Goal: Task Accomplishment & Management: Complete application form

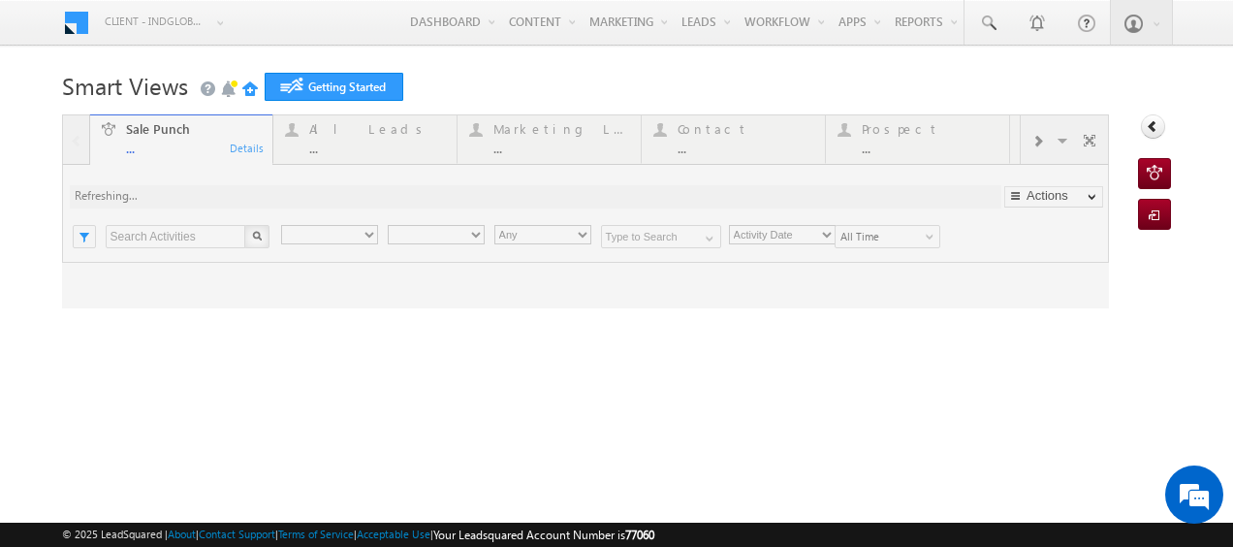
type input "Any Owner"
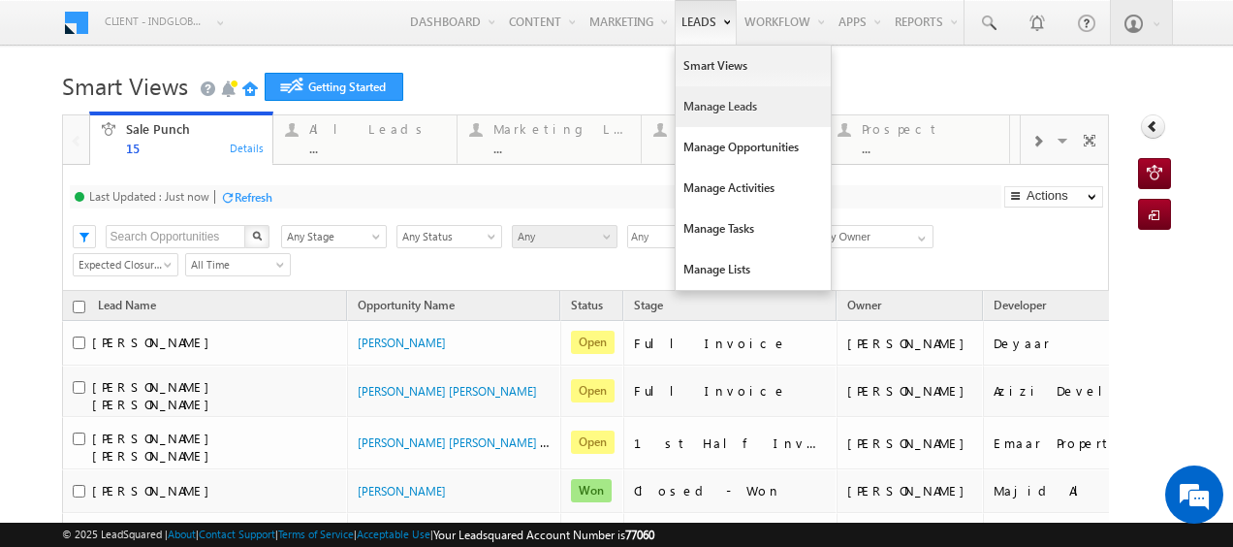
click at [707, 105] on link "Manage Leads" at bounding box center [753, 106] width 155 height 41
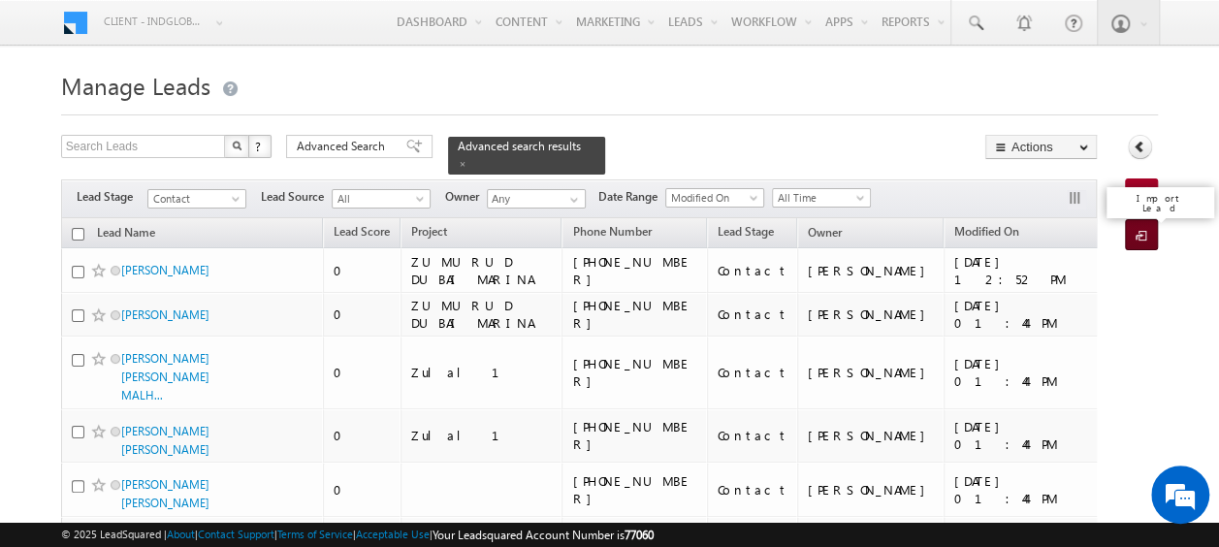
click at [1137, 227] on span at bounding box center [1144, 236] width 18 height 19
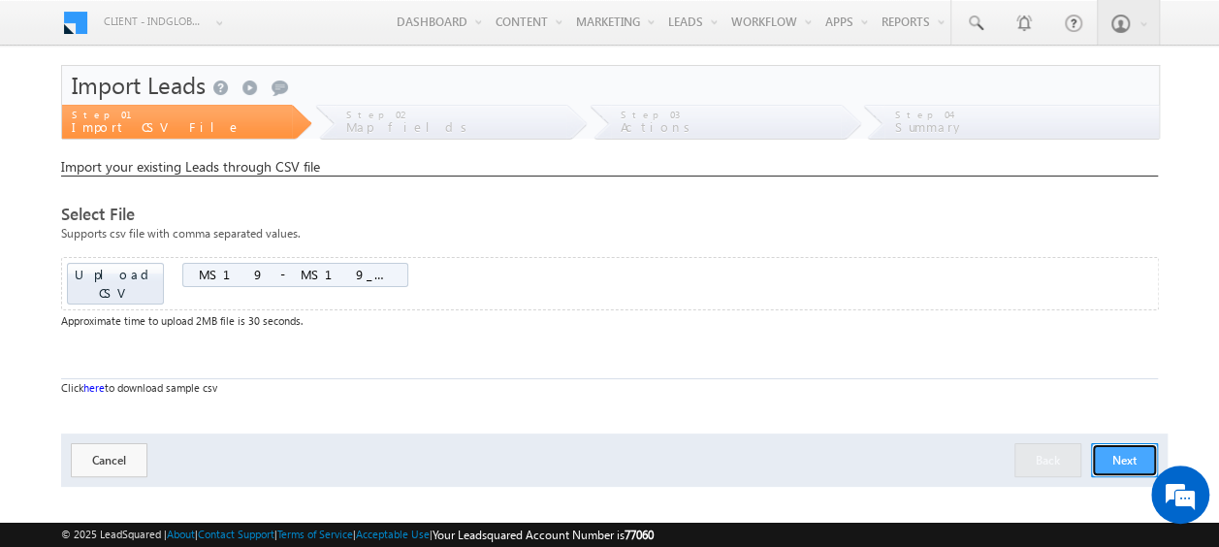
click at [1115, 443] on button "Next" at bounding box center [1124, 460] width 67 height 34
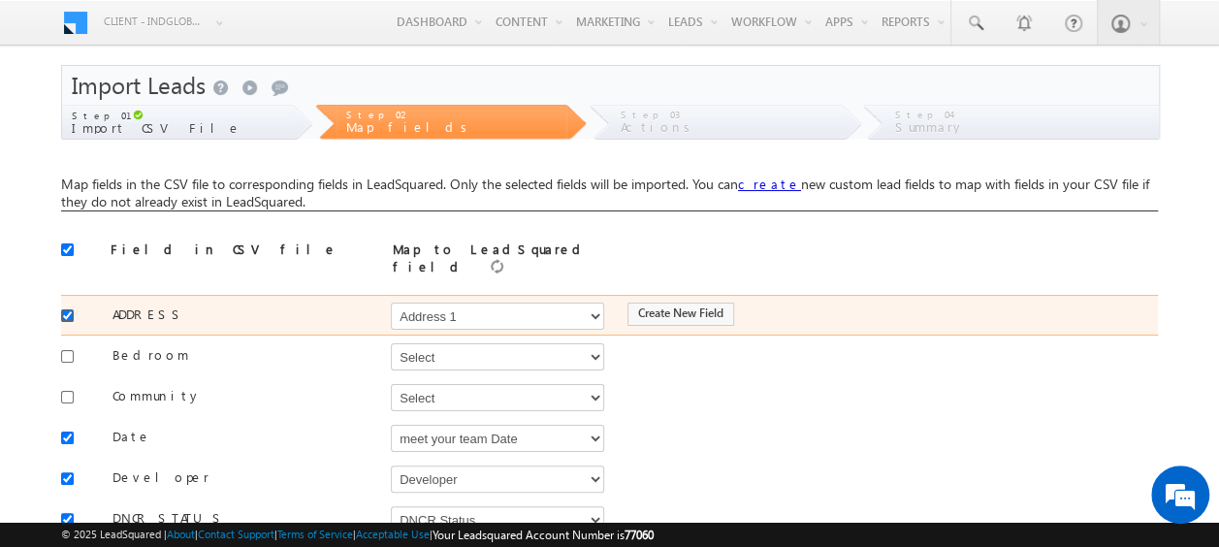
click at [65, 309] on input "checkbox" at bounding box center [67, 315] width 13 height 13
checkbox input "false"
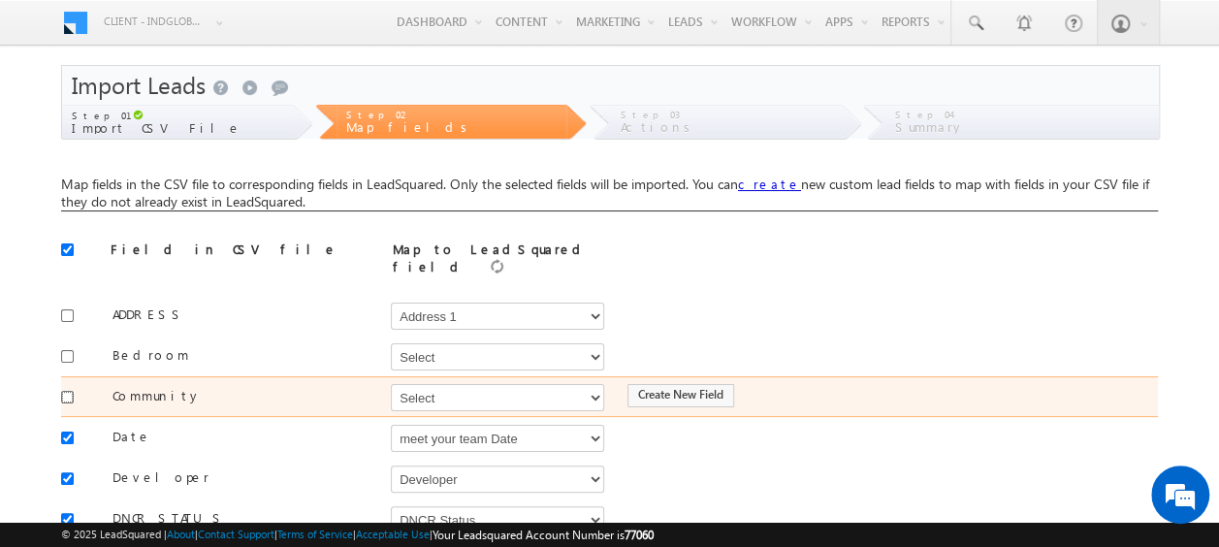
click at [67, 391] on input "checkbox" at bounding box center [67, 397] width 13 height 13
checkbox input "true"
click at [425, 386] on select "Select Select Address 1 Address 2 Budget Building Name Buyer Persona Called Cam…" at bounding box center [497, 397] width 213 height 27
select select "mx_Master_Project"
click at [391, 384] on select "Select Select Address 1 Address 2 Budget Building Name Buyer Persona Called Cam…" at bounding box center [497, 397] width 213 height 27
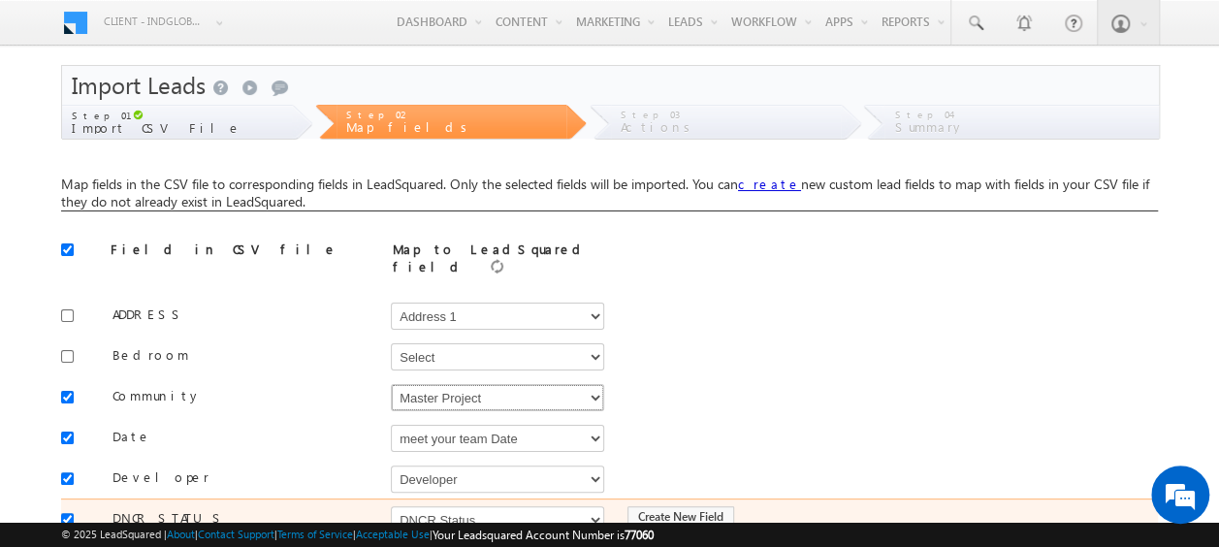
scroll to position [97, 0]
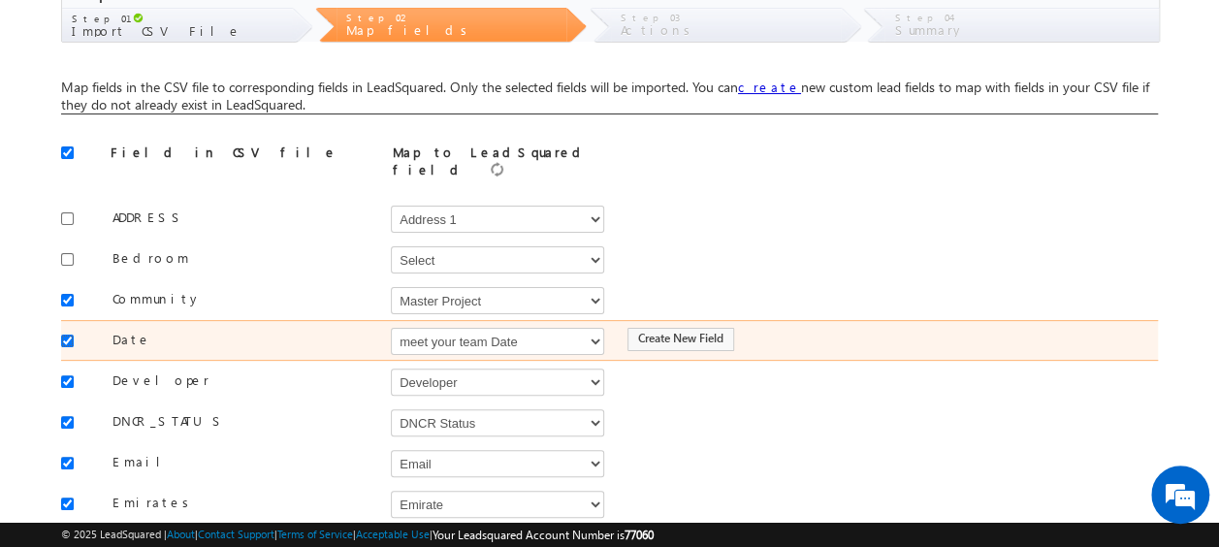
click at [70, 335] on input "checkbox" at bounding box center [67, 341] width 13 height 13
checkbox input "false"
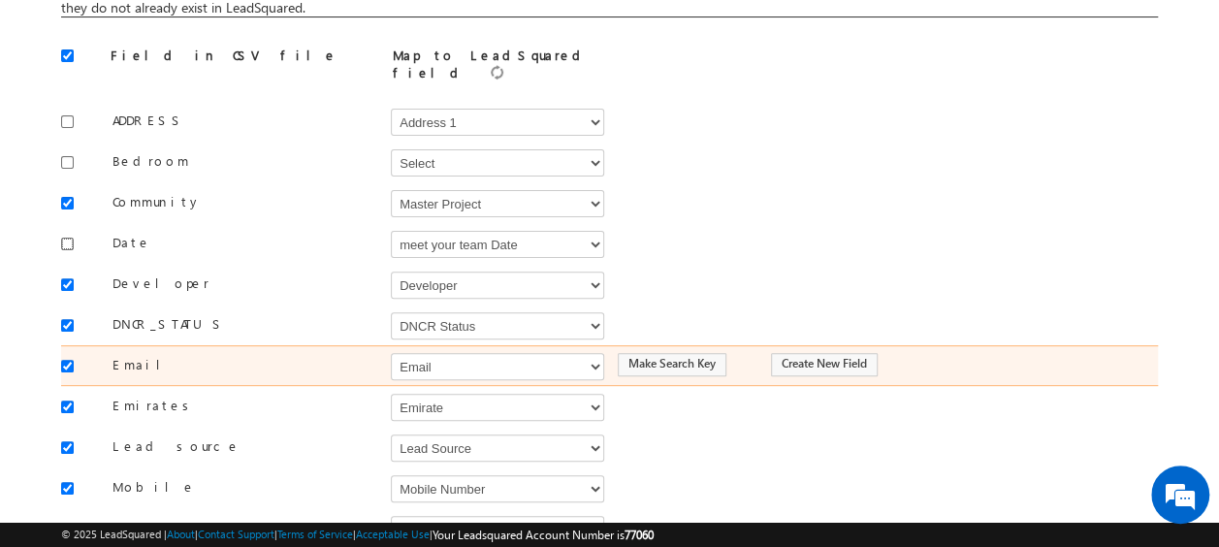
scroll to position [291, 0]
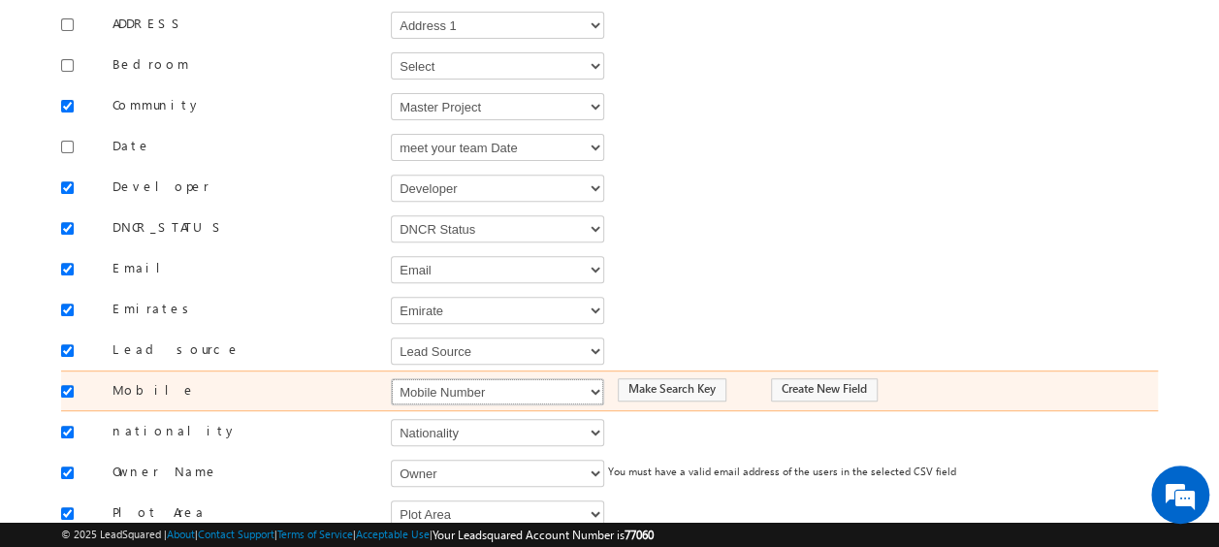
click at [432, 378] on select "Select Select Address 1 Address 2 Budget Building Name Buyer Persona Called Cam…" at bounding box center [497, 391] width 213 height 27
select select "Phone"
click at [391, 378] on select "Select Select Address 1 Address 2 Budget Building Name Buyer Persona Called Cam…" at bounding box center [497, 391] width 213 height 27
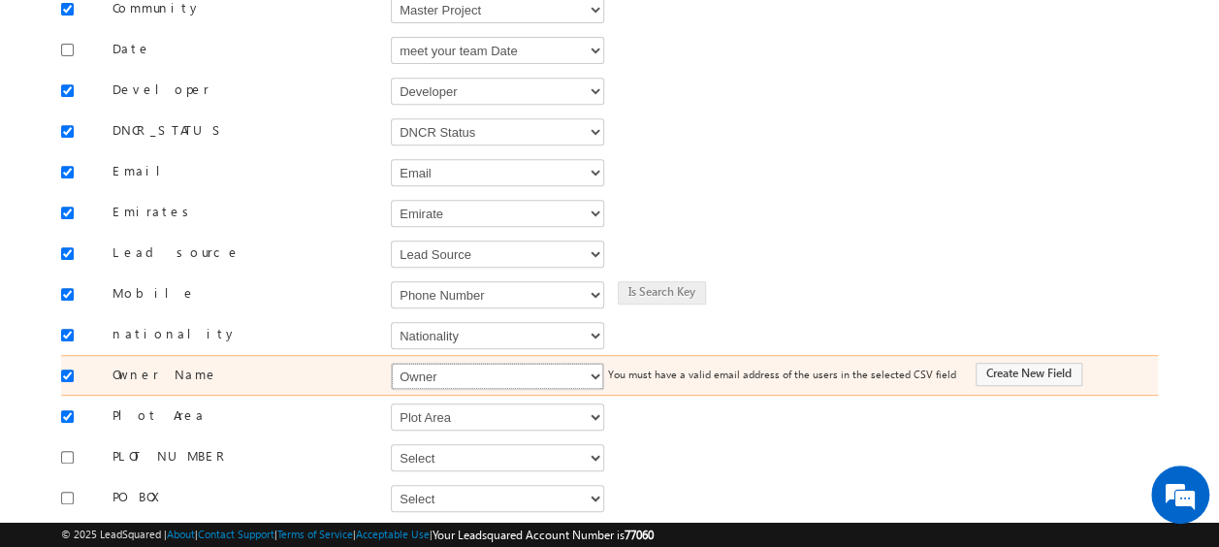
click at [425, 363] on select "Select Select Address 1 Address 2 Budget Building Name Buyer Persona Called Cam…" at bounding box center [497, 376] width 213 height 27
select select "FirstName"
click at [391, 363] on select "Select Select Address 1 Address 2 Budget Building Name Buyer Persona Called Cam…" at bounding box center [497, 376] width 213 height 27
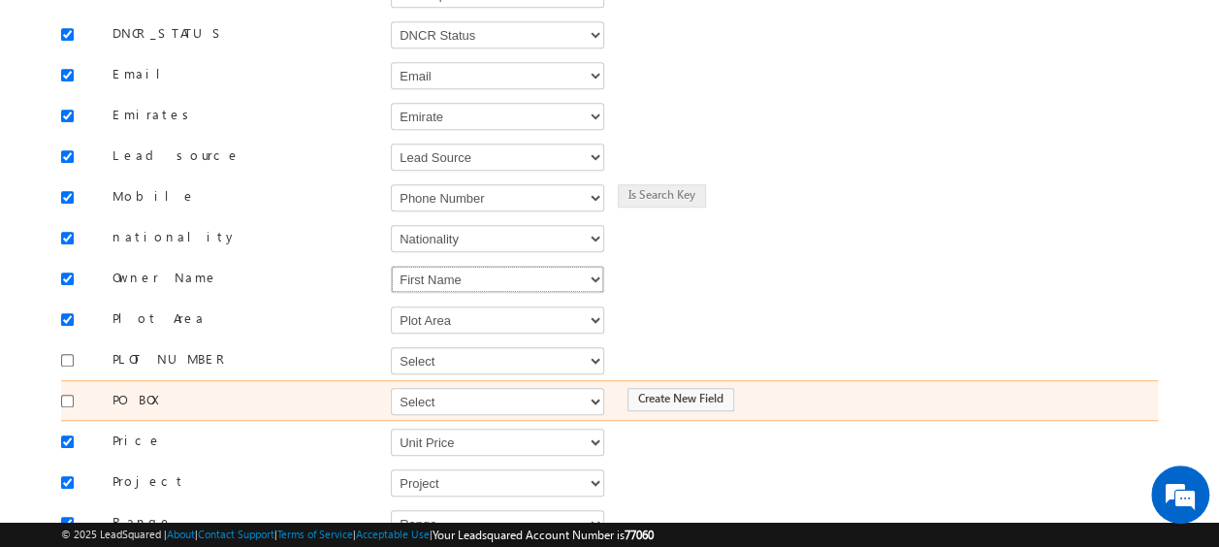
scroll to position [582, 0]
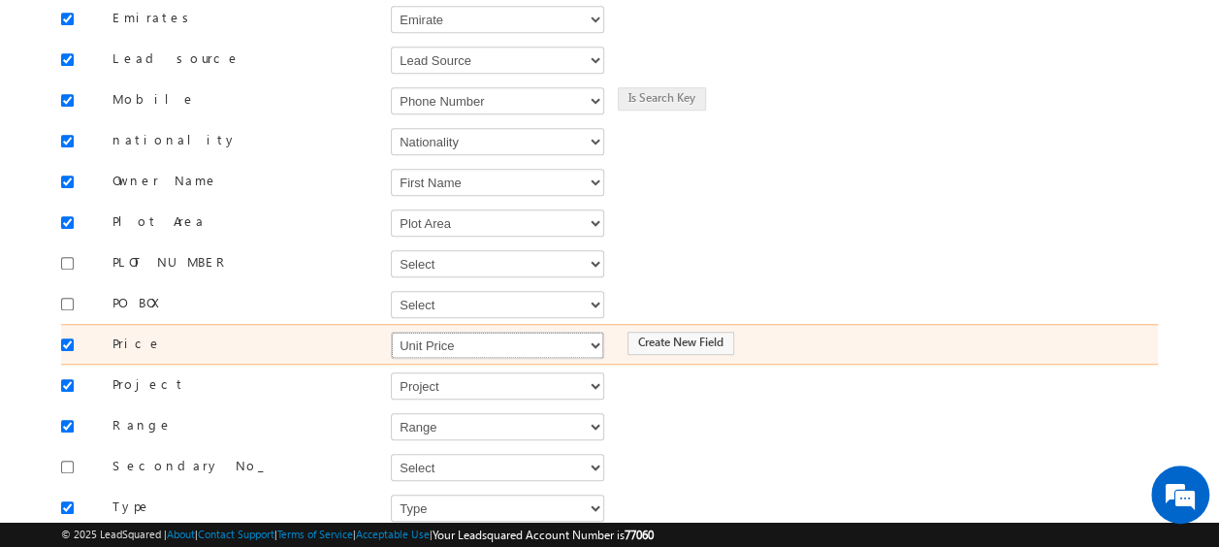
click at [409, 332] on select "Select Select Address 1 Address 2 Budget Building Name Buyer Persona Called Cam…" at bounding box center [497, 345] width 213 height 27
select select "mx_Unit_Number"
click at [391, 332] on select "Select Select Address 1 Address 2 Budget Building Name Buyer Persona Called Cam…" at bounding box center [497, 345] width 213 height 27
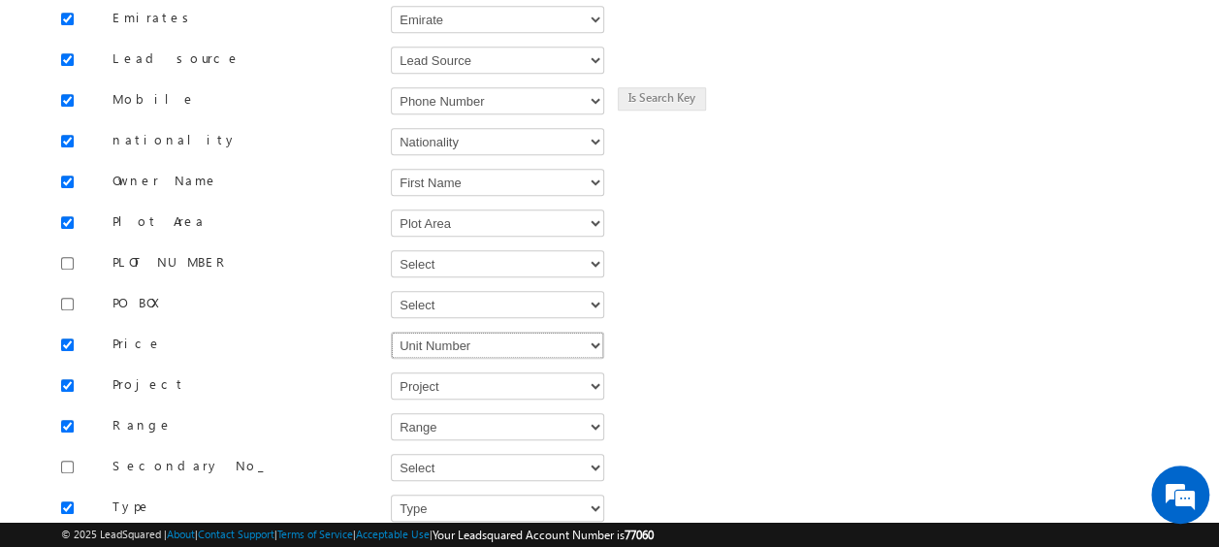
scroll to position [679, 0]
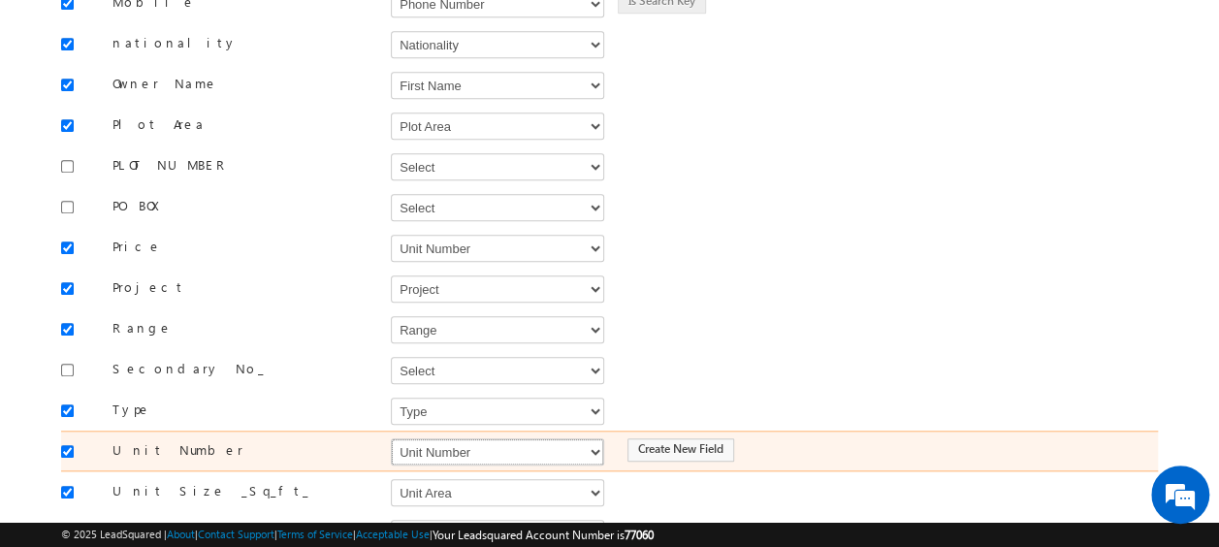
click at [425, 438] on select "Select Select Address 1 Address 2 Budget Building Name Buyer Persona Called Cam…" at bounding box center [497, 451] width 213 height 27
select select "mx_Unit_No"
click at [391, 438] on select "Select Select Address 1 Address 2 Budget Building Name Buyer Persona Called Cam…" at bounding box center [497, 451] width 213 height 27
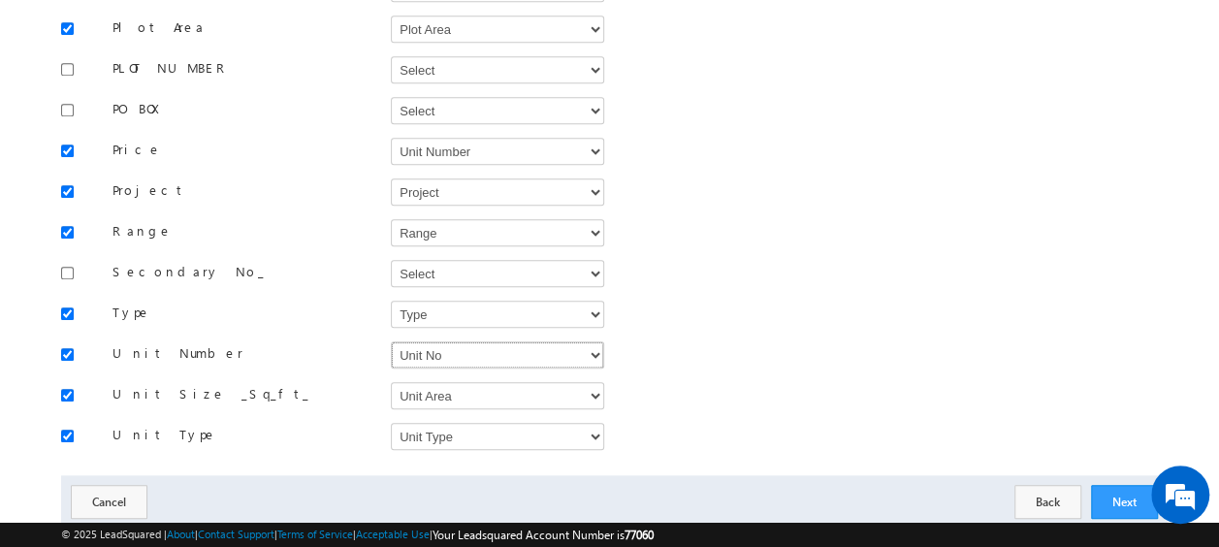
scroll to position [811, 0]
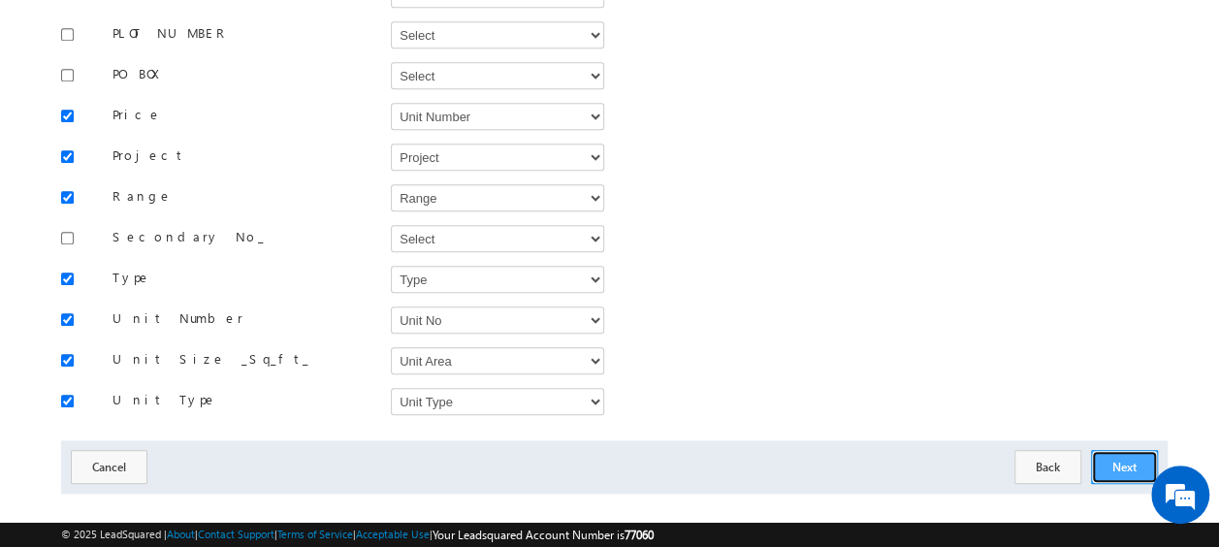
click at [1130, 450] on button "Next" at bounding box center [1124, 467] width 67 height 34
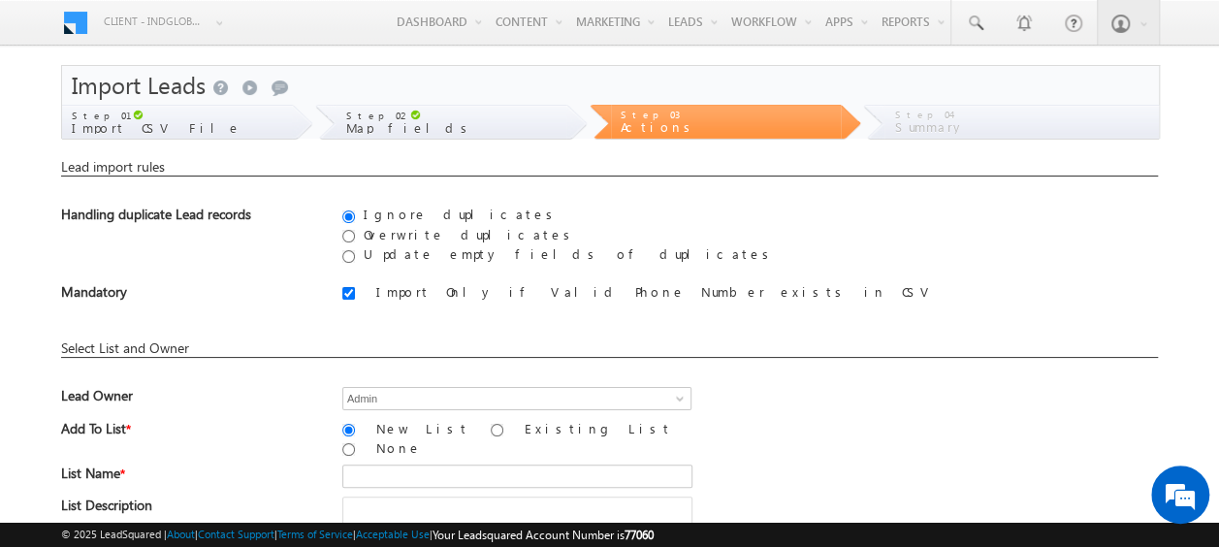
scroll to position [194, 0]
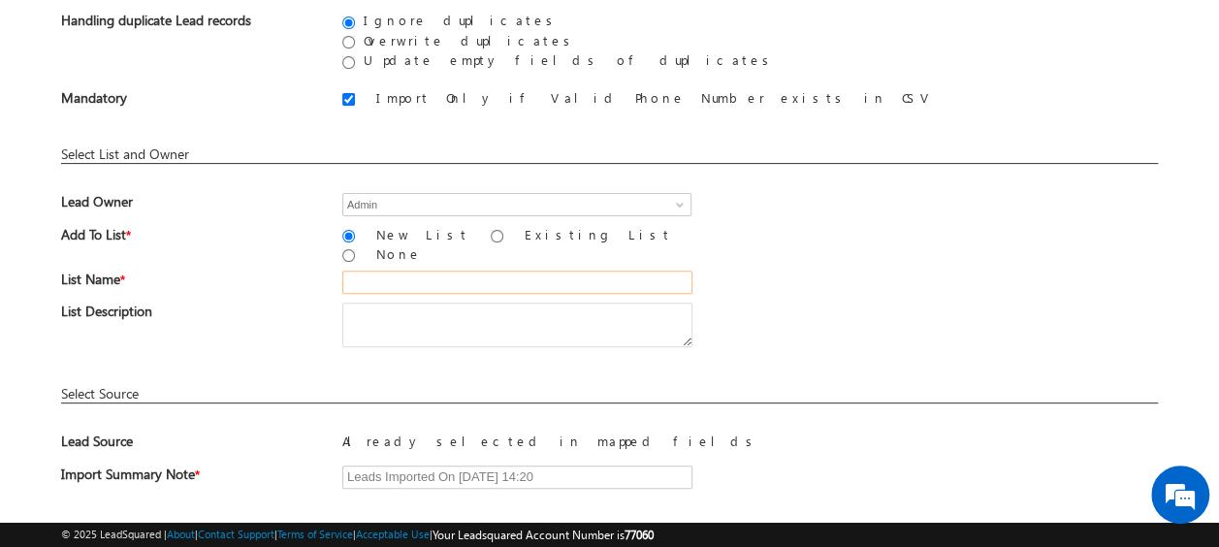
click at [384, 271] on input "text" at bounding box center [517, 282] width 350 height 23
type input "MS19_01"
drag, startPoint x: 413, startPoint y: 271, endPoint x: 341, endPoint y: 264, distance: 72.1
click at [342, 271] on input "MS19_01" at bounding box center [517, 282] width 350 height 23
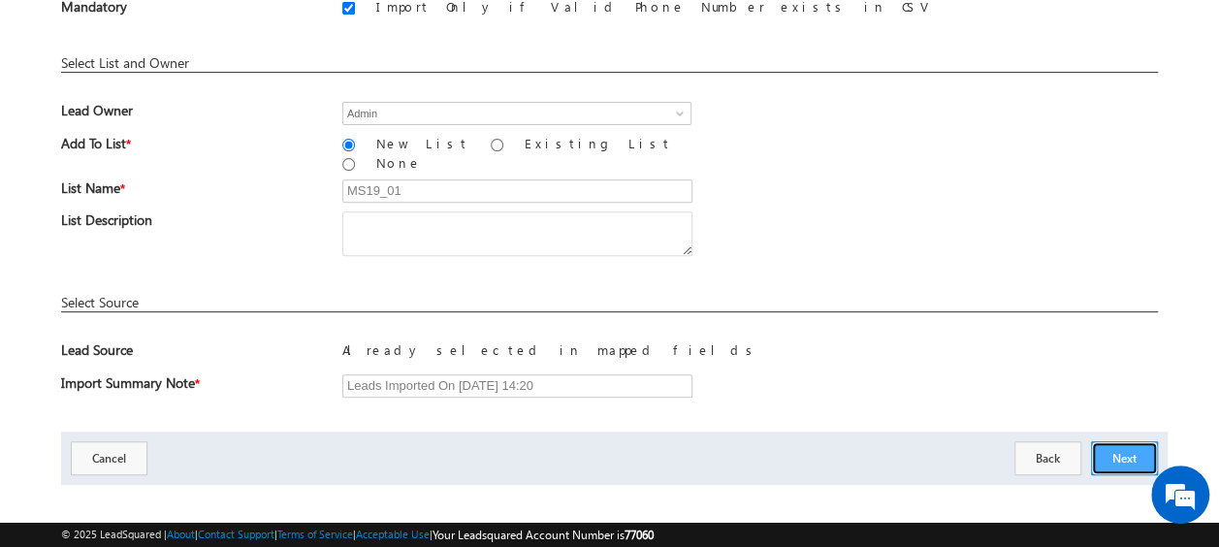
click at [1112, 441] on button "Next" at bounding box center [1124, 458] width 67 height 34
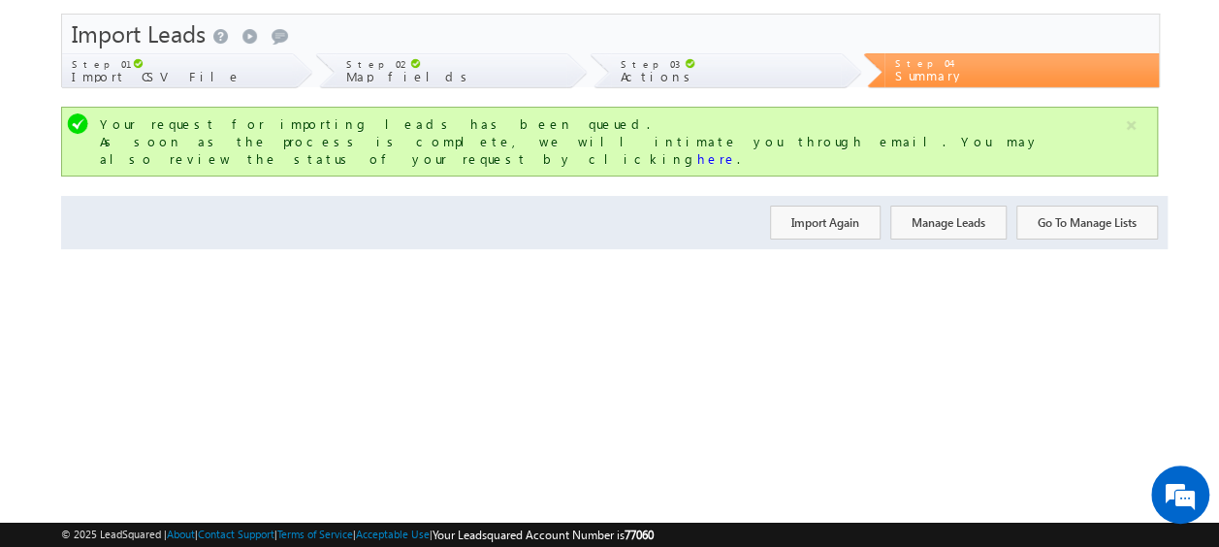
scroll to position [0, 0]
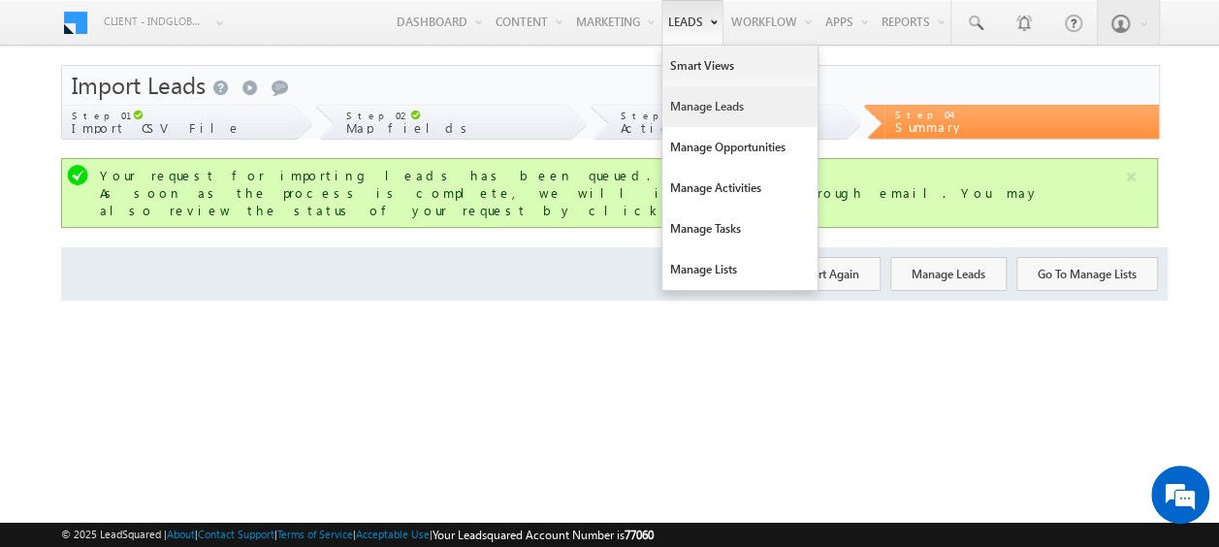
click at [688, 114] on link "Manage Leads" at bounding box center [739, 106] width 155 height 41
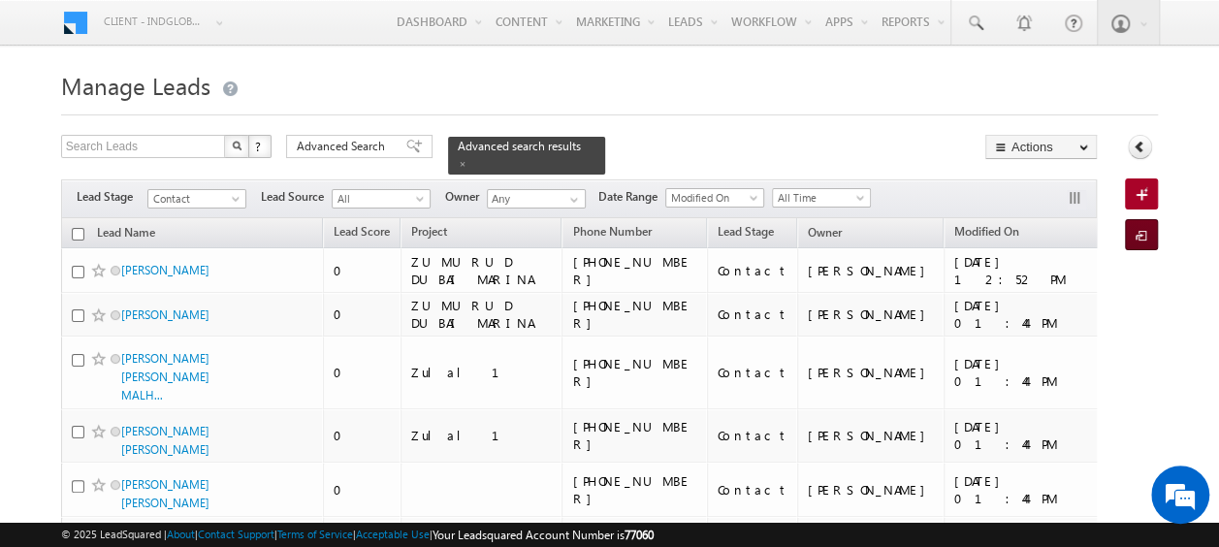
click at [1136, 229] on span at bounding box center [1144, 236] width 18 height 19
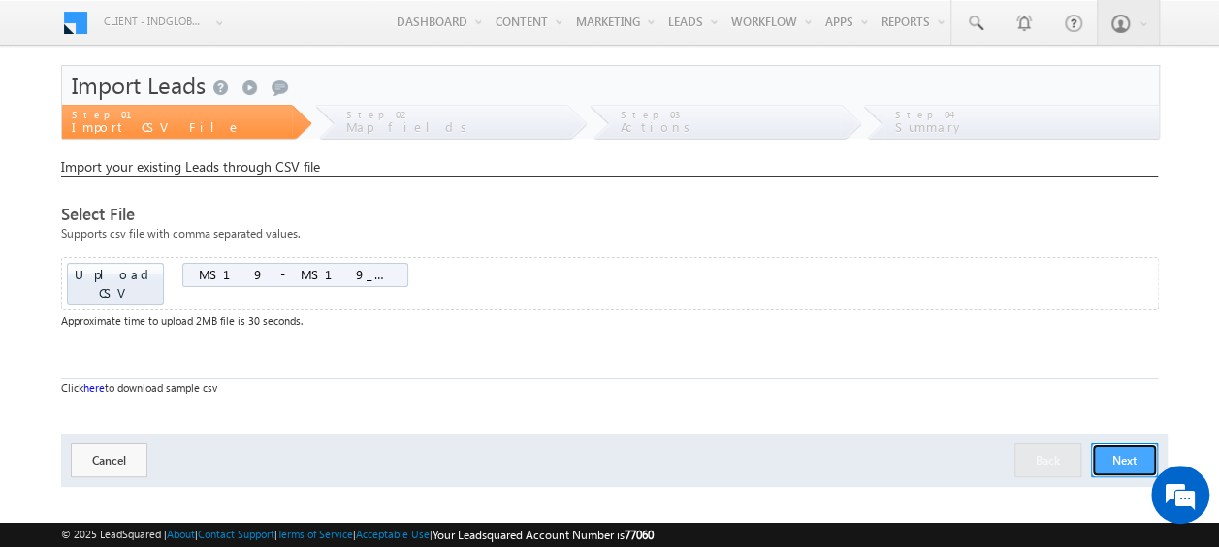
click at [1128, 443] on button "Next" at bounding box center [1124, 460] width 67 height 34
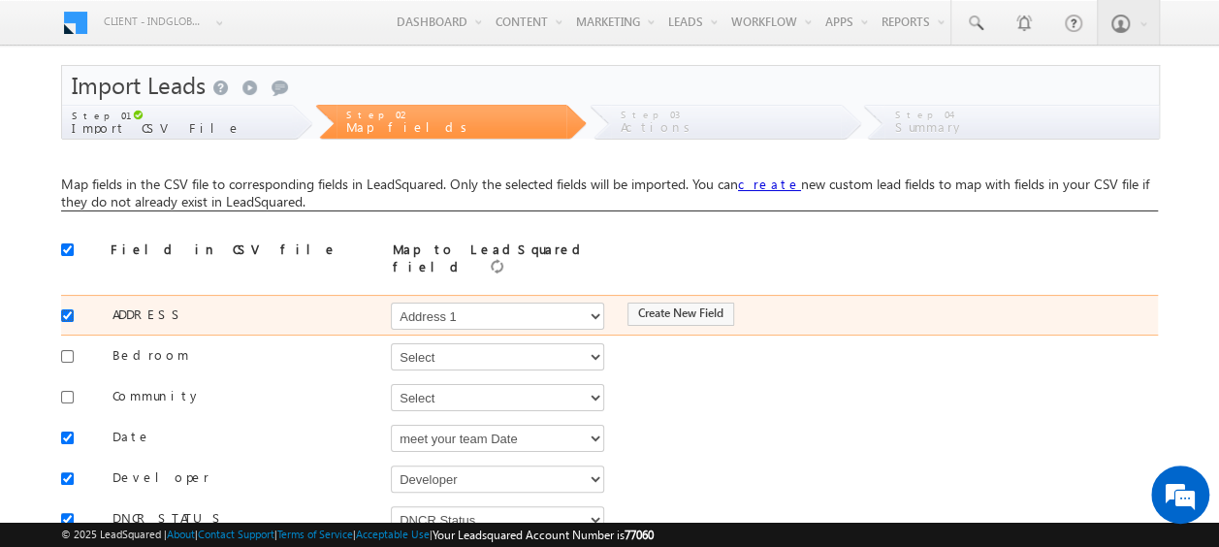
click at [62, 309] on input "checkbox" at bounding box center [67, 315] width 13 height 13
checkbox input "false"
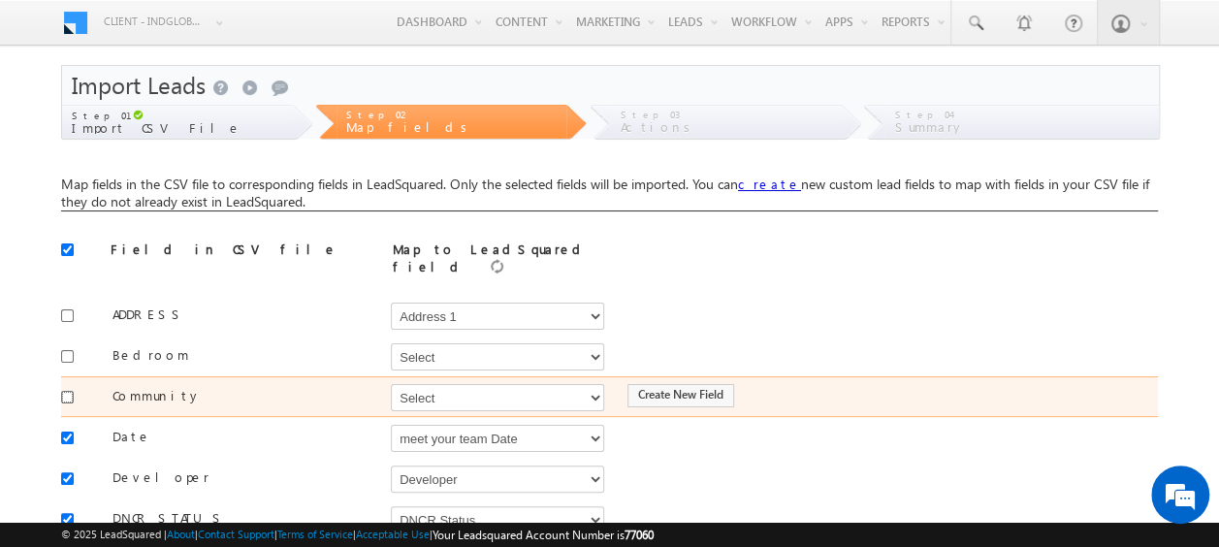
click at [64, 391] on input "checkbox" at bounding box center [67, 397] width 13 height 13
checkbox input "true"
click at [448, 392] on select "Select Select Address 1 Address 2 Budget Building Name Buyer Persona Called Cam…" at bounding box center [497, 397] width 213 height 27
select select "mx_Master_Project"
click at [391, 384] on select "Select Select Address 1 Address 2 Budget Building Name Buyer Persona Called Cam…" at bounding box center [497, 397] width 213 height 27
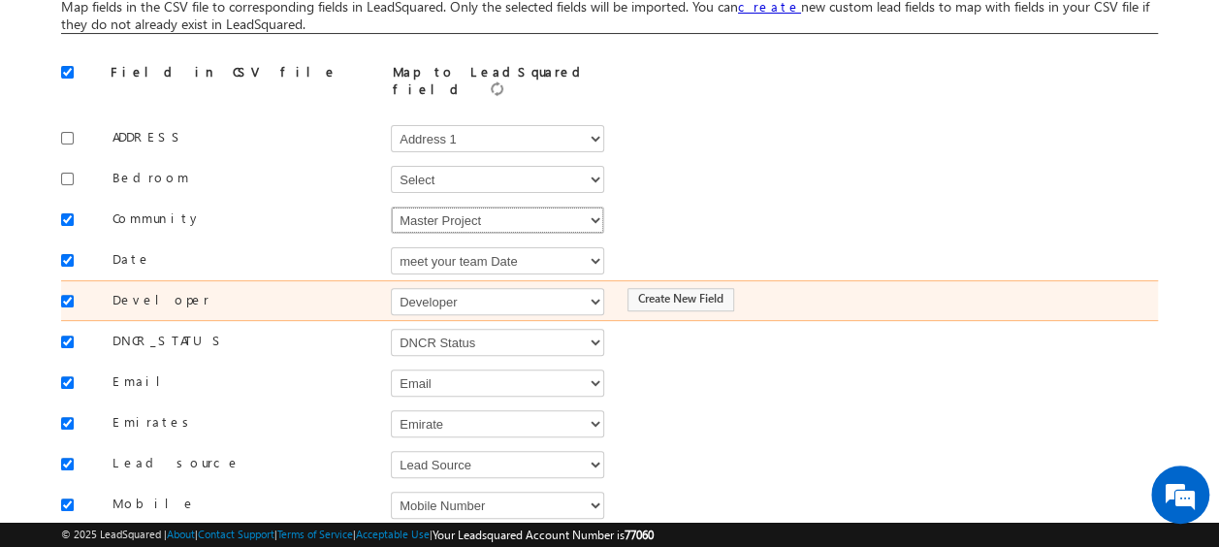
scroll to position [178, 0]
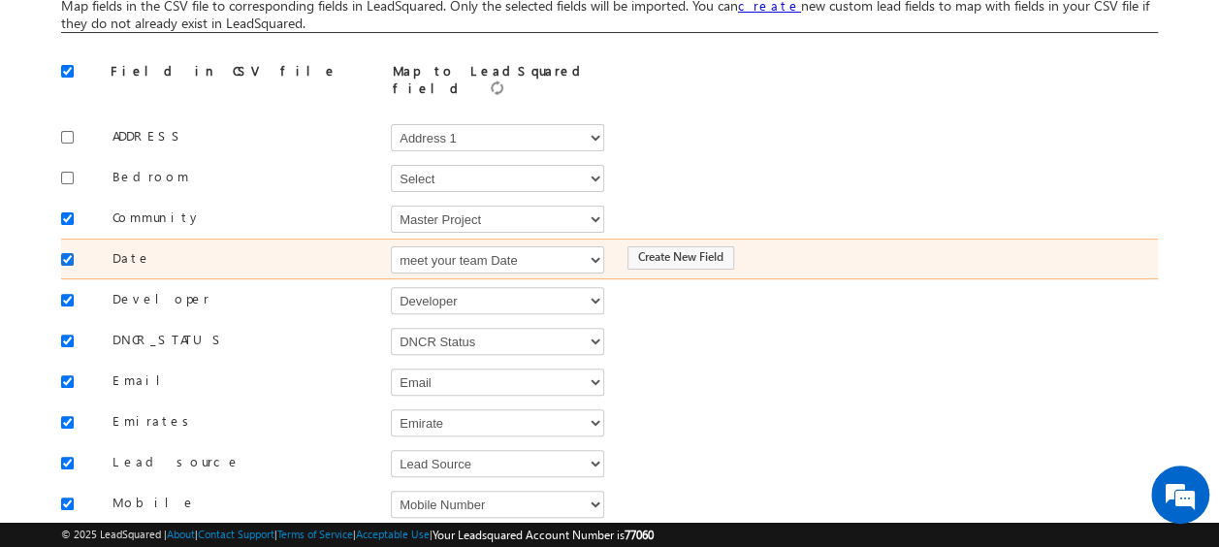
click at [70, 253] on input "checkbox" at bounding box center [67, 259] width 13 height 13
checkbox input "false"
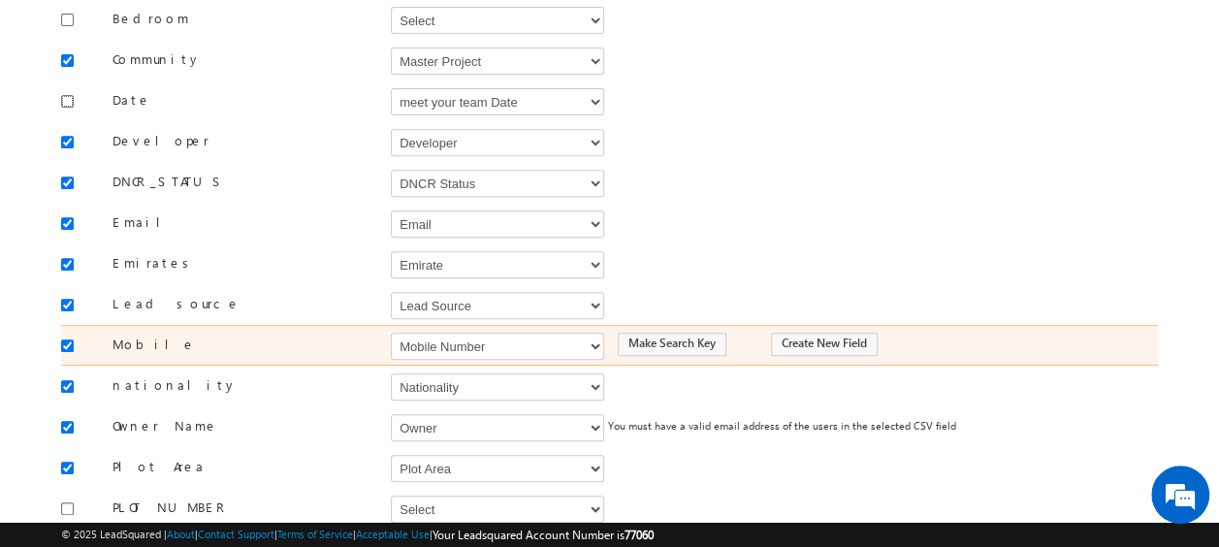
scroll to position [338, 0]
click at [416, 332] on select "Select Select Address 1 Address 2 Budget Building Name Buyer Persona Called Cam…" at bounding box center [497, 344] width 213 height 27
select select "Phone"
click at [391, 331] on select "Select Select Address 1 Address 2 Budget Building Name Buyer Persona Called Cam…" at bounding box center [497, 344] width 213 height 27
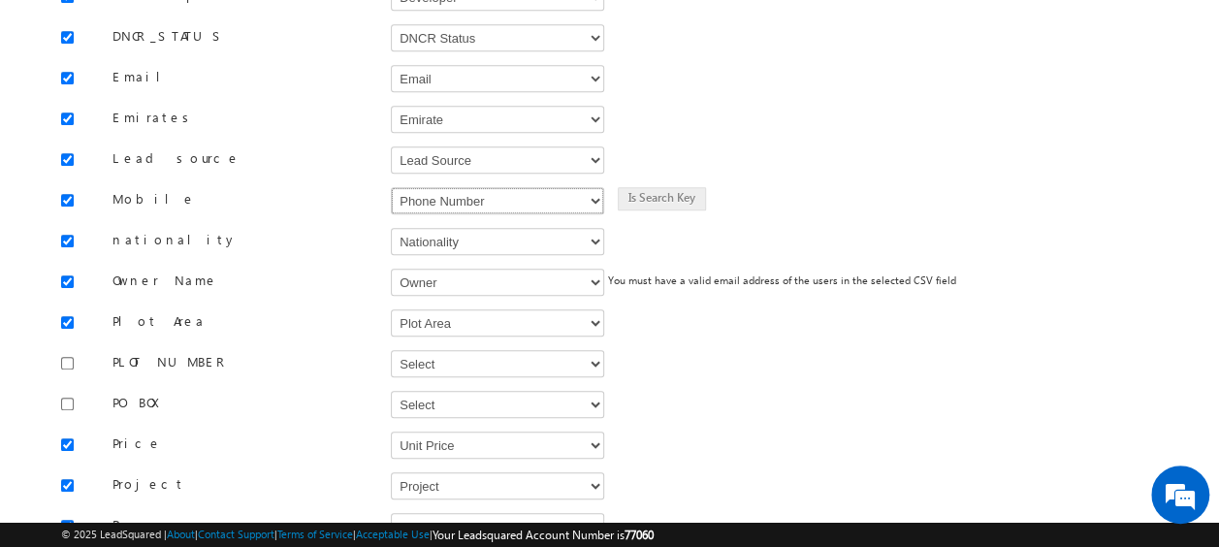
scroll to position [489, 0]
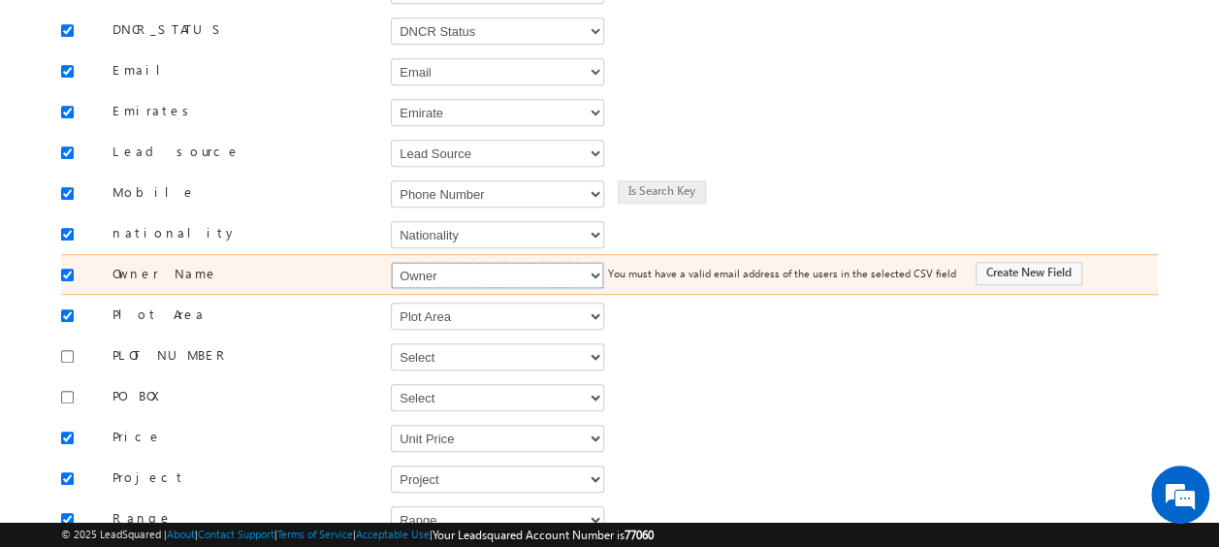
click at [463, 262] on select "Select Select Address 1 Address 2 Budget Building Name Buyer Persona Called Cam…" at bounding box center [497, 275] width 213 height 27
select select "FirstName"
click at [391, 262] on select "Select Select Address 1 Address 2 Budget Building Name Buyer Persona Called Cam…" at bounding box center [497, 275] width 213 height 27
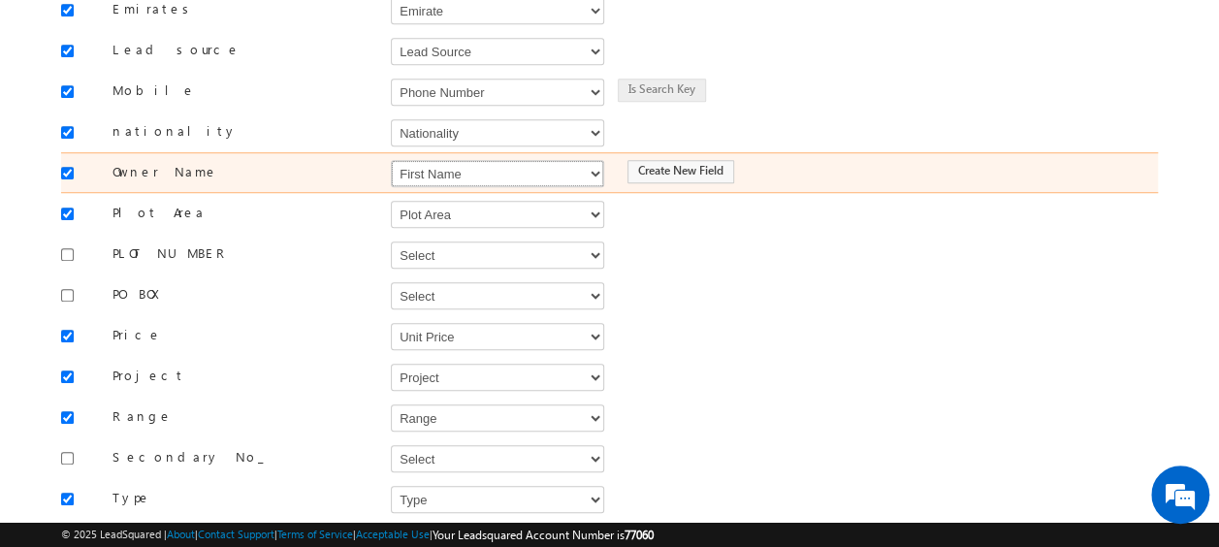
scroll to position [609, 0]
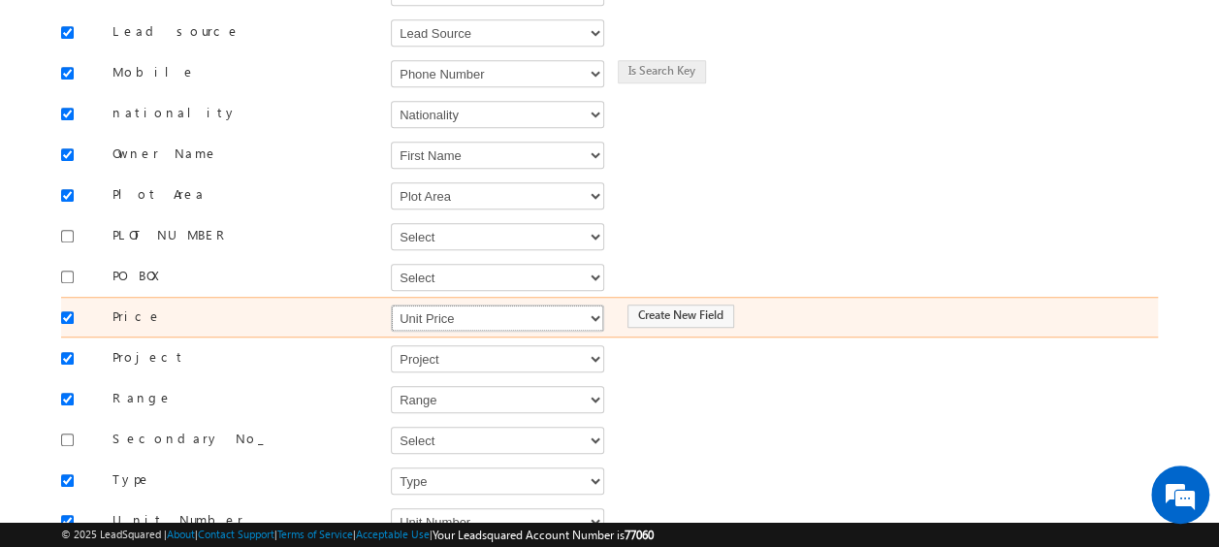
click at [434, 304] on select "Select Select Address 1 Address 2 Budget Building Name Buyer Persona Called Cam…" at bounding box center [497, 317] width 213 height 27
select select "mx_Unit_Number"
click at [391, 304] on select "Select Select Address 1 Address 2 Budget Building Name Buyer Persona Called Cam…" at bounding box center [497, 317] width 213 height 27
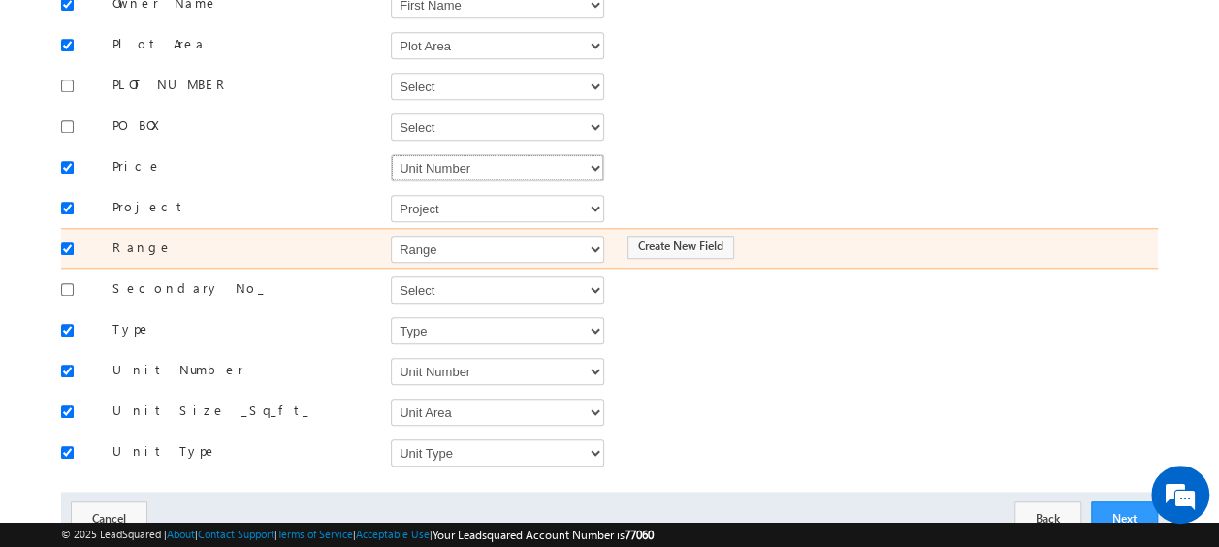
scroll to position [764, 0]
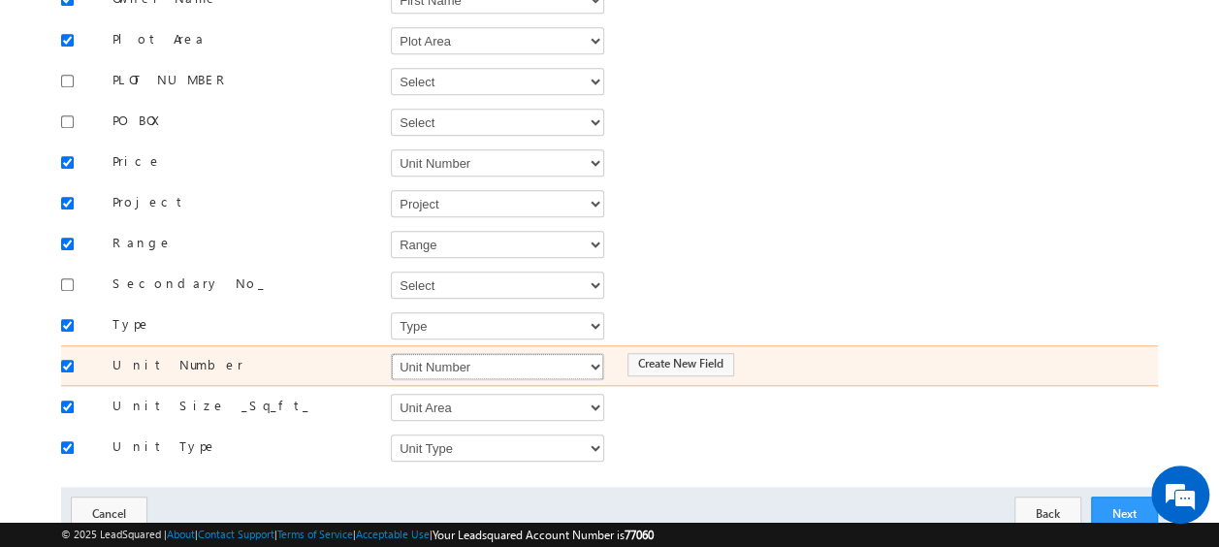
click at [462, 353] on select "Select Select Address 1 Address 2 Budget Building Name Buyer Persona Called Cam…" at bounding box center [497, 366] width 213 height 27
select select "mx_Unit_No"
click at [391, 353] on select "Select Select Address 1 Address 2 Budget Building Name Buyer Persona Called Cam…" at bounding box center [497, 366] width 213 height 27
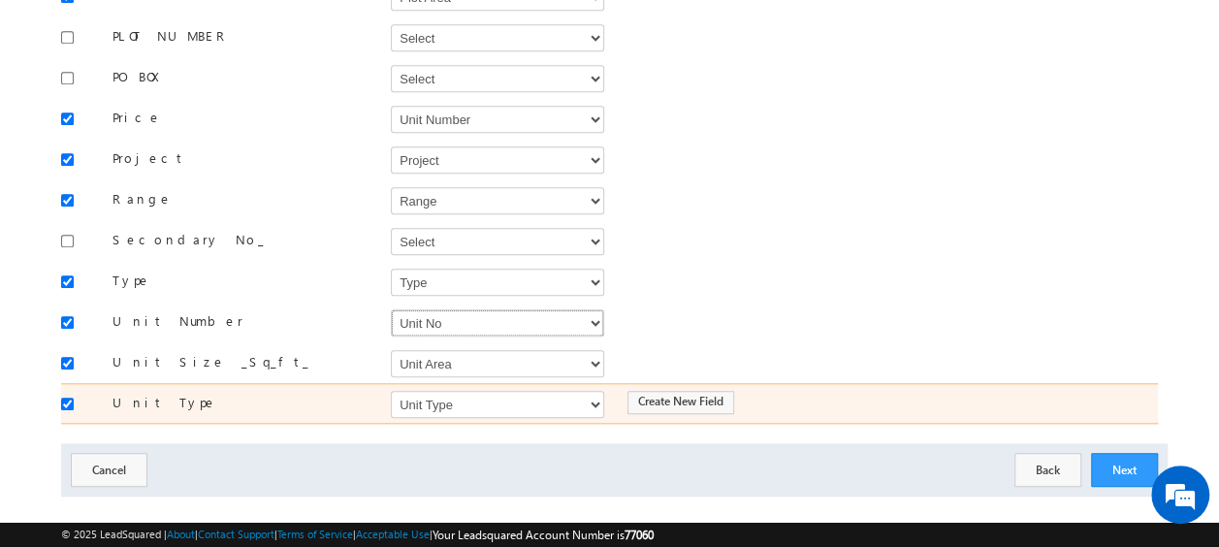
scroll to position [811, 0]
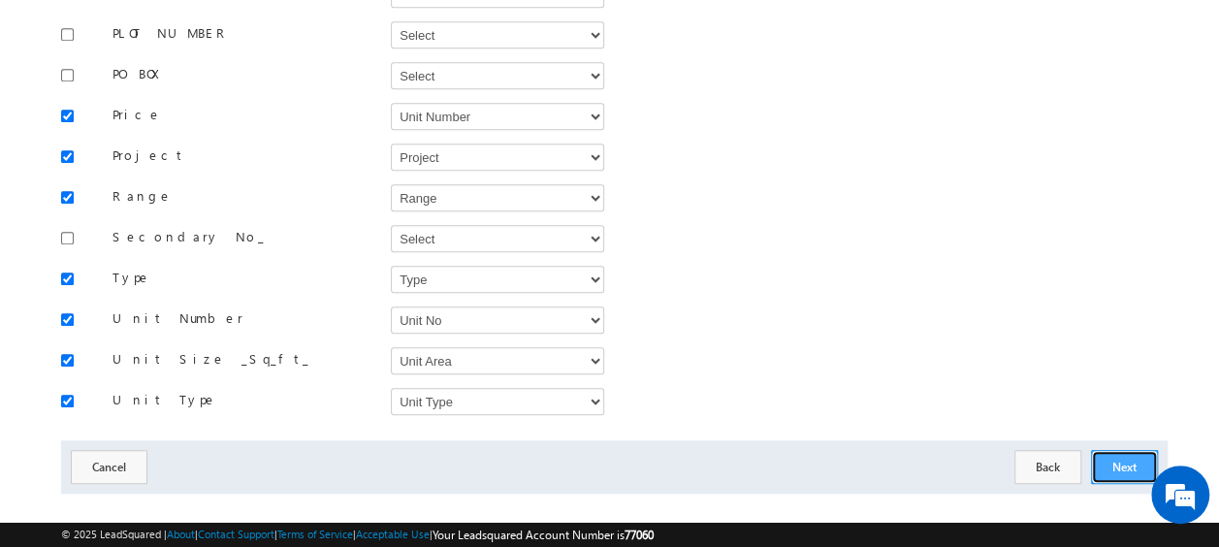
click at [1138, 450] on button "Next" at bounding box center [1124, 467] width 67 height 34
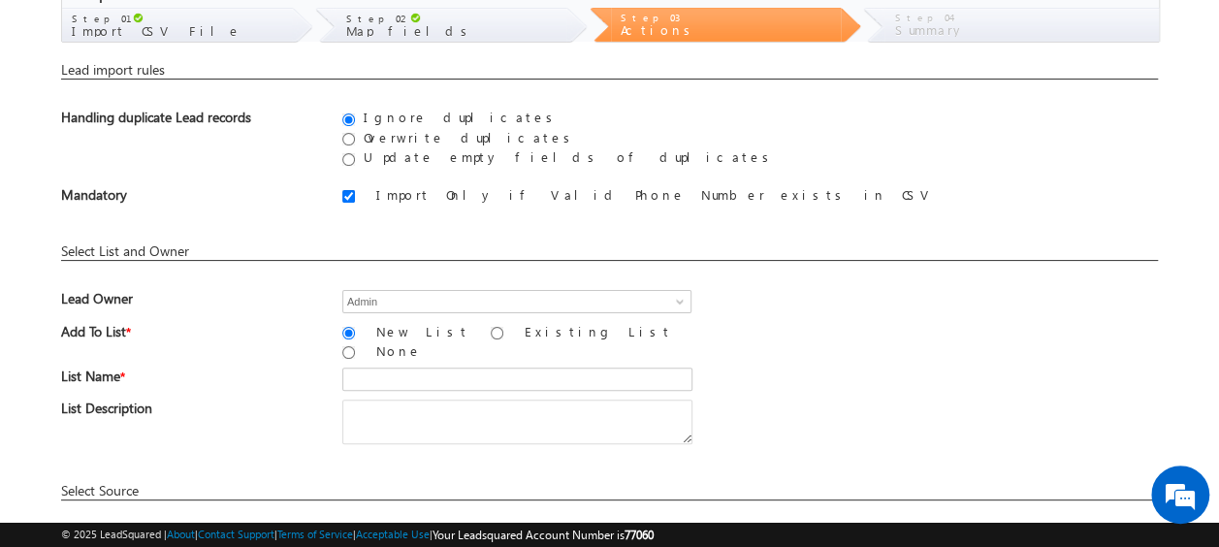
scroll to position [194, 0]
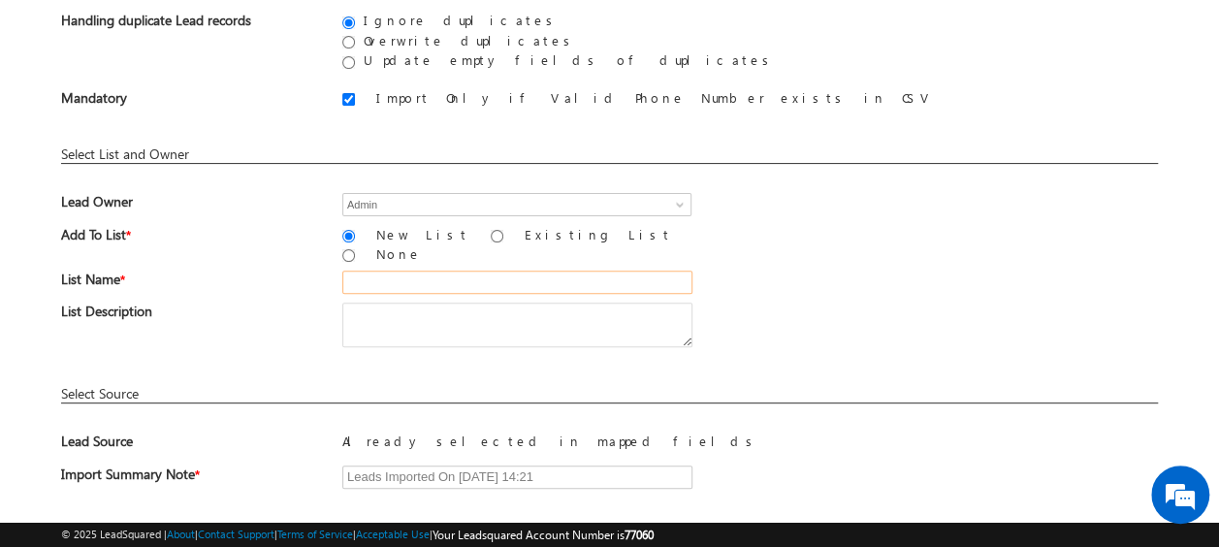
click at [366, 273] on input "text" at bounding box center [517, 282] width 350 height 23
paste input "MS19_01"
type input "MS19_02"
click at [812, 271] on div "List Name * MS19_02" at bounding box center [609, 287] width 1097 height 32
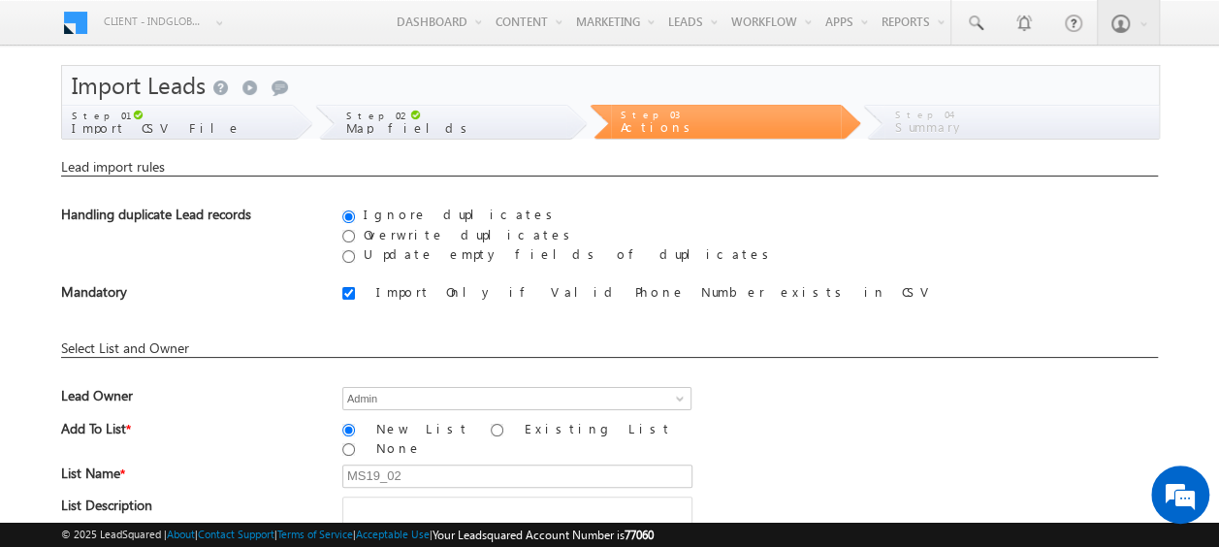
scroll to position [285, 0]
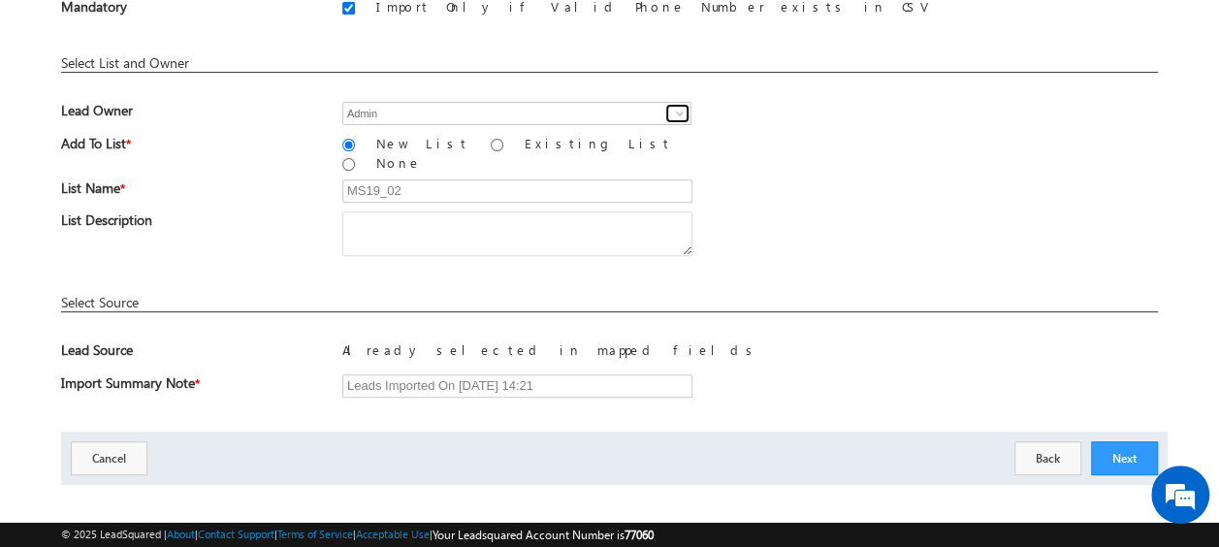
click at [677, 110] on span at bounding box center [680, 114] width 16 height 16
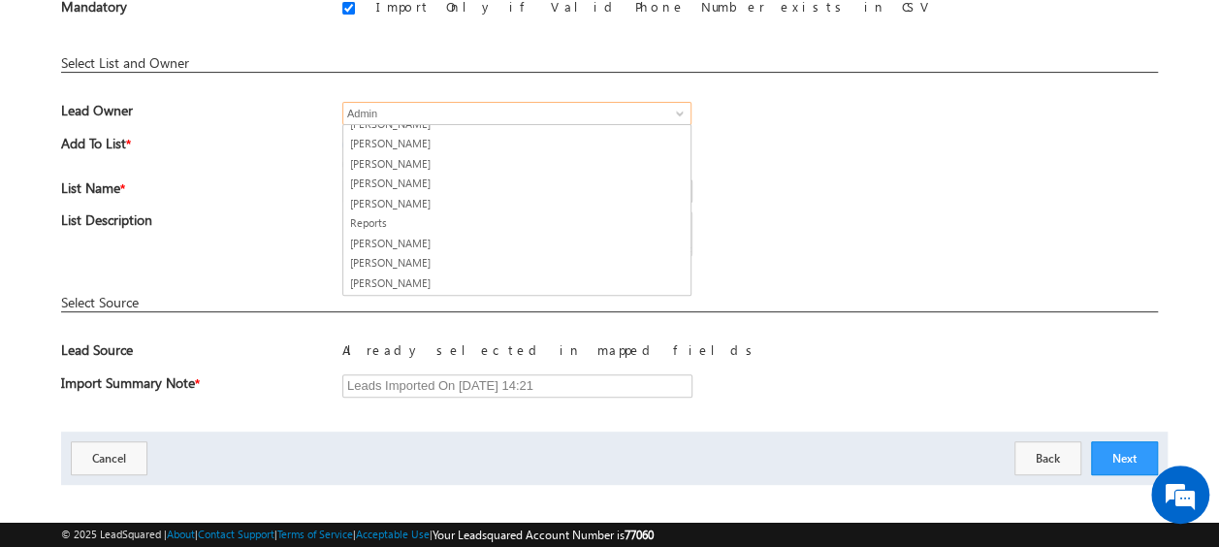
scroll to position [0, 0]
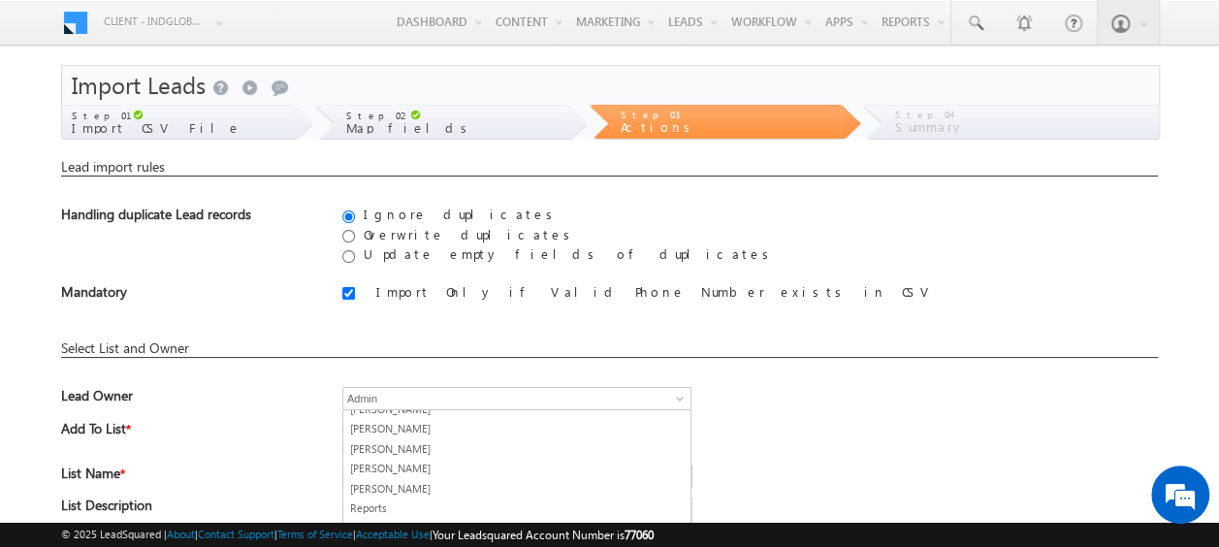
click at [859, 408] on div "Lead Owner Admin Admin Aastha Gujariya Abhishek Dalal Abhishekkumar Singh Admin…" at bounding box center [609, 403] width 1097 height 33
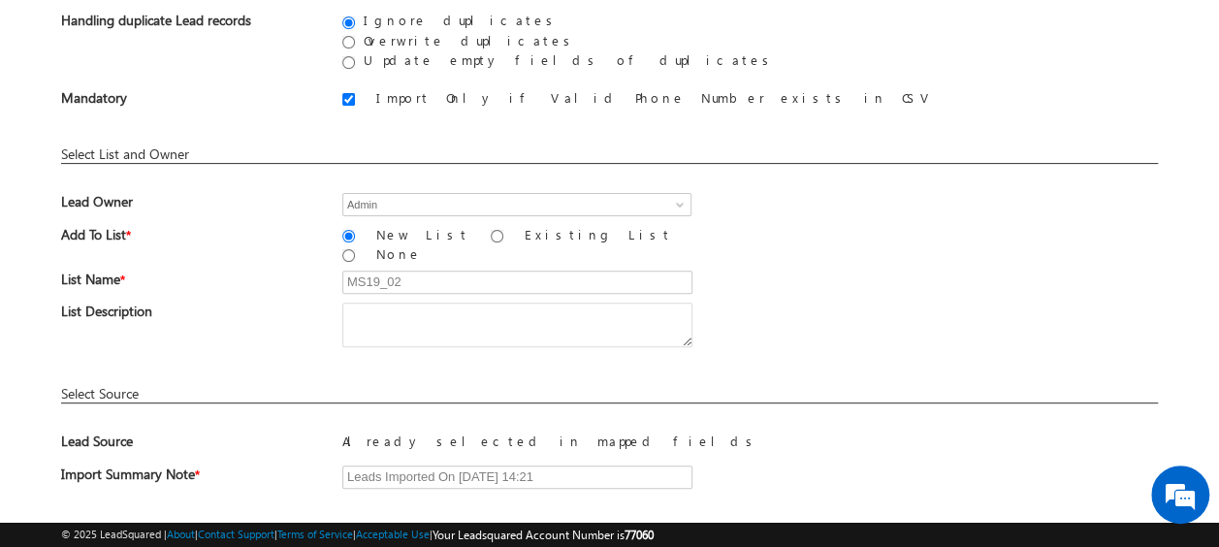
scroll to position [285, 0]
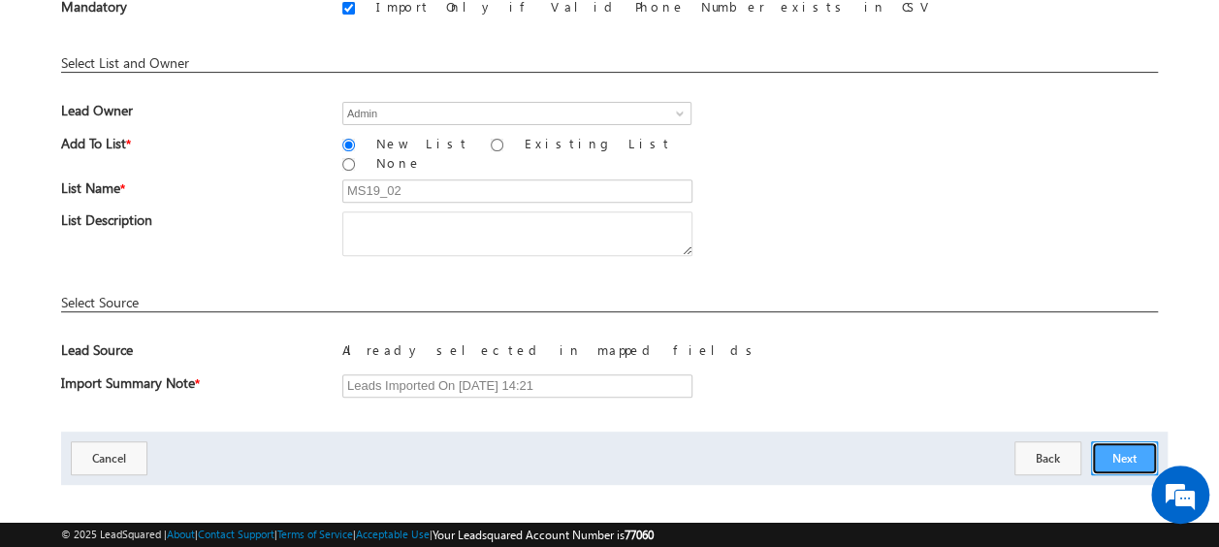
click button "Next"
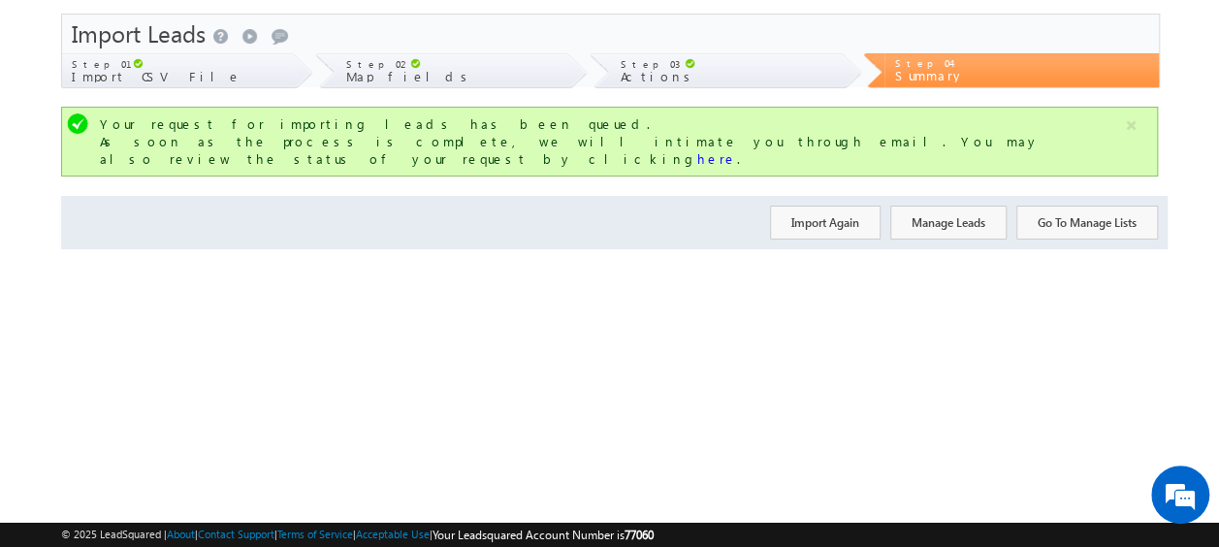
scroll to position [0, 0]
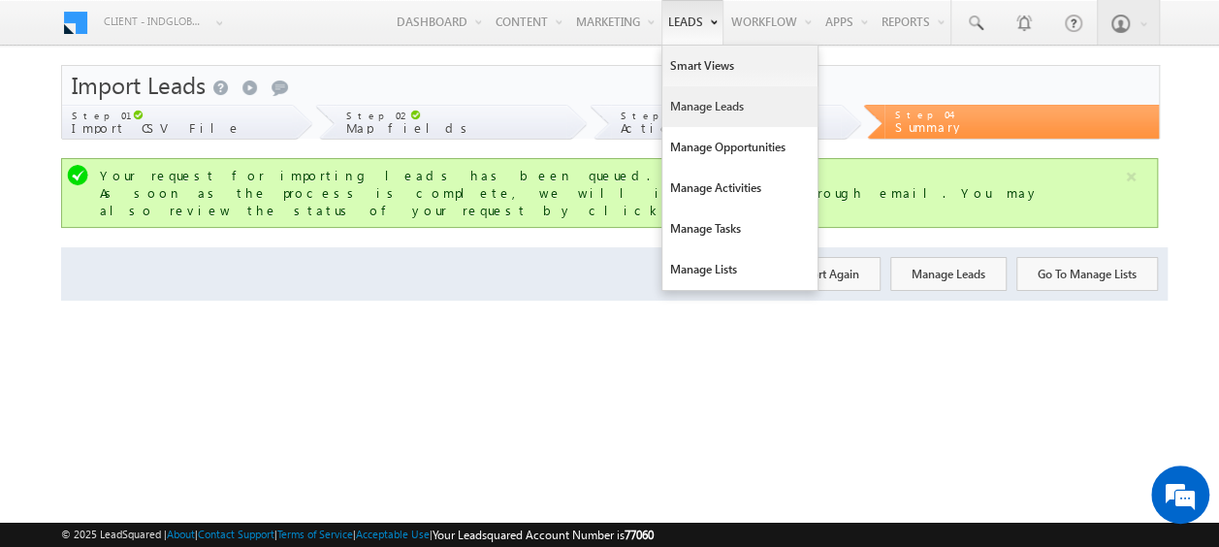
click link "Manage Leads"
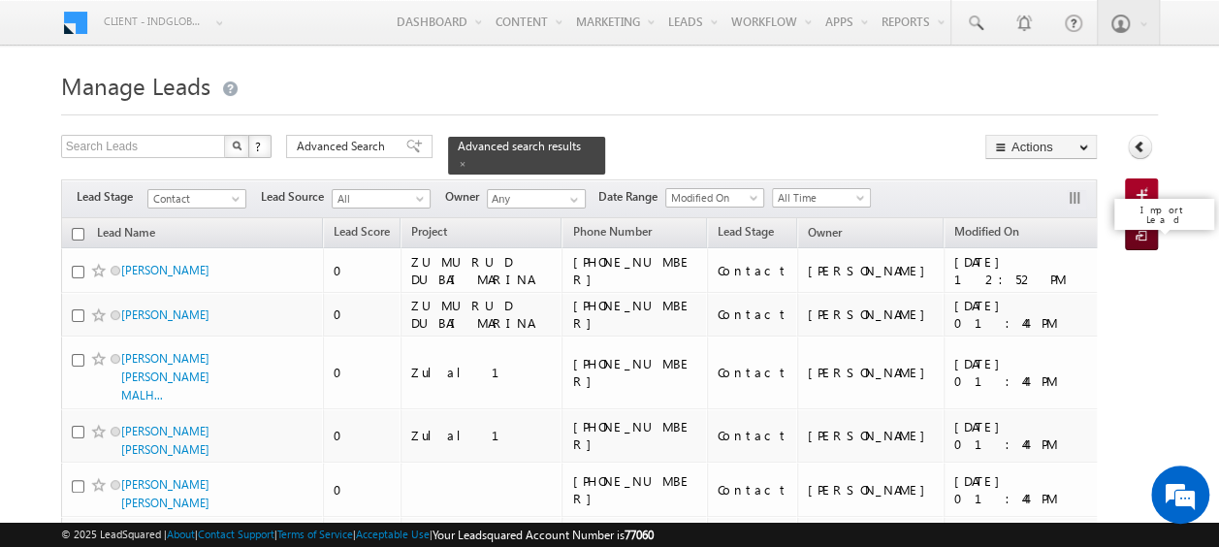
click at [1142, 237] on span at bounding box center [1144, 236] width 18 height 19
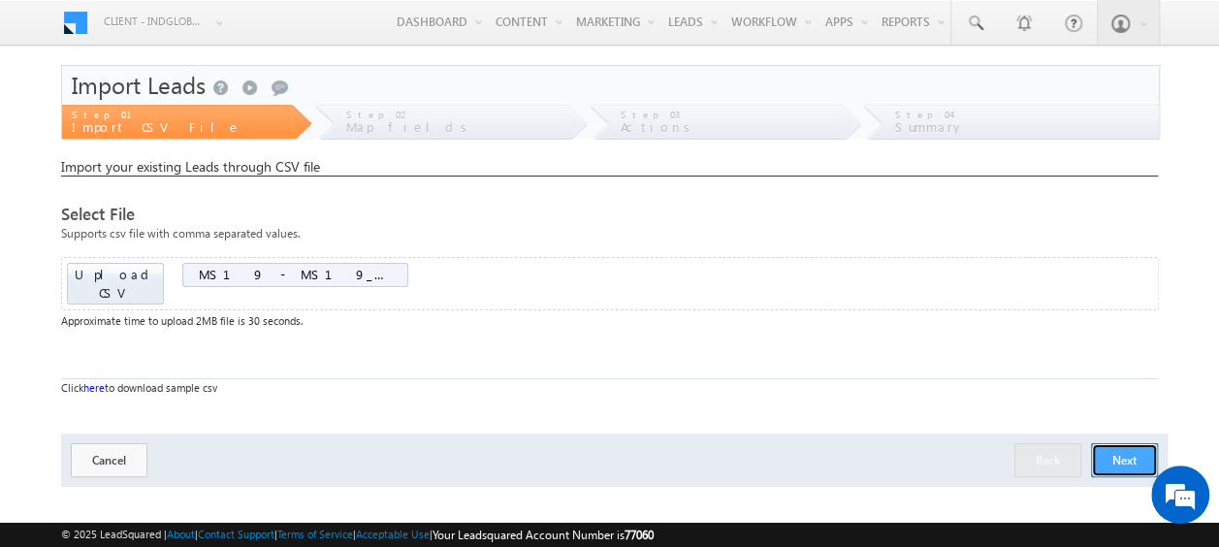
click at [1129, 446] on button "Next" at bounding box center [1124, 460] width 67 height 34
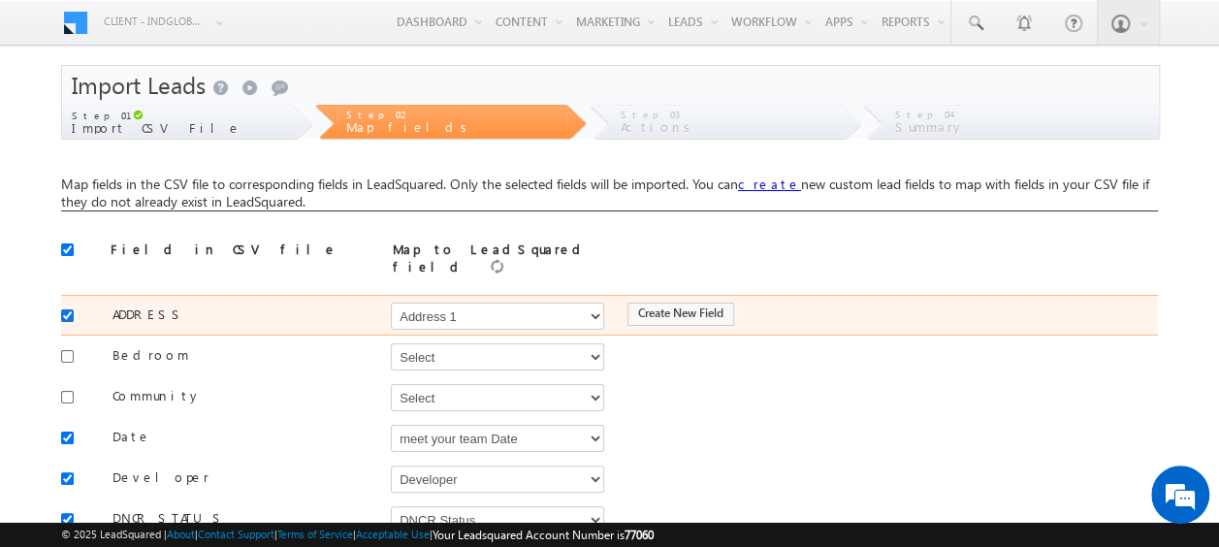
click at [67, 309] on input "checkbox" at bounding box center [67, 315] width 13 height 13
checkbox input "false"
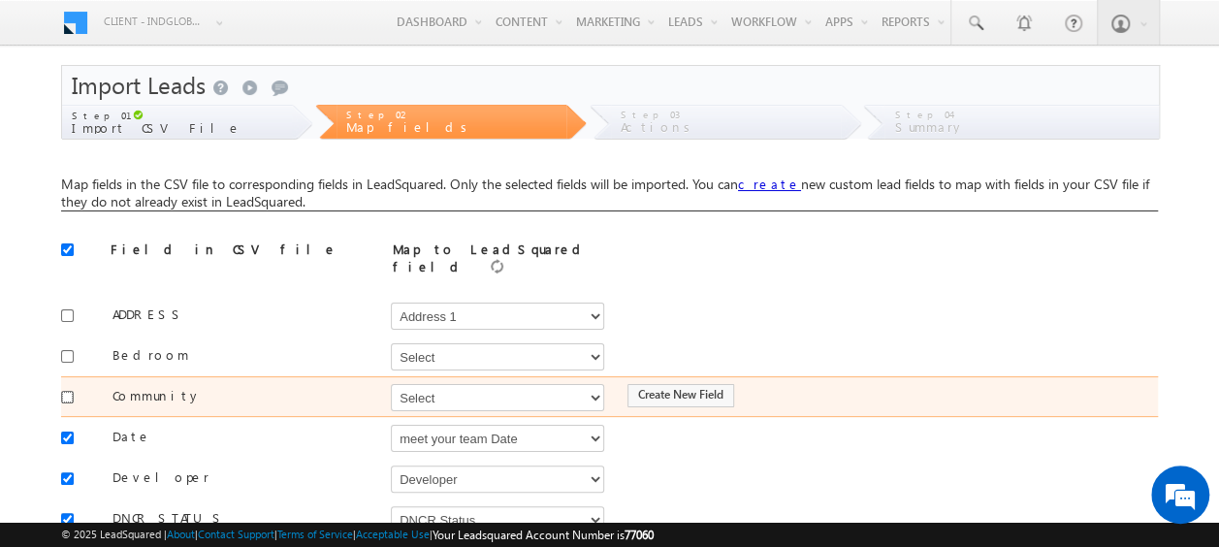
click at [71, 391] on input "checkbox" at bounding box center [67, 397] width 13 height 13
checkbox input "true"
click at [445, 384] on select "Select Select Address 1 Address 2 Budget Building Name Buyer Persona Called Cam…" at bounding box center [497, 397] width 213 height 27
select select "mx_Master_Project"
click at [391, 384] on select "Select Select Address 1 Address 2 Budget Building Name Buyer Persona Called Cam…" at bounding box center [497, 397] width 213 height 27
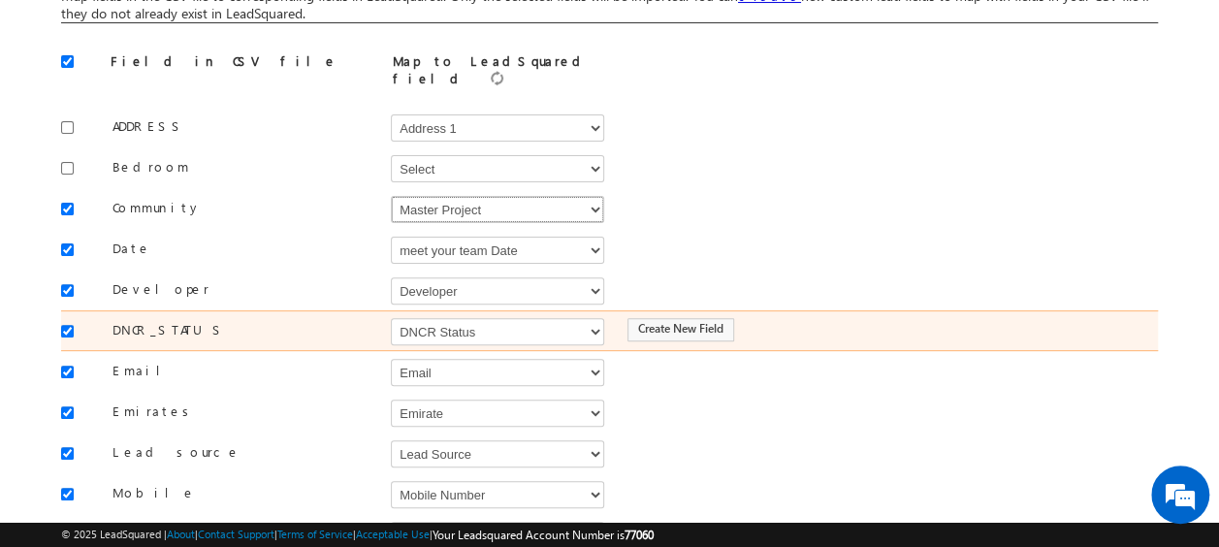
scroll to position [189, 0]
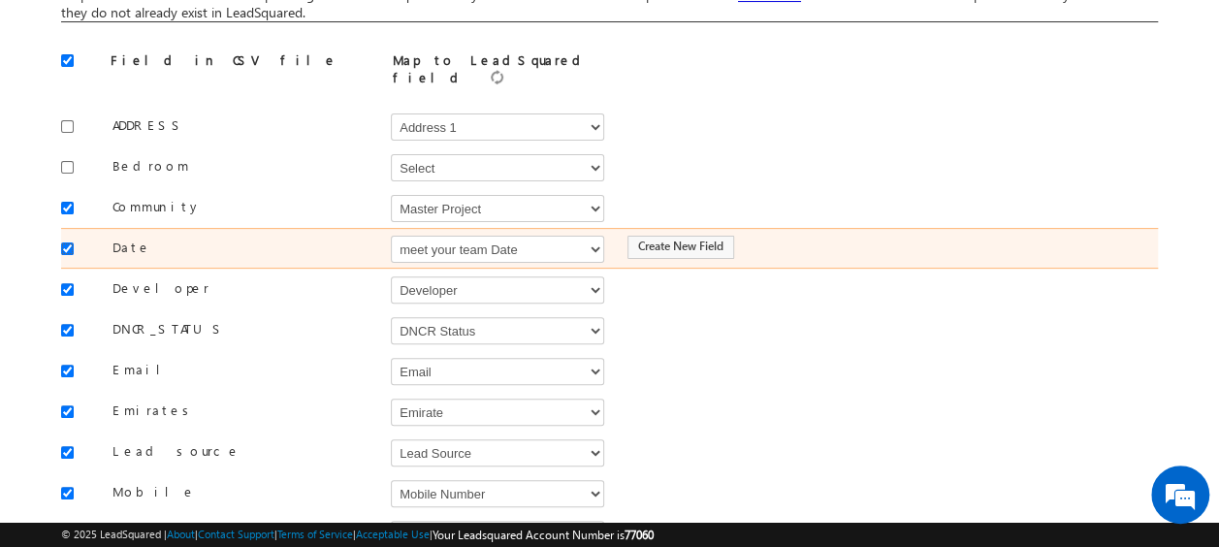
click at [70, 242] on input "checkbox" at bounding box center [67, 248] width 13 height 13
checkbox input "false"
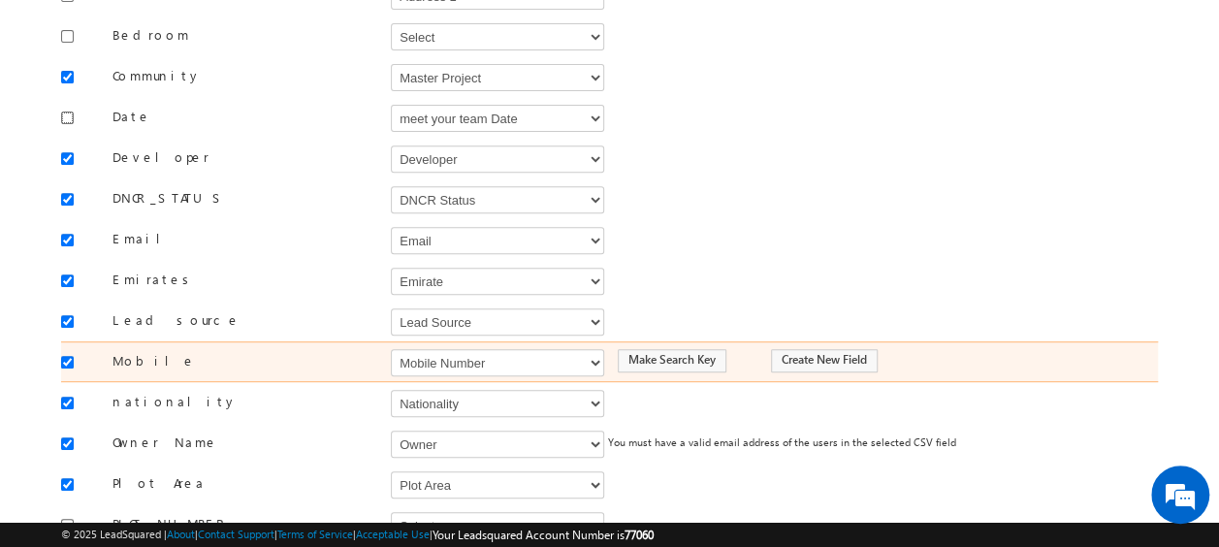
scroll to position [321, 0]
click at [446, 350] on select "Select Select Address 1 Address 2 Budget Building Name Buyer Persona Called Cam…" at bounding box center [497, 361] width 213 height 27
select select "Phone"
click at [391, 348] on select "Select Select Address 1 Address 2 Budget Building Name Buyer Persona Called Cam…" at bounding box center [497, 361] width 213 height 27
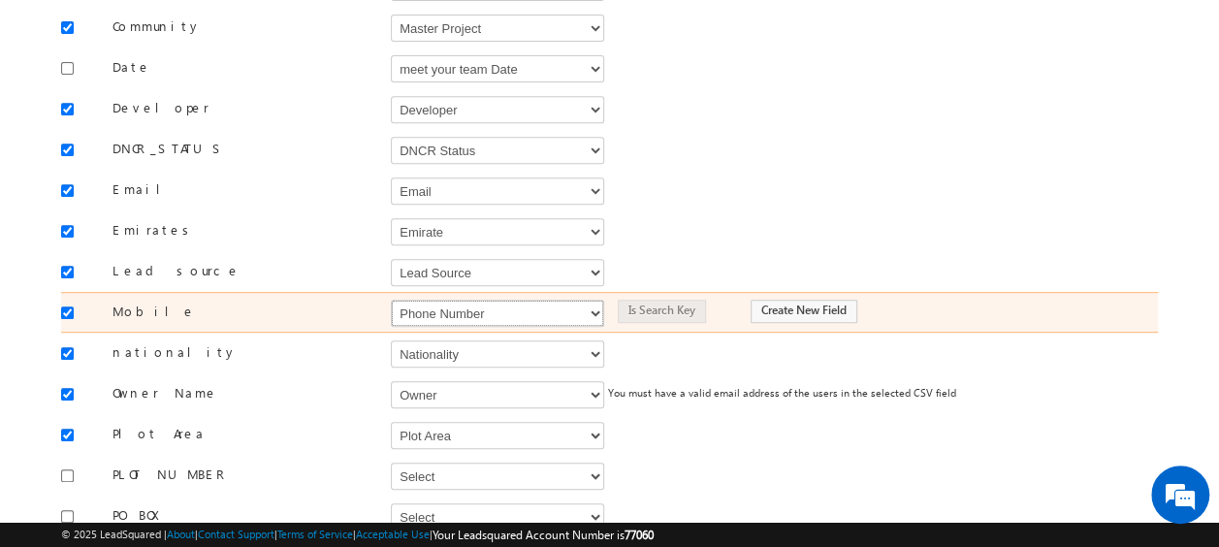
scroll to position [387, 0]
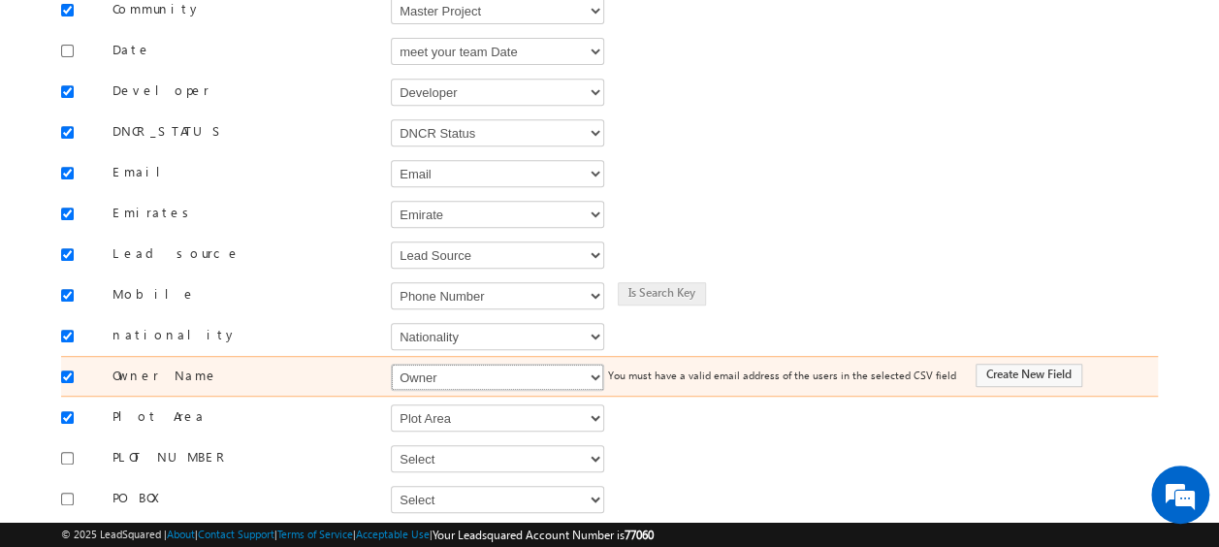
click at [461, 367] on select "Select Select Address 1 Address 2 Budget Building Name Buyer Persona Called Cam…" at bounding box center [497, 377] width 213 height 27
select select "FirstName"
click at [391, 364] on select "Select Select Address 1 Address 2 Budget Building Name Buyer Persona Called Cam…" at bounding box center [497, 377] width 213 height 27
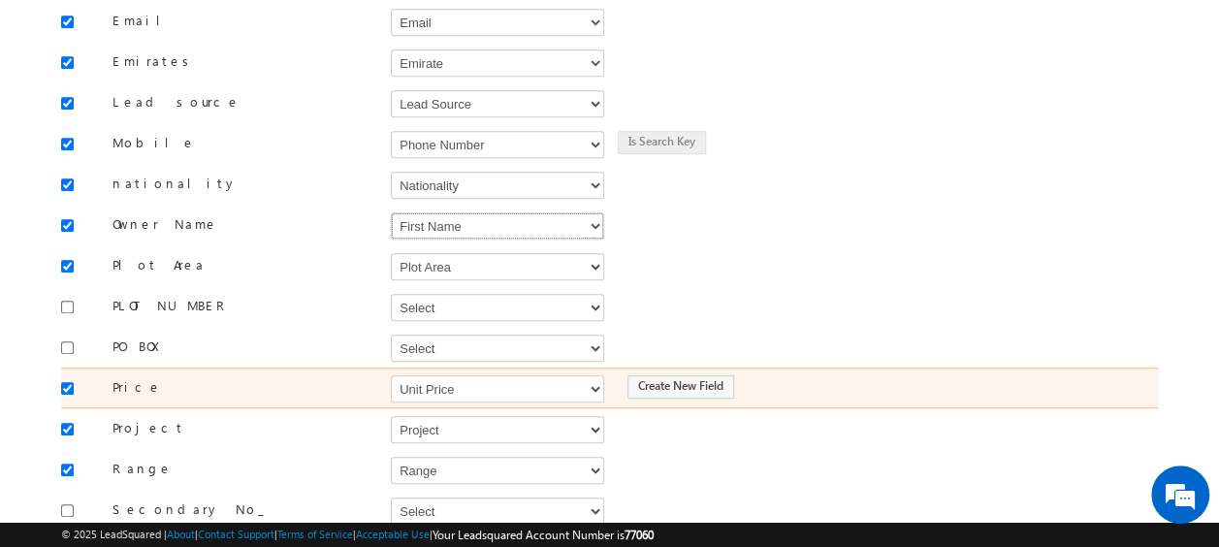
scroll to position [539, 0]
click at [461, 374] on select "Select Select Address 1 Address 2 Budget Building Name Buyer Persona Called Cam…" at bounding box center [497, 387] width 213 height 27
select select "mx_Unit_Number"
click at [391, 374] on select "Select Select Address 1 Address 2 Budget Building Name Buyer Persona Called Cam…" at bounding box center [497, 387] width 213 height 27
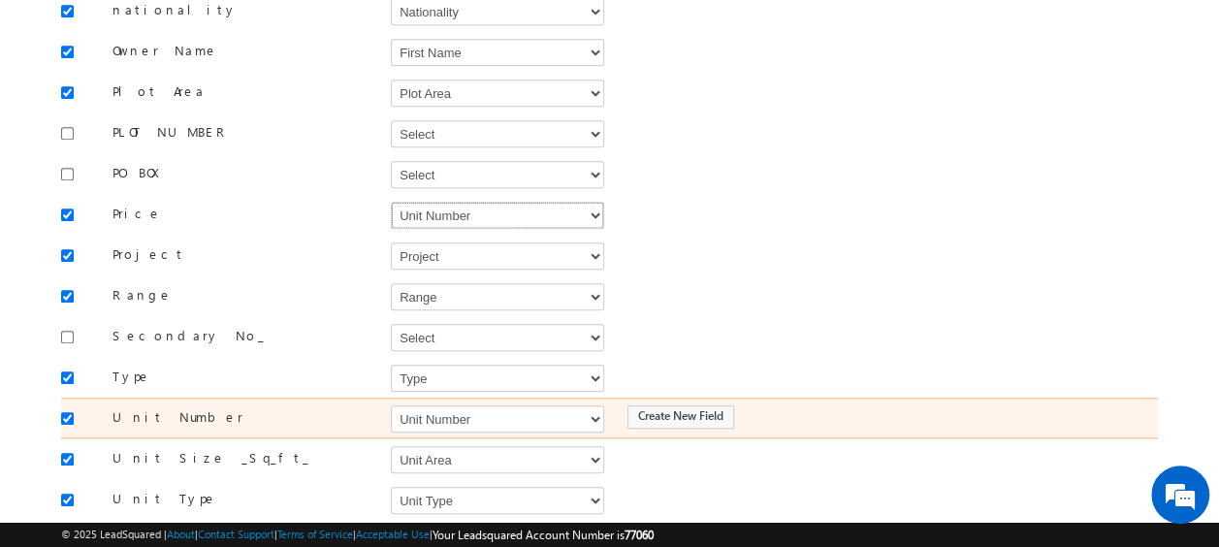
scroll to position [719, 0]
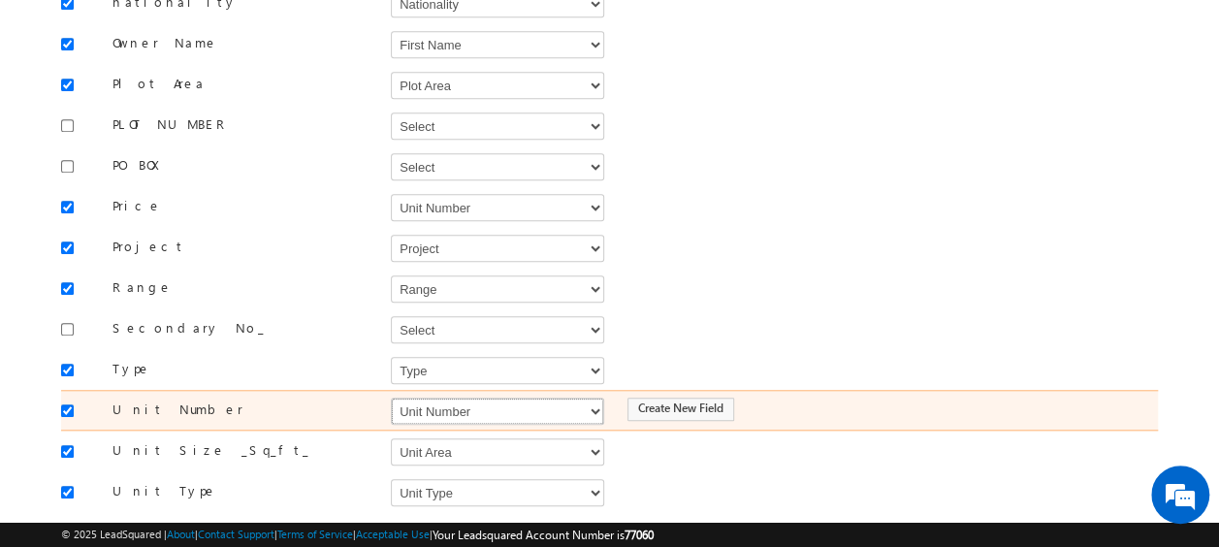
click at [465, 398] on select "Select Select Address 1 Address 2 Budget Building Name Buyer Persona Called Cam…" at bounding box center [497, 411] width 213 height 27
select select "mx_Unit_No"
click at [391, 398] on select "Select Select Address 1 Address 2 Budget Building Name Buyer Persona Called Cam…" at bounding box center [497, 411] width 213 height 27
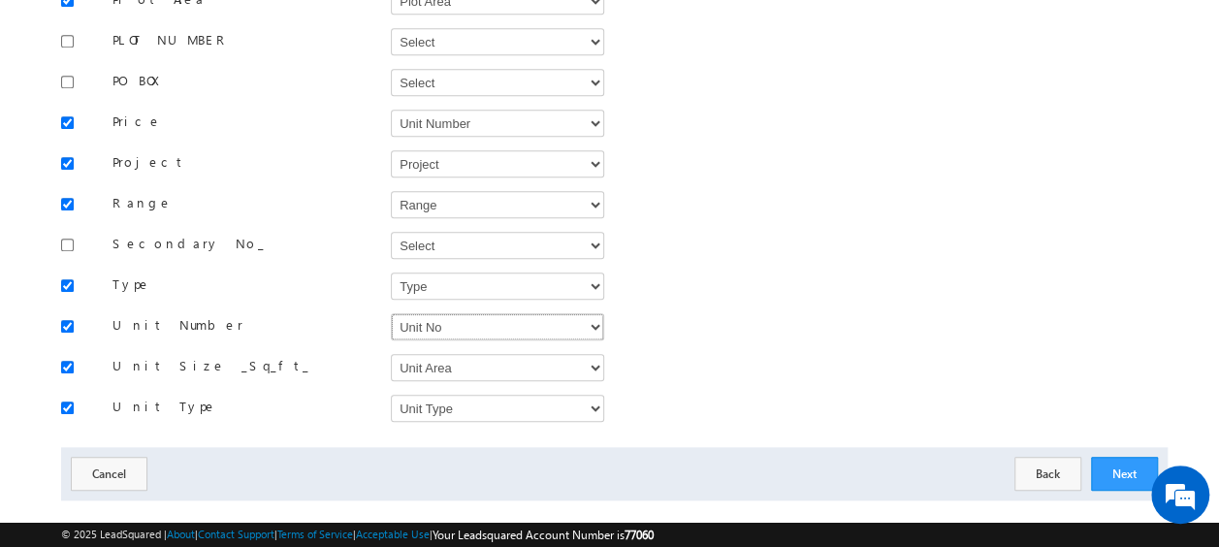
scroll to position [811, 0]
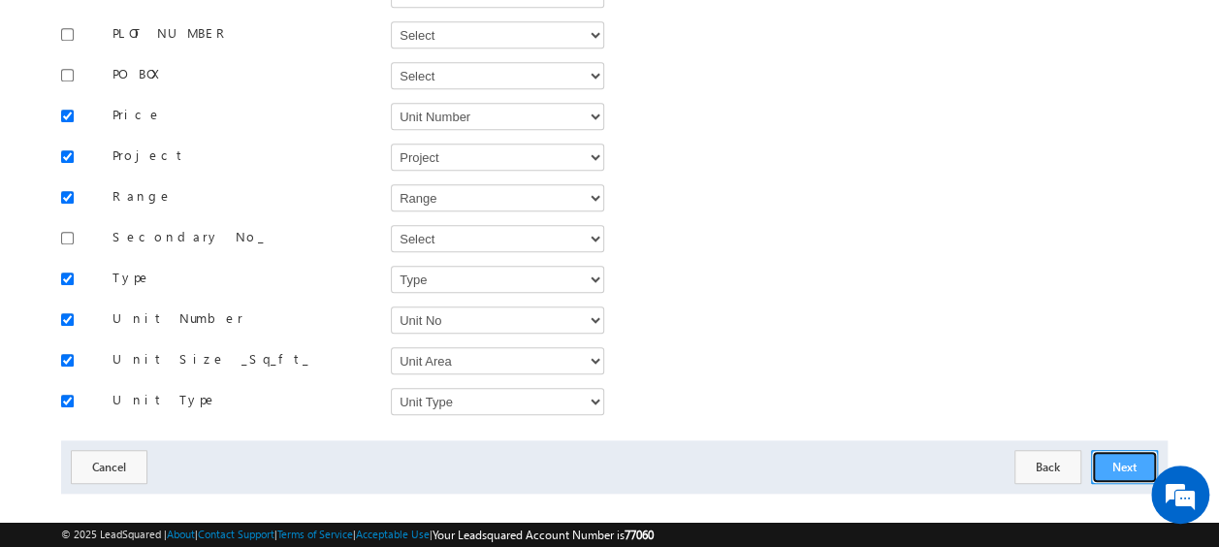
click at [1124, 450] on button "Next" at bounding box center [1124, 467] width 67 height 34
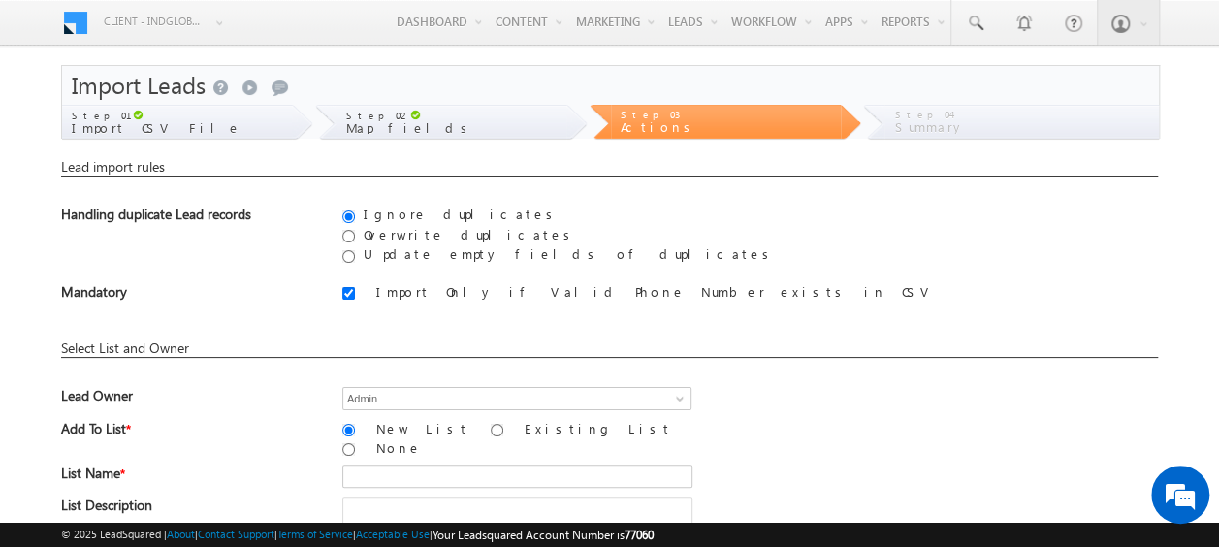
scroll to position [97, 0]
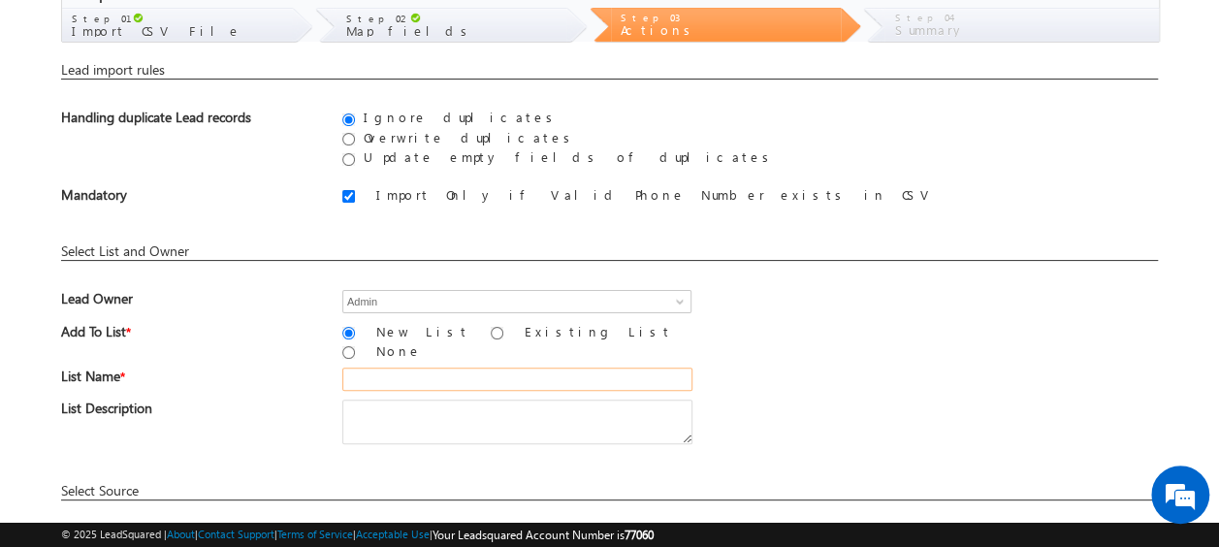
click at [407, 367] on input "text" at bounding box center [517, 378] width 350 height 23
paste input "MS19_01"
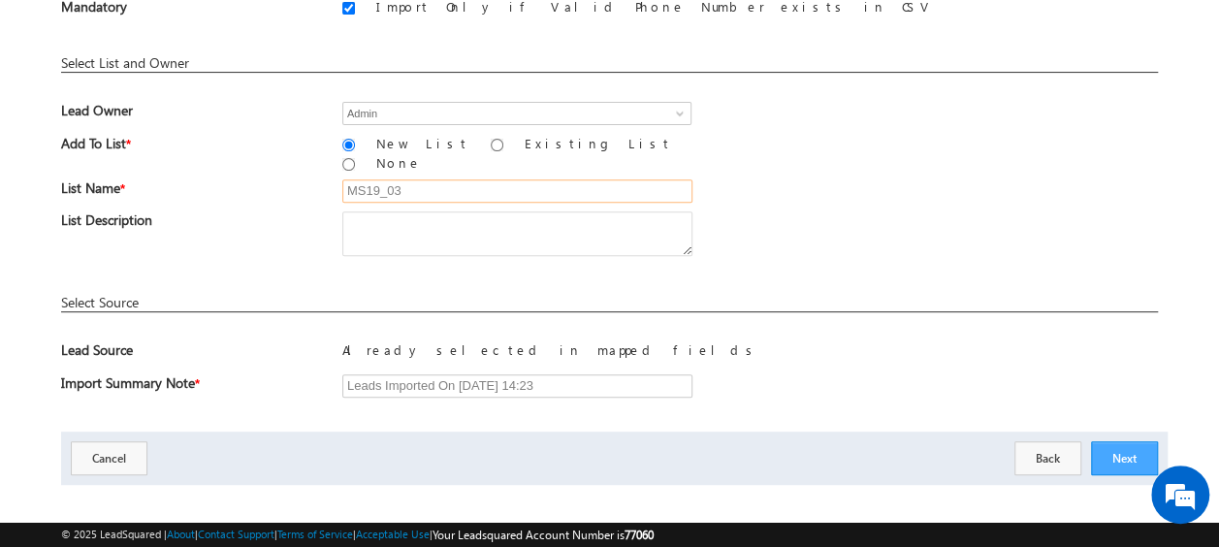
type input "MS19_03"
click at [1130, 441] on button "Next" at bounding box center [1124, 458] width 67 height 34
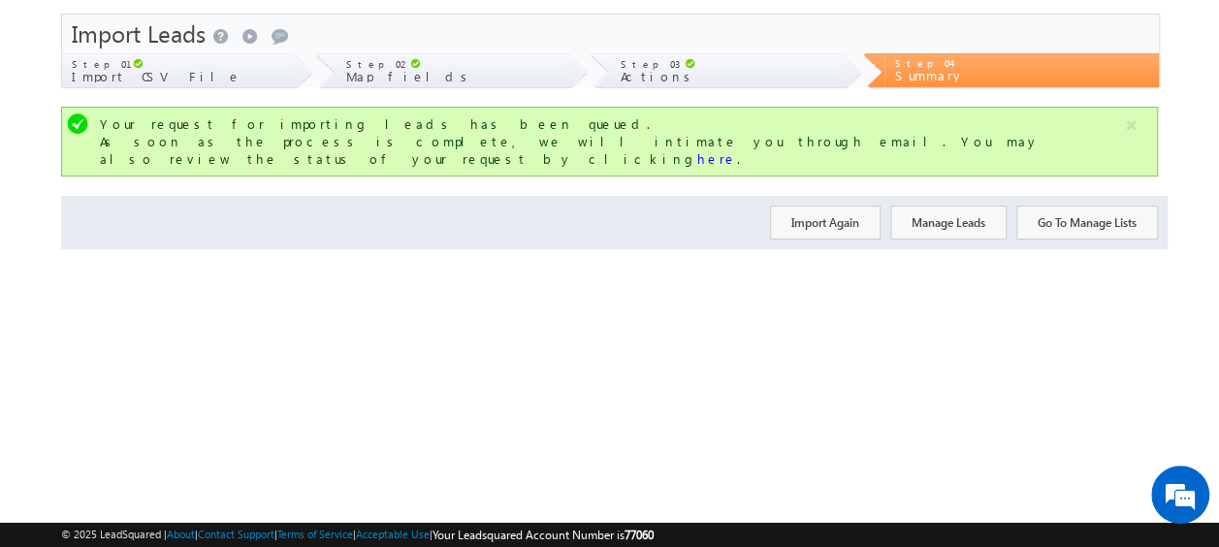
scroll to position [0, 0]
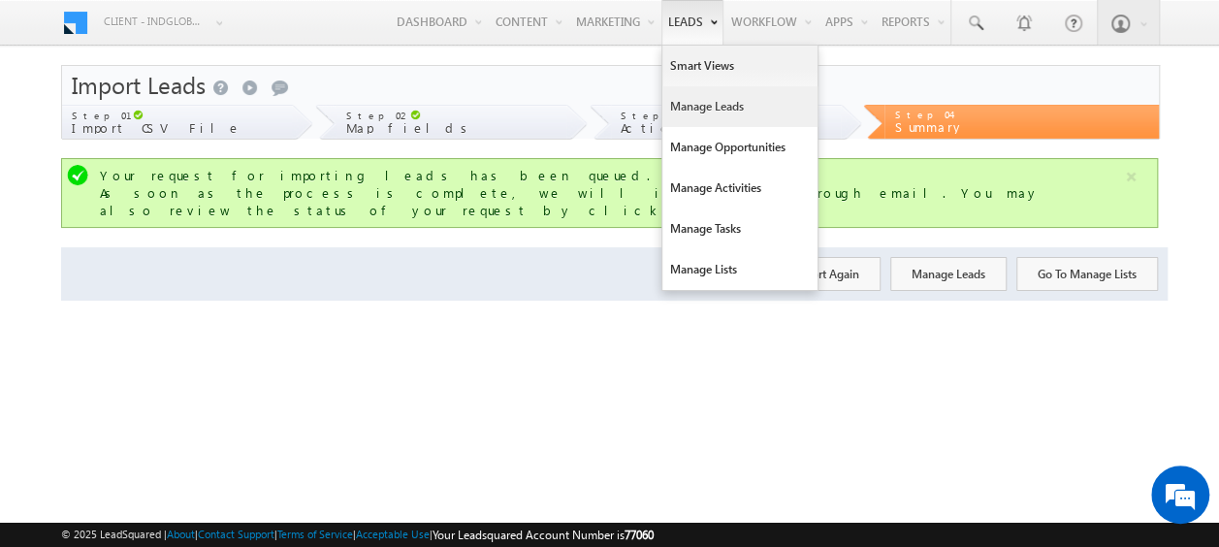
click at [685, 99] on link "Manage Leads" at bounding box center [739, 106] width 155 height 41
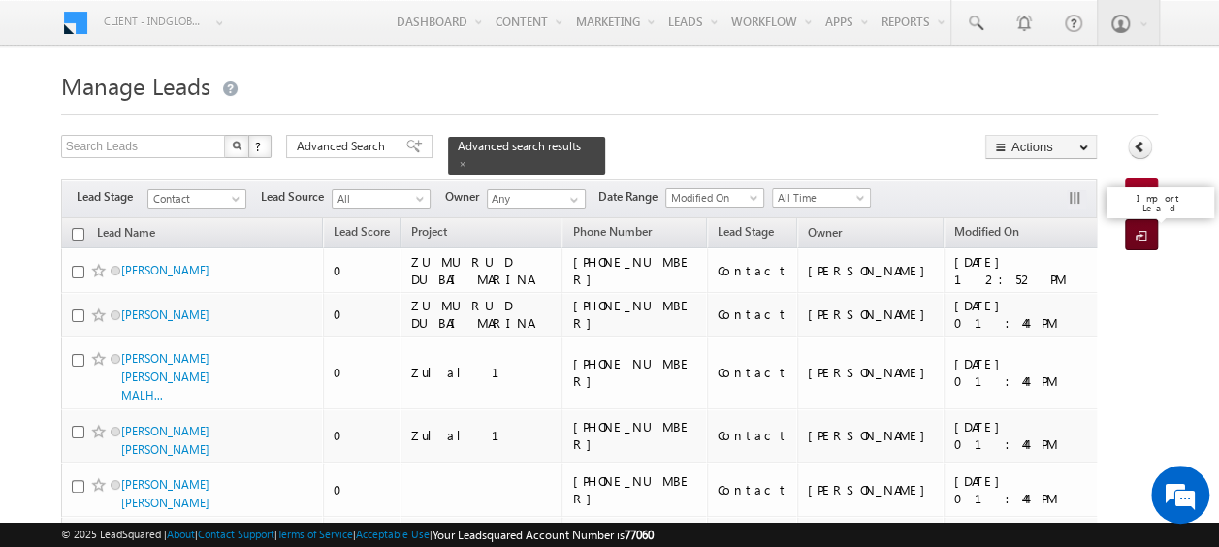
click at [1147, 231] on span at bounding box center [1144, 236] width 18 height 19
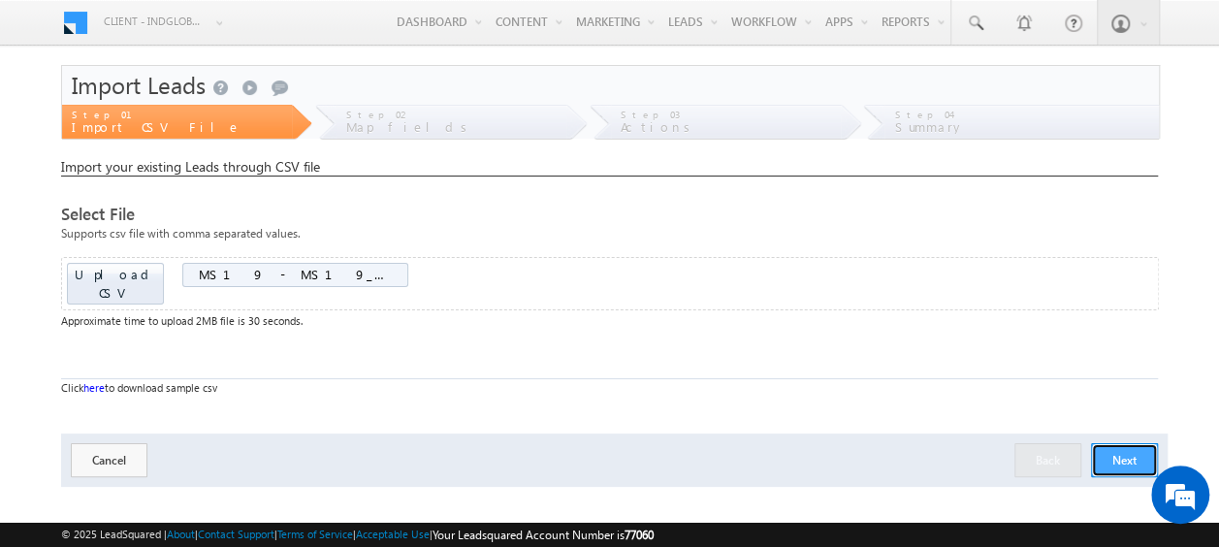
click at [1112, 443] on button "Next" at bounding box center [1124, 460] width 67 height 34
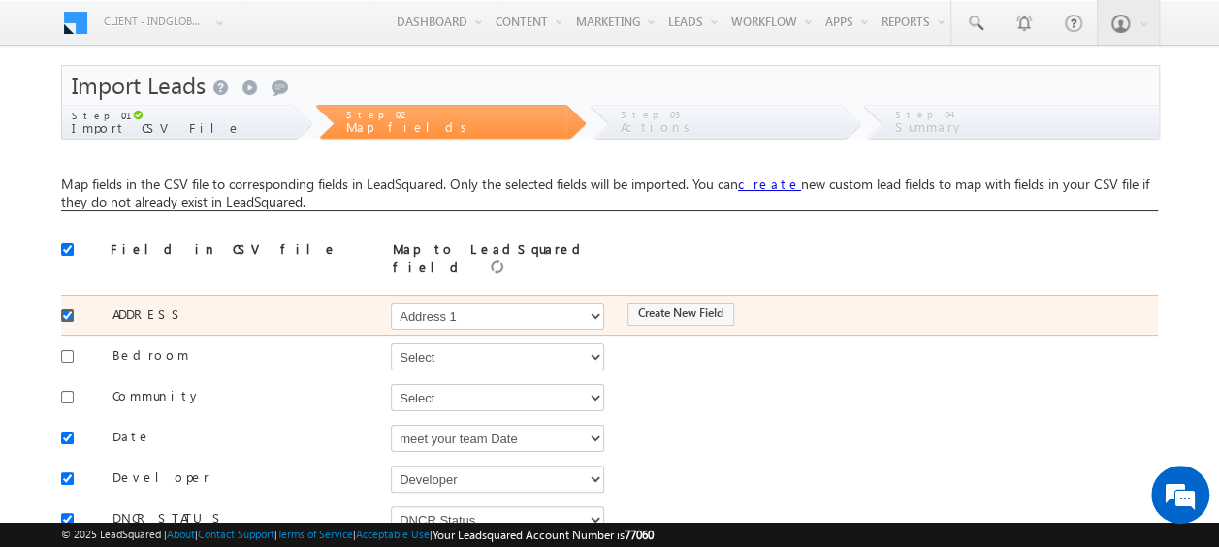
click at [68, 309] on input "checkbox" at bounding box center [67, 315] width 13 height 13
checkbox input "false"
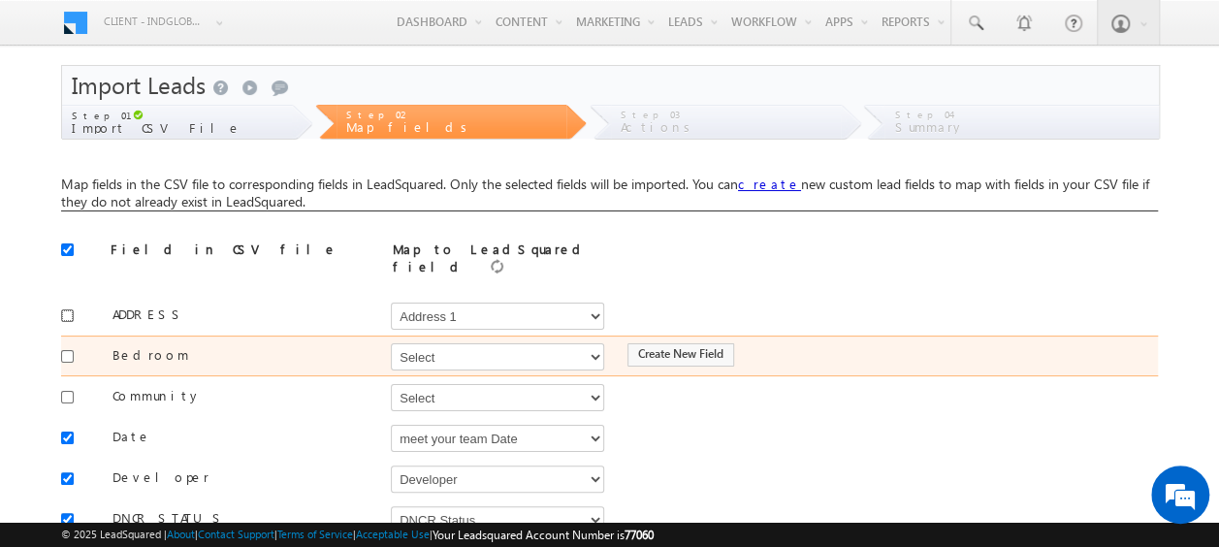
scroll to position [97, 0]
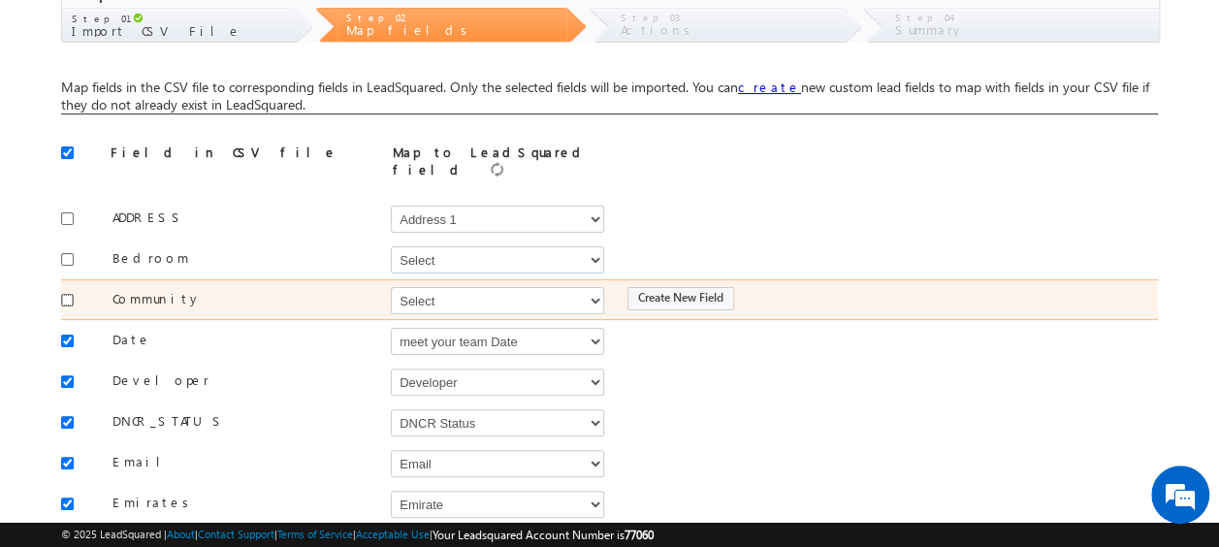
click at [62, 294] on input "checkbox" at bounding box center [67, 300] width 13 height 13
checkbox input "true"
click at [418, 289] on select "Select Select Address 1 Address 2 Budget Building Name Buyer Persona Called Cam…" at bounding box center [497, 300] width 213 height 27
select select "mx_Master_Project"
click at [391, 287] on select "Select Select Address 1 Address 2 Budget Building Name Buyer Persona Called Cam…" at bounding box center [497, 300] width 213 height 27
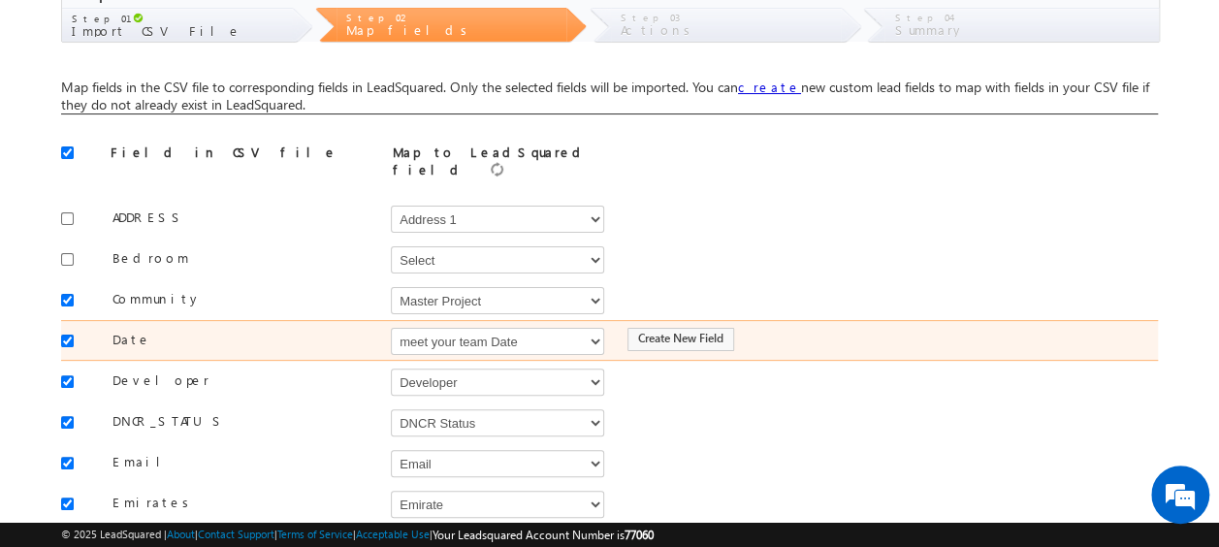
click at [64, 326] on div at bounding box center [72, 339] width 22 height 27
click at [70, 335] on input "checkbox" at bounding box center [67, 341] width 13 height 13
checkbox input "false"
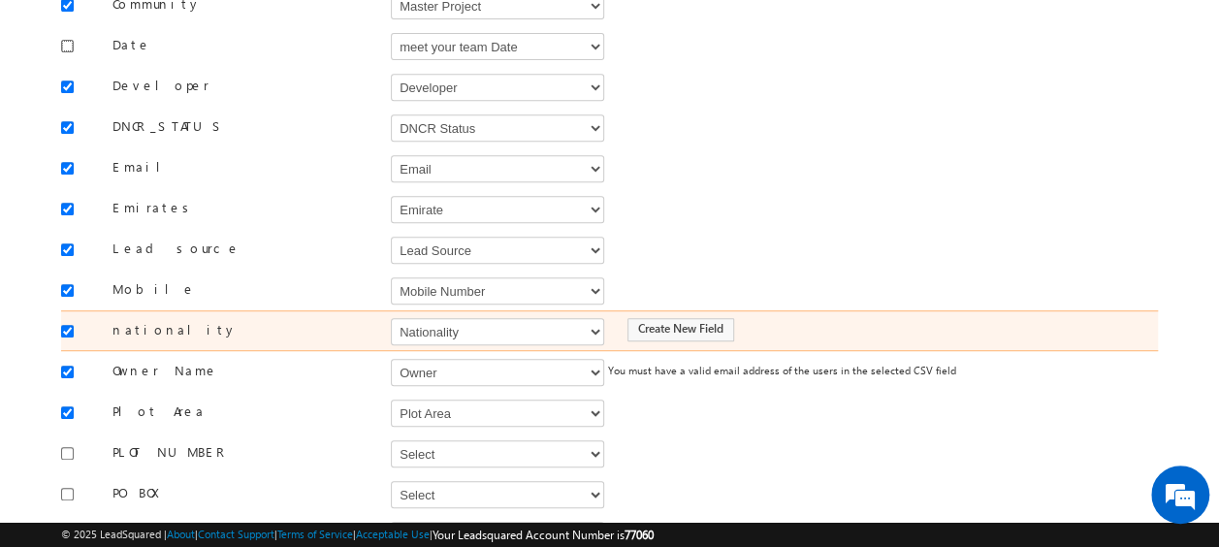
scroll to position [393, 0]
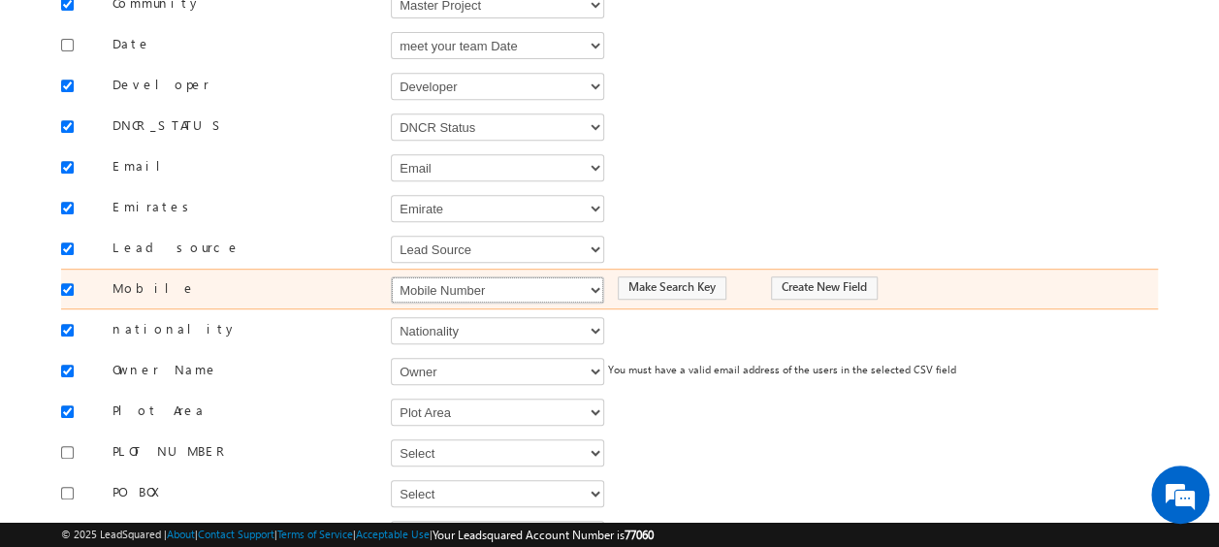
click at [462, 276] on select "Select Select Address 1 Address 2 Budget Building Name Buyer Persona Called Cam…" at bounding box center [497, 289] width 213 height 27
select select "Phone"
click at [391, 276] on select "Select Select Address 1 Address 2 Budget Building Name Buyer Persona Called Cam…" at bounding box center [497, 289] width 213 height 27
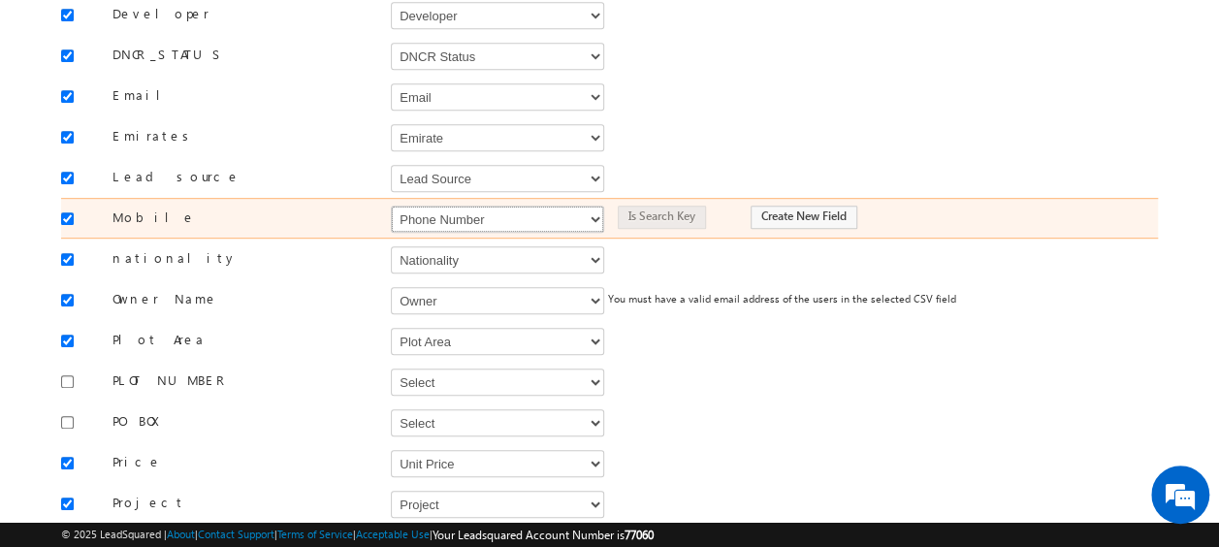
scroll to position [465, 0]
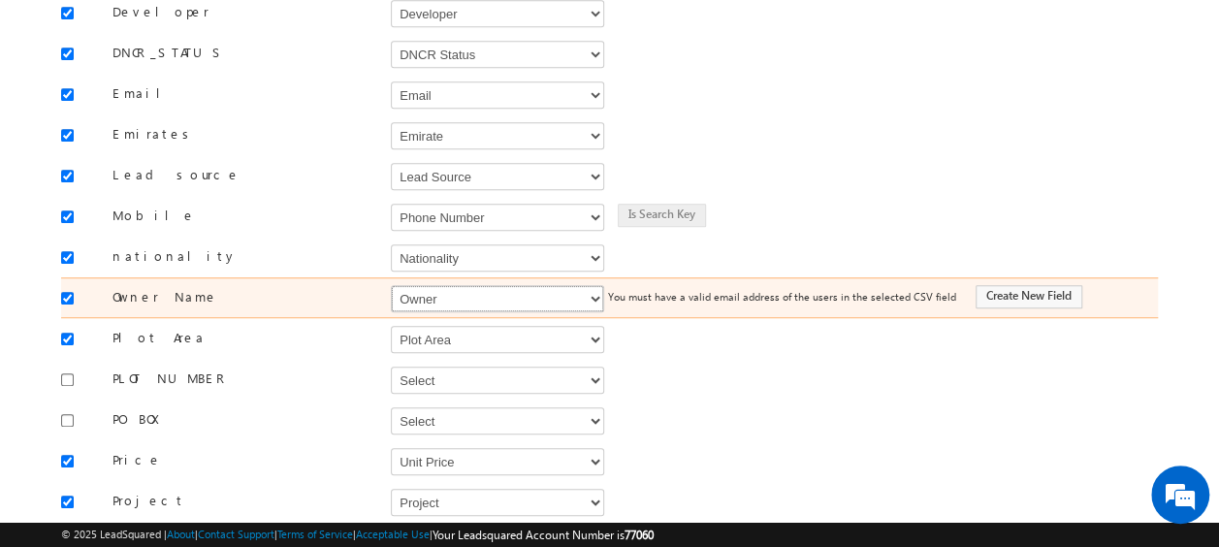
click at [458, 285] on select "Select Select Address 1 Address 2 Budget Building Name Buyer Persona Called Cam…" at bounding box center [497, 298] width 213 height 27
select select "FirstName"
click at [391, 285] on select "Select Select Address 1 Address 2 Budget Building Name Buyer Persona Called Cam…" at bounding box center [497, 298] width 213 height 27
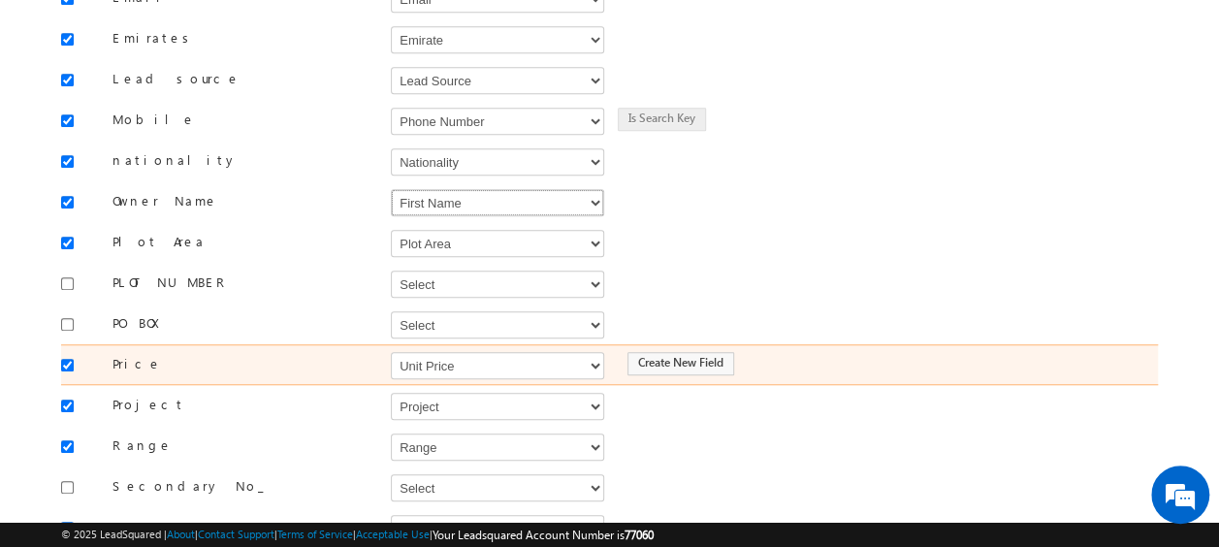
scroll to position [573, 0]
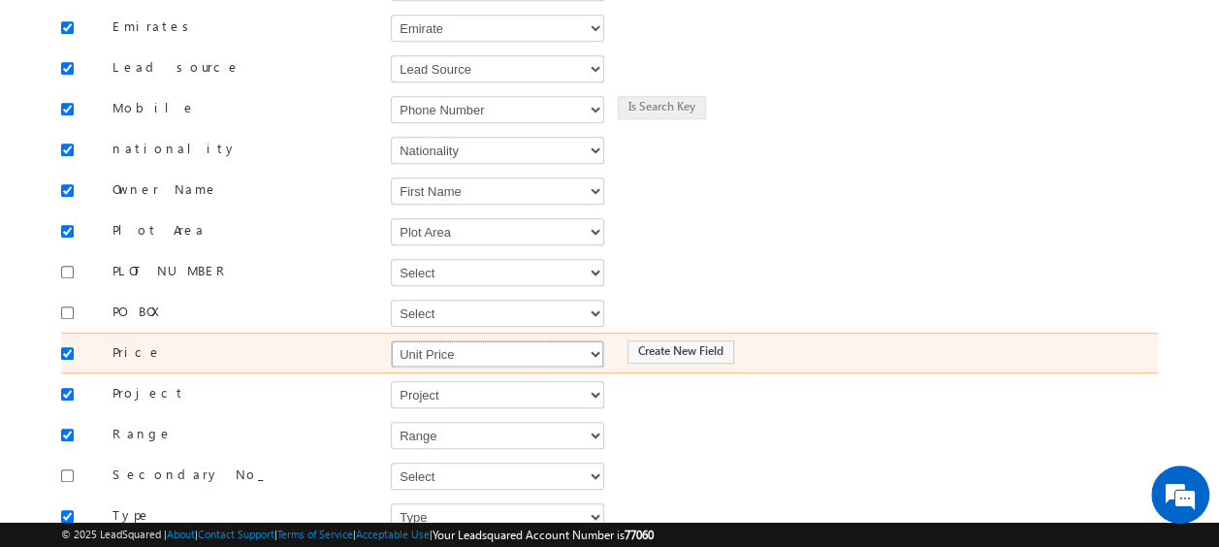
click at [433, 340] on select "Select Select Address 1 Address 2 Budget Building Name Buyer Persona Called Cam…" at bounding box center [497, 353] width 213 height 27
select select "mx_Unit_Number"
click at [391, 340] on select "Select Select Address 1 Address 2 Budget Building Name Buyer Persona Called Cam…" at bounding box center [497, 353] width 213 height 27
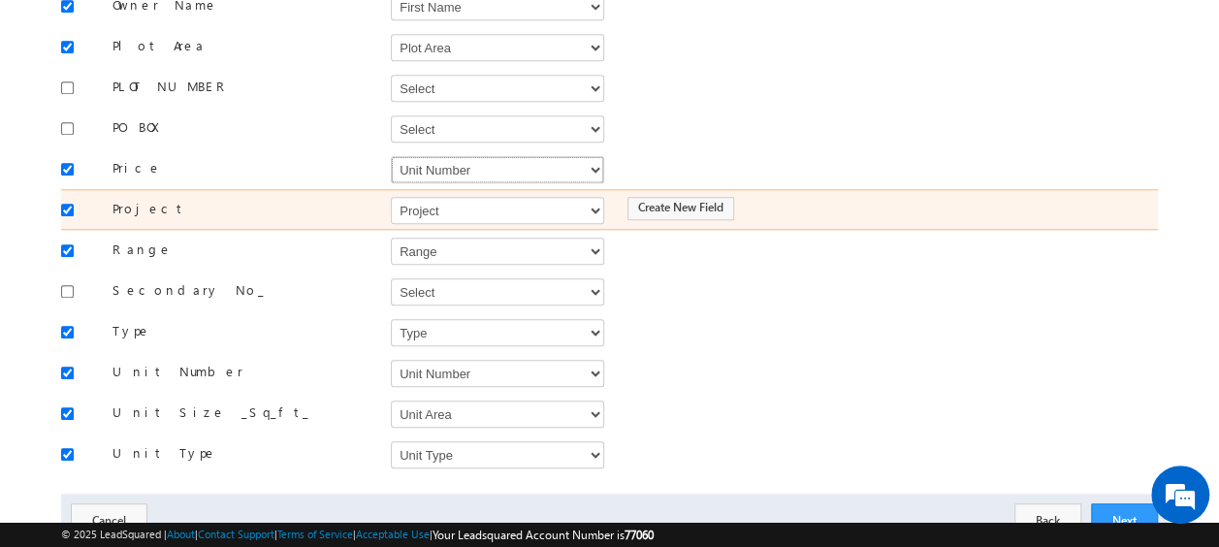
scroll to position [758, 0]
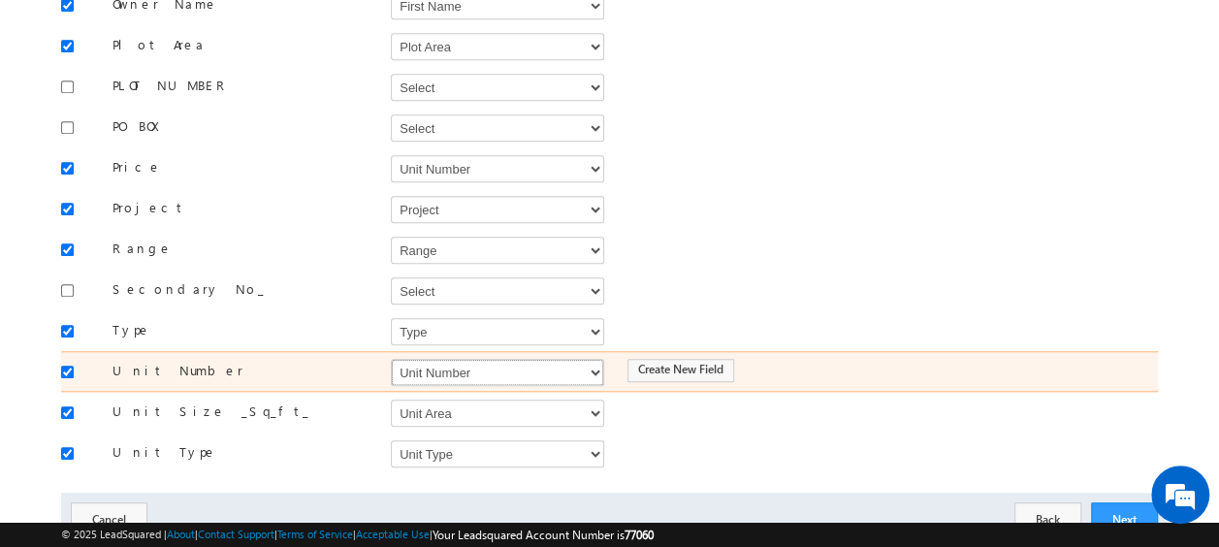
click at [438, 359] on select "Select Select Address 1 Address 2 Budget Building Name Buyer Persona Called Cam…" at bounding box center [497, 372] width 213 height 27
select select "mx_Unit_No"
click at [391, 359] on select "Select Select Address 1 Address 2 Budget Building Name Buyer Persona Called Cam…" at bounding box center [497, 372] width 213 height 27
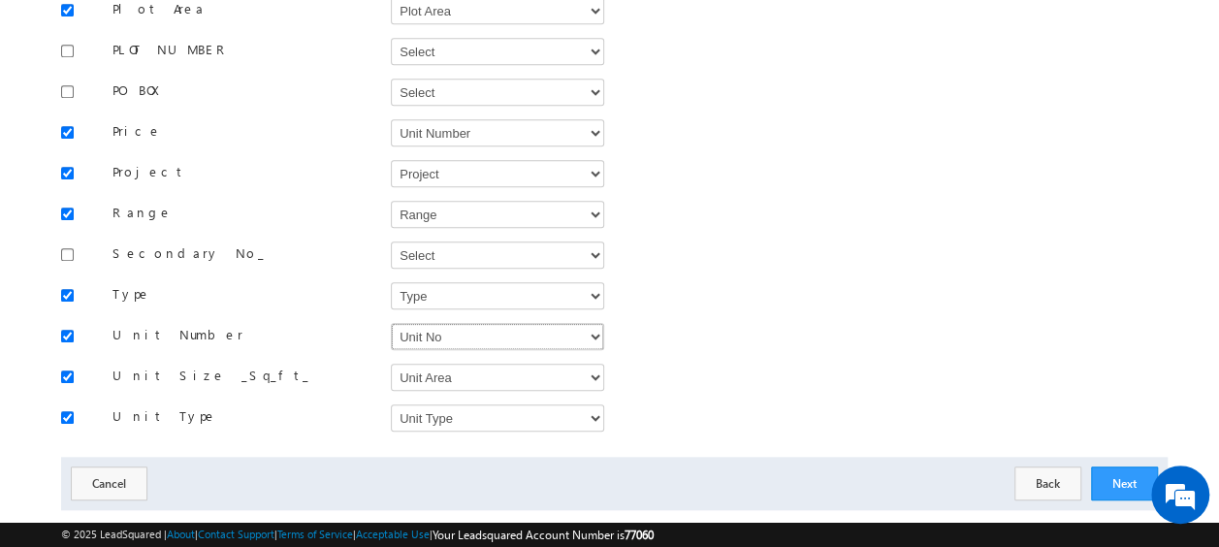
scroll to position [805, 0]
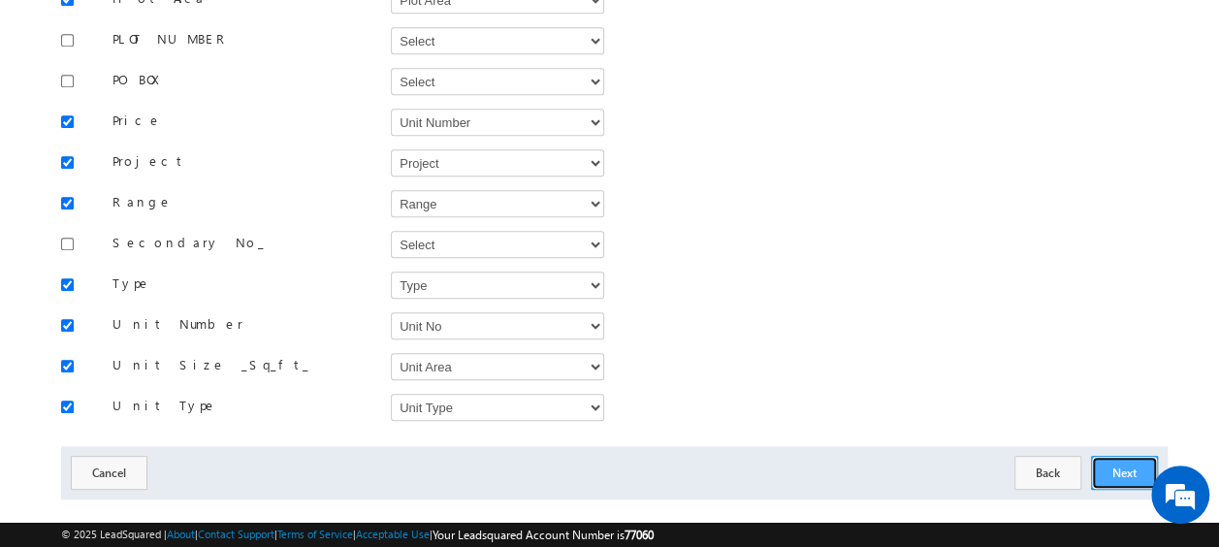
click at [1128, 456] on button "Next" at bounding box center [1124, 473] width 67 height 34
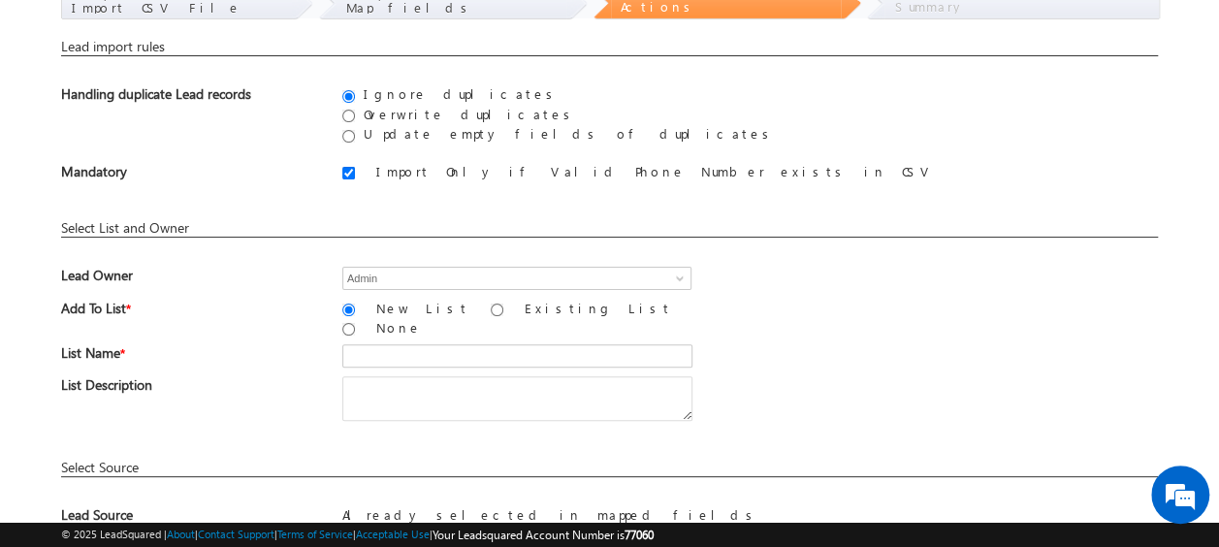
scroll to position [122, 0]
click at [392, 343] on input "text" at bounding box center [517, 353] width 350 height 23
paste input "MS19_01"
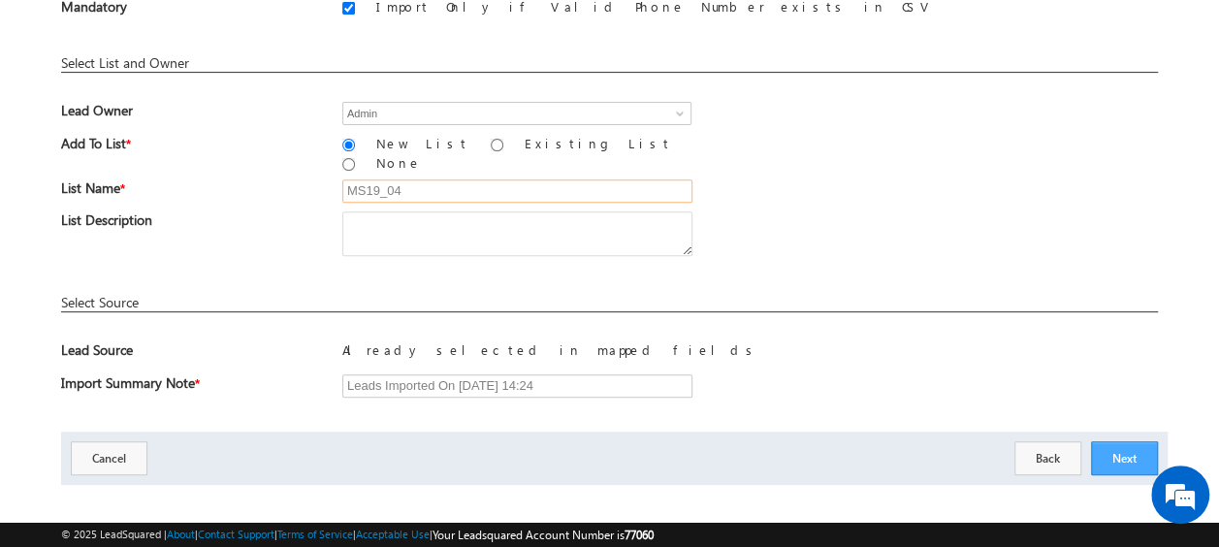
type input "MS19_04"
click at [1124, 441] on button "Next" at bounding box center [1124, 458] width 67 height 34
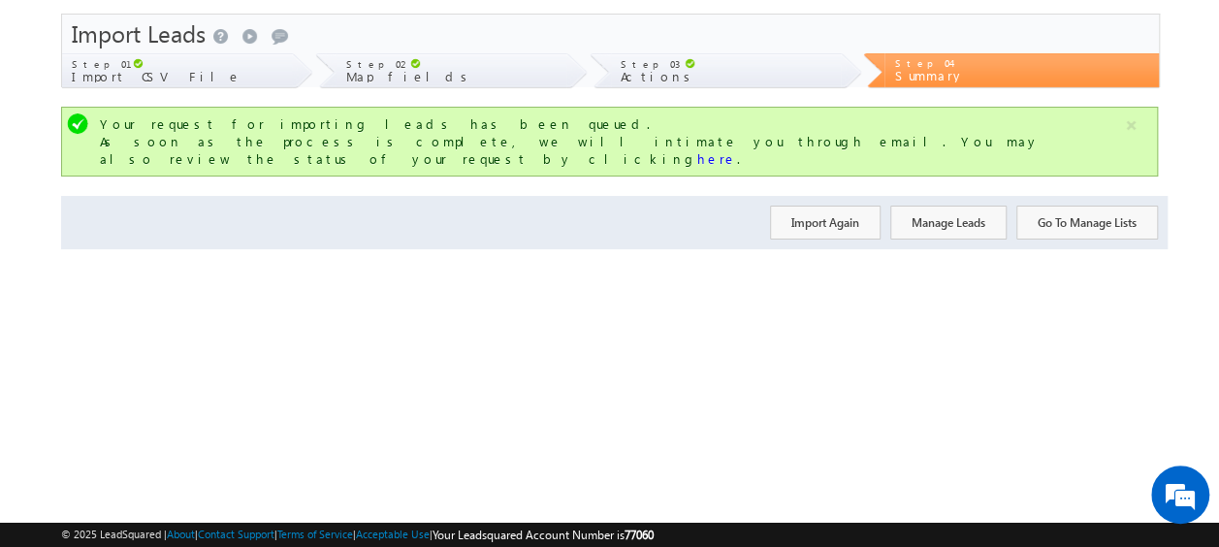
scroll to position [0, 0]
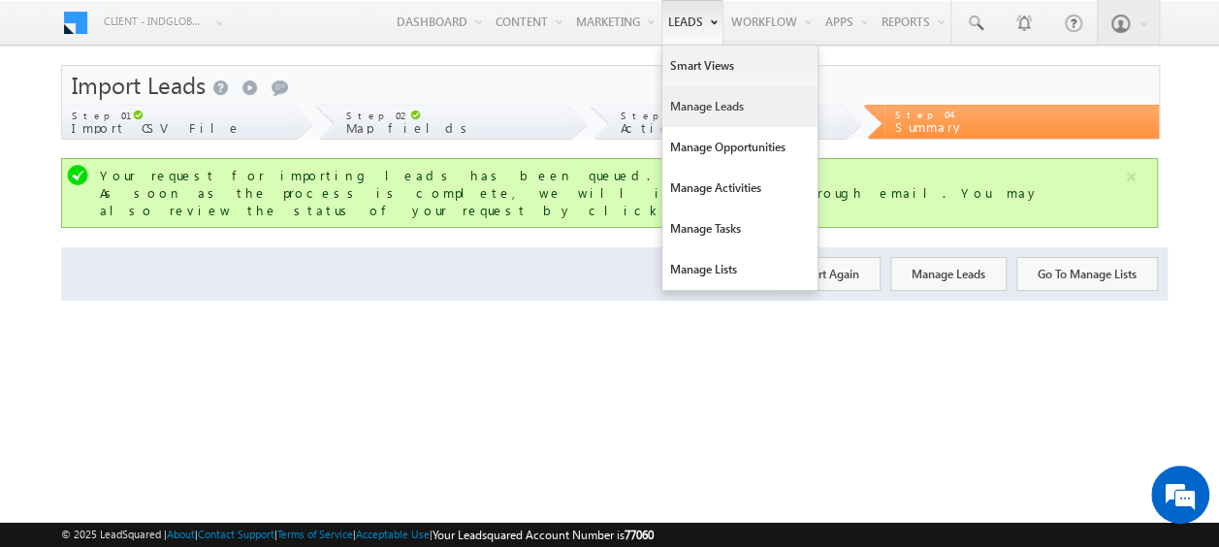
click at [717, 107] on link "Manage Leads" at bounding box center [739, 106] width 155 height 41
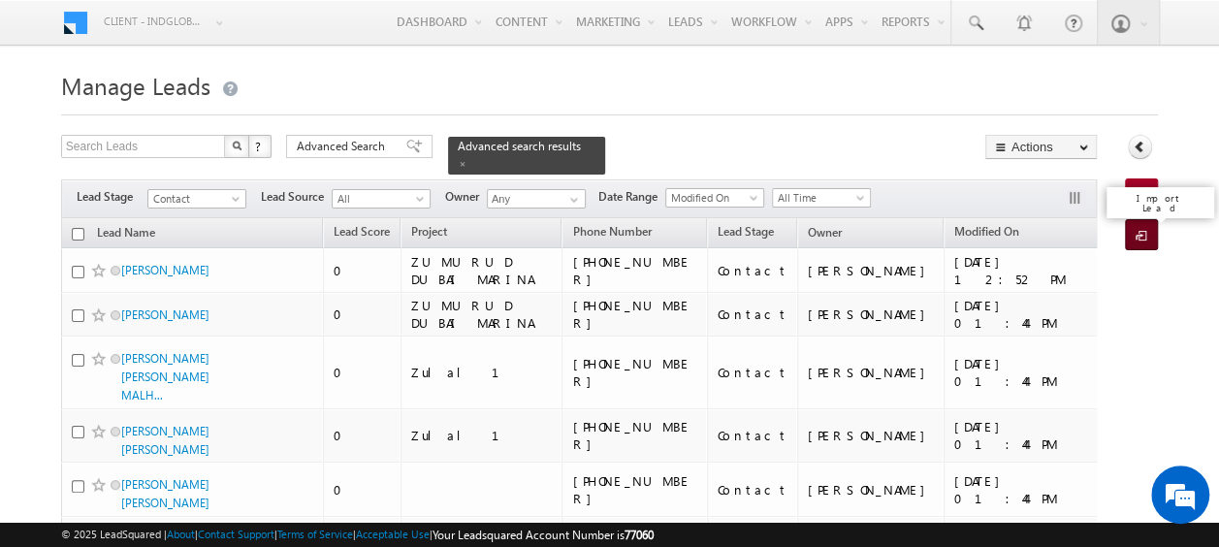
click at [1143, 234] on span at bounding box center [1144, 236] width 18 height 19
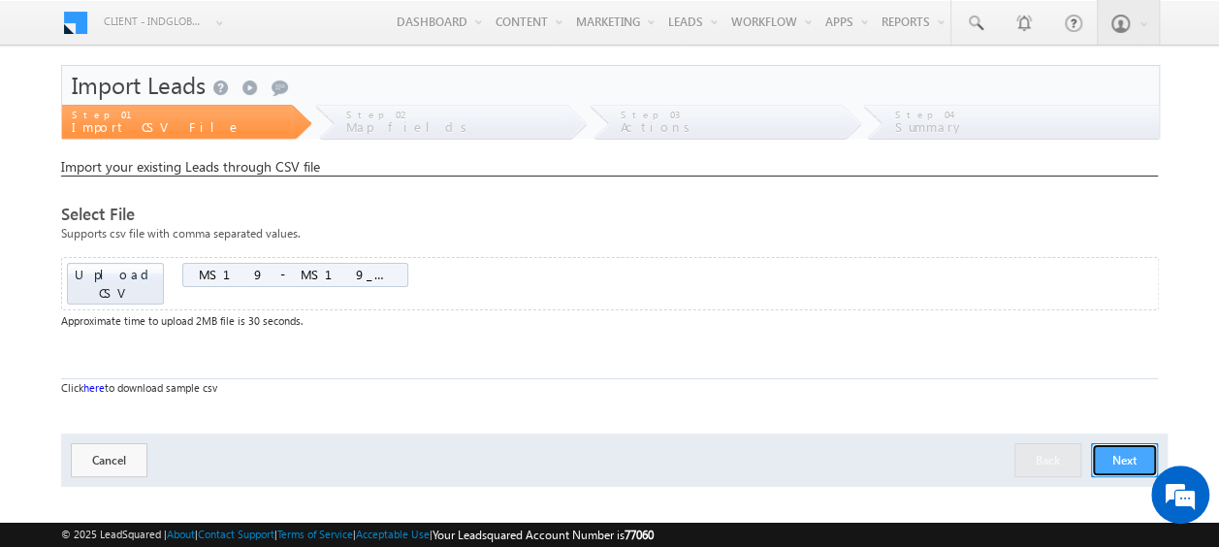
click at [1123, 443] on button "Next" at bounding box center [1124, 460] width 67 height 34
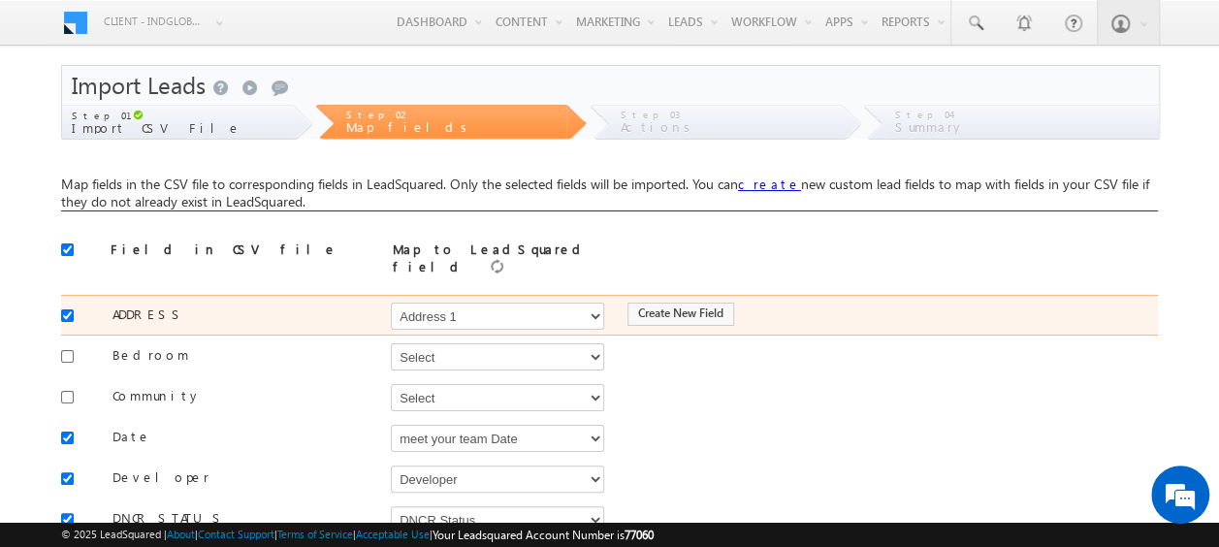
click at [68, 301] on div at bounding box center [72, 314] width 22 height 27
click at [64, 309] on input "checkbox" at bounding box center [67, 315] width 13 height 13
checkbox input "false"
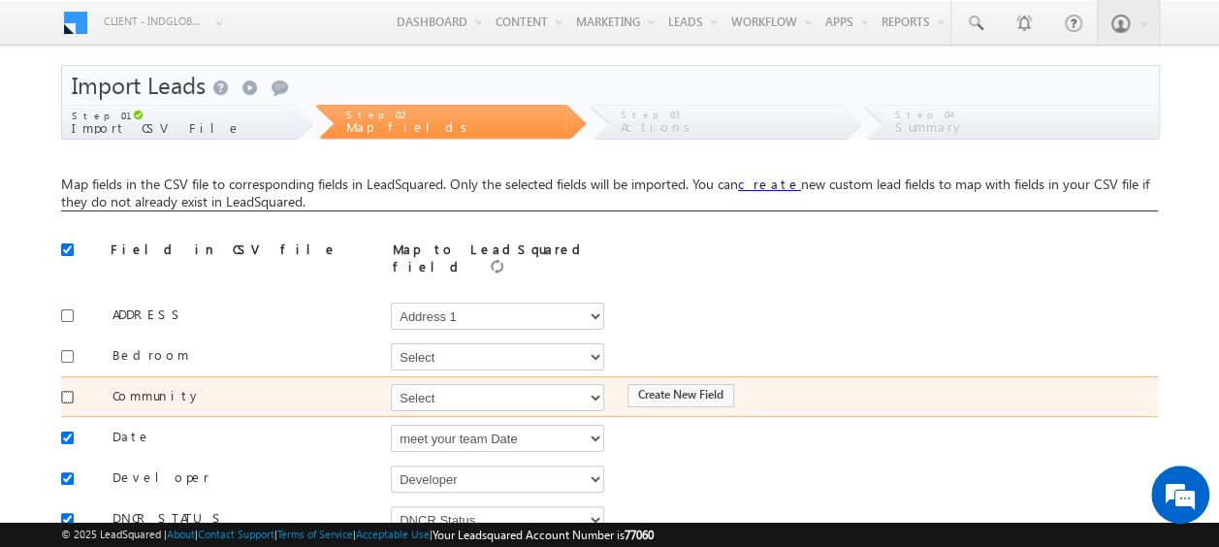
click at [67, 391] on input "checkbox" at bounding box center [67, 397] width 13 height 13
checkbox input "true"
click at [450, 388] on select "Select Select Address 1 Address 2 Budget Building Name Buyer Persona Called Cam…" at bounding box center [497, 397] width 213 height 27
select select "mx_Master_Project"
click at [391, 384] on select "Select Select Address 1 Address 2 Budget Building Name Buyer Persona Called Cam…" at bounding box center [497, 397] width 213 height 27
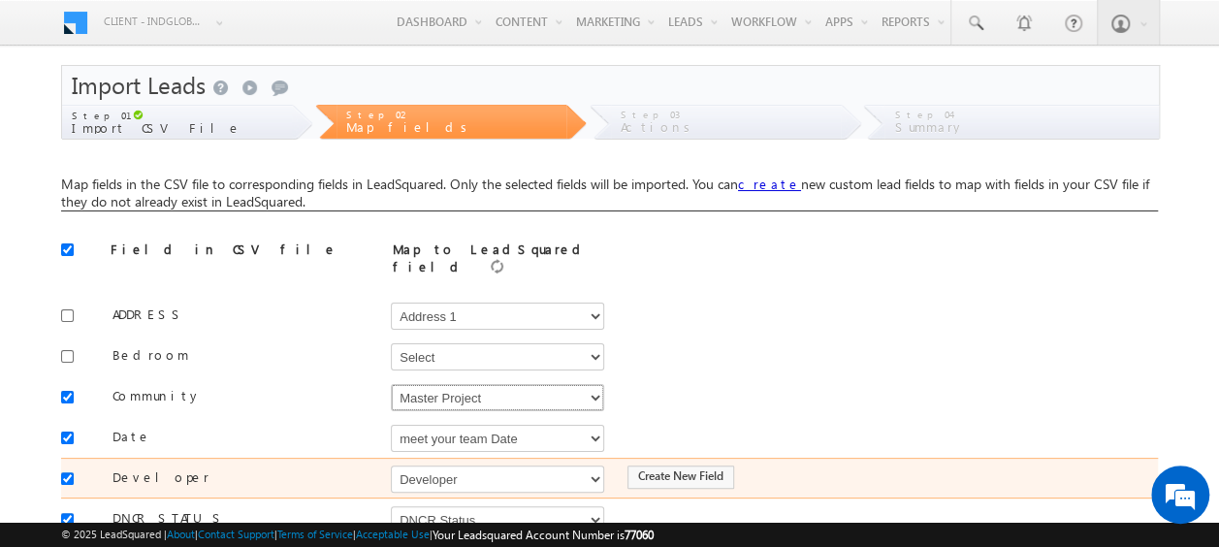
scroll to position [97, 0]
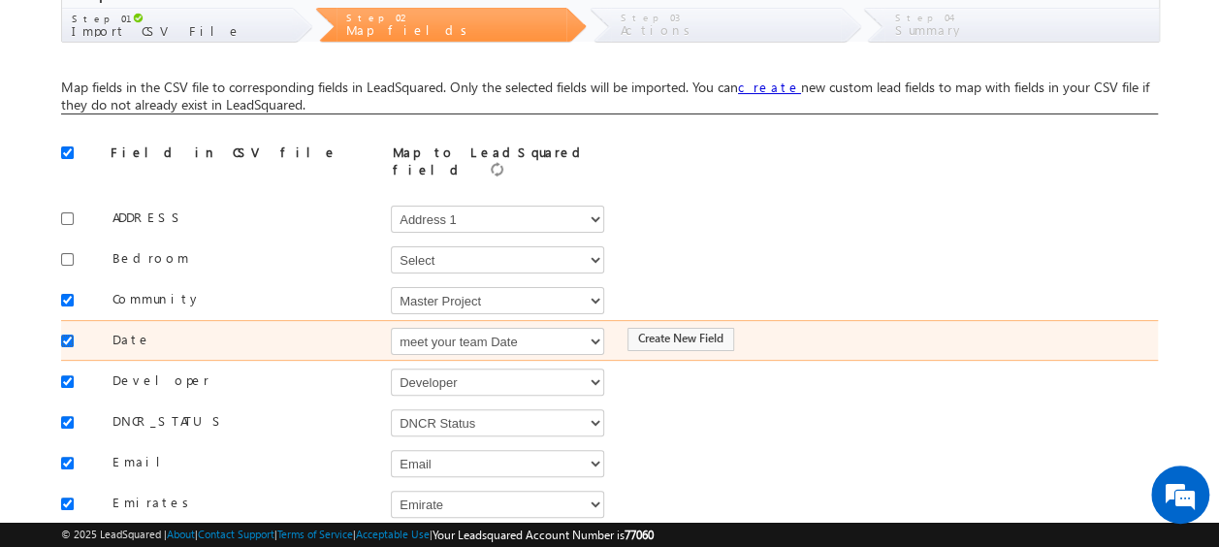
click at [68, 335] on input "checkbox" at bounding box center [67, 341] width 13 height 13
checkbox input "false"
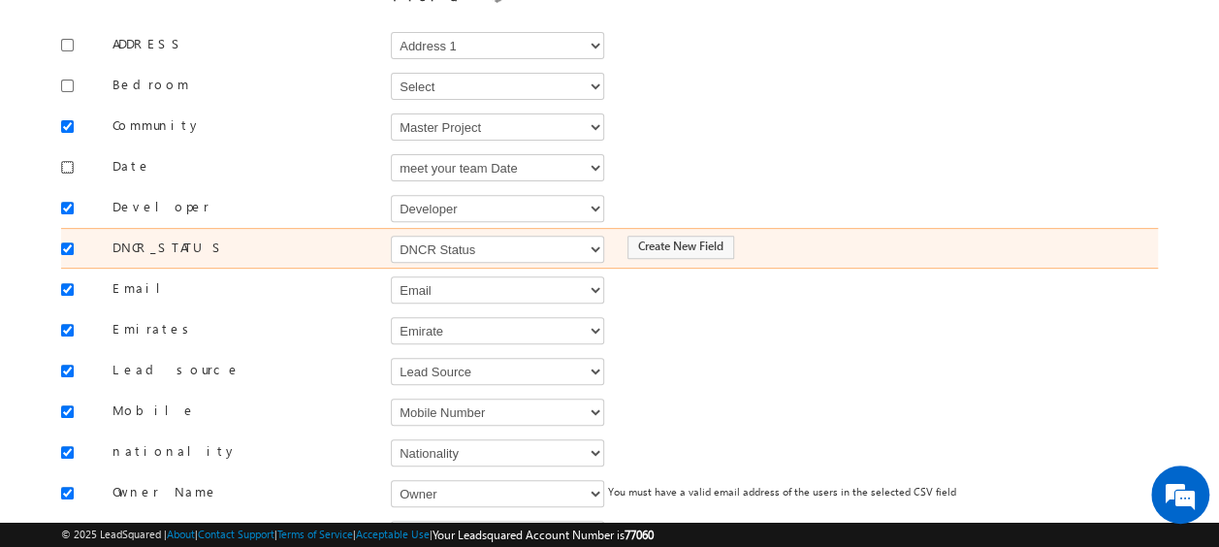
scroll to position [311, 0]
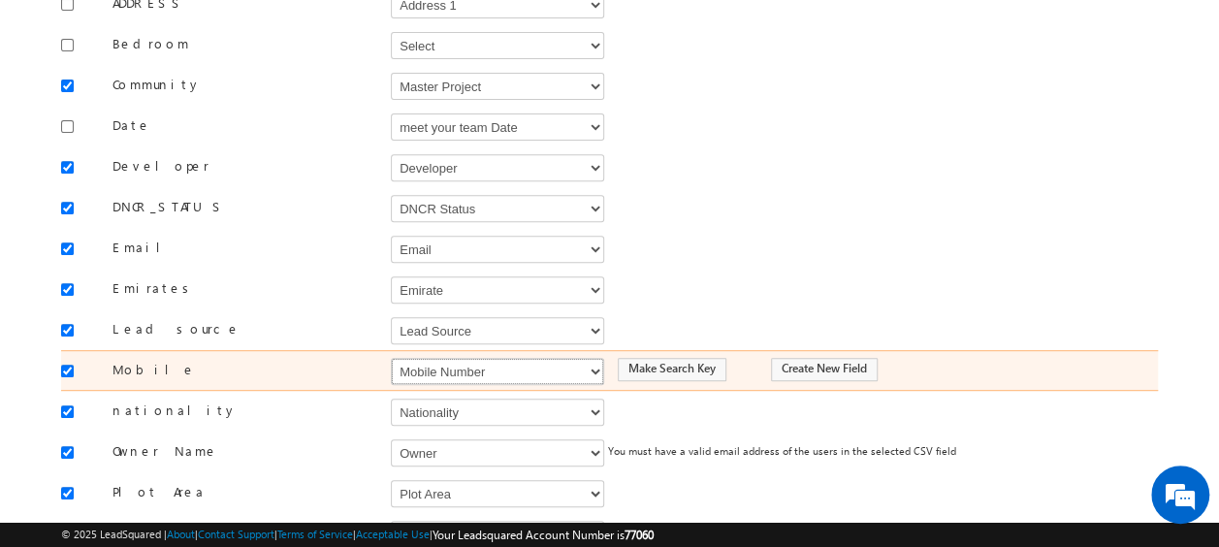
click at [478, 359] on select "Select Select Address 1 Address 2 Budget Building Name Buyer Persona Called Cam…" at bounding box center [497, 371] width 213 height 27
select select "Phone"
click at [391, 358] on select "Select Select Address 1 Address 2 Budget Building Name Buyer Persona Called Cam…" at bounding box center [497, 371] width 213 height 27
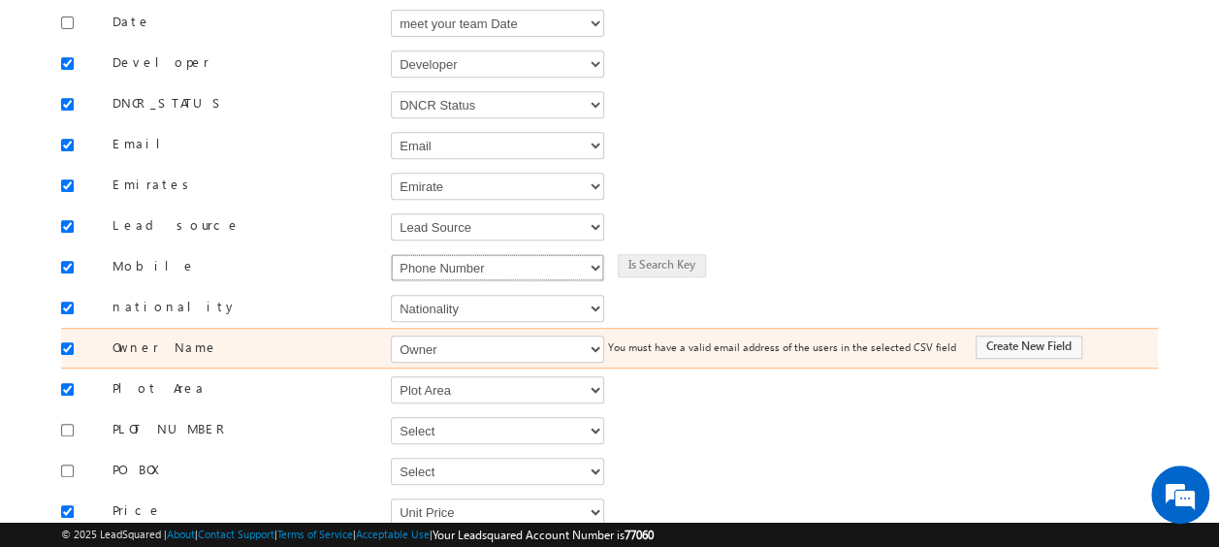
scroll to position [416, 0]
click at [448, 335] on select "Select Select Address 1 Address 2 Budget Building Name Buyer Persona Called Cam…" at bounding box center [497, 348] width 213 height 27
select select "FirstName"
click at [391, 335] on select "Select Select Address 1 Address 2 Budget Building Name Buyer Persona Called Cam…" at bounding box center [497, 348] width 213 height 27
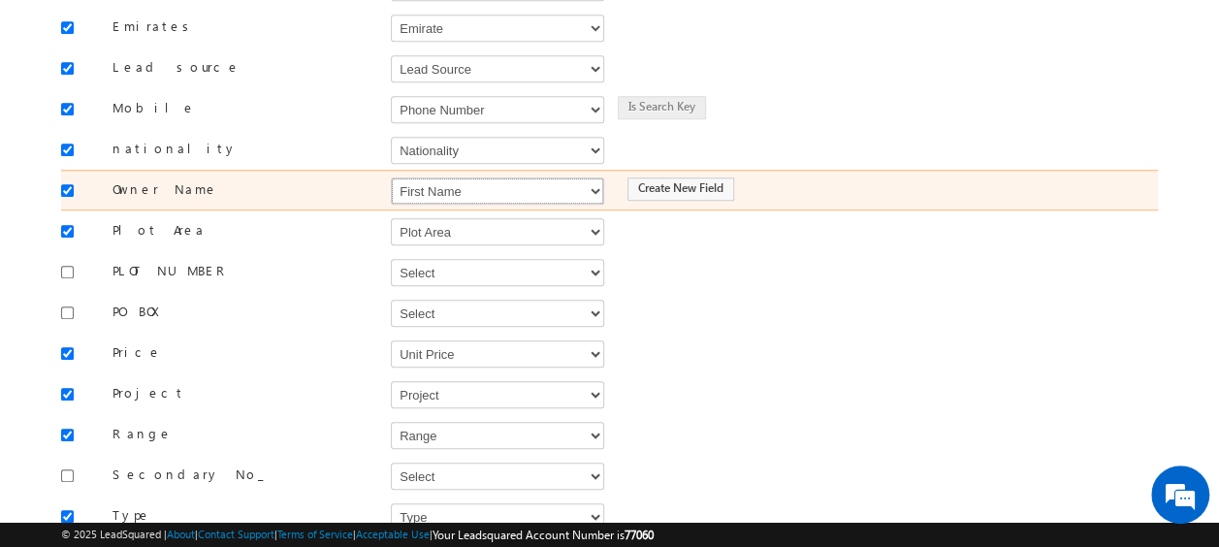
scroll to position [575, 0]
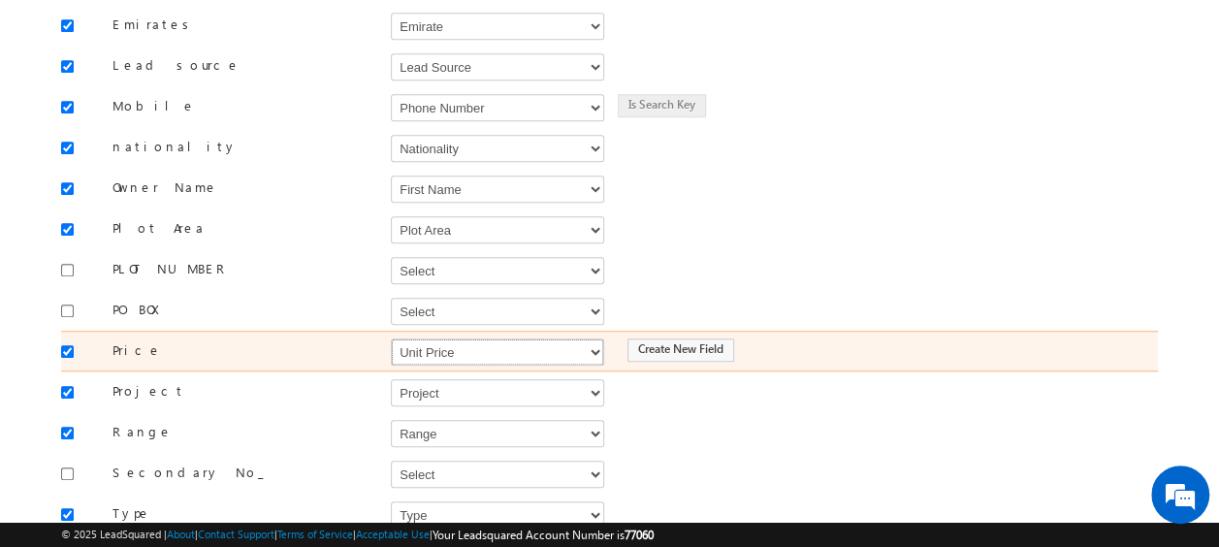
click at [448, 338] on select "Select Select Address 1 Address 2 Budget Building Name Buyer Persona Called Cam…" at bounding box center [497, 351] width 213 height 27
select select "mx_Unit_Number"
click at [391, 338] on select "Select Select Address 1 Address 2 Budget Building Name Buyer Persona Called Cam…" at bounding box center [497, 351] width 213 height 27
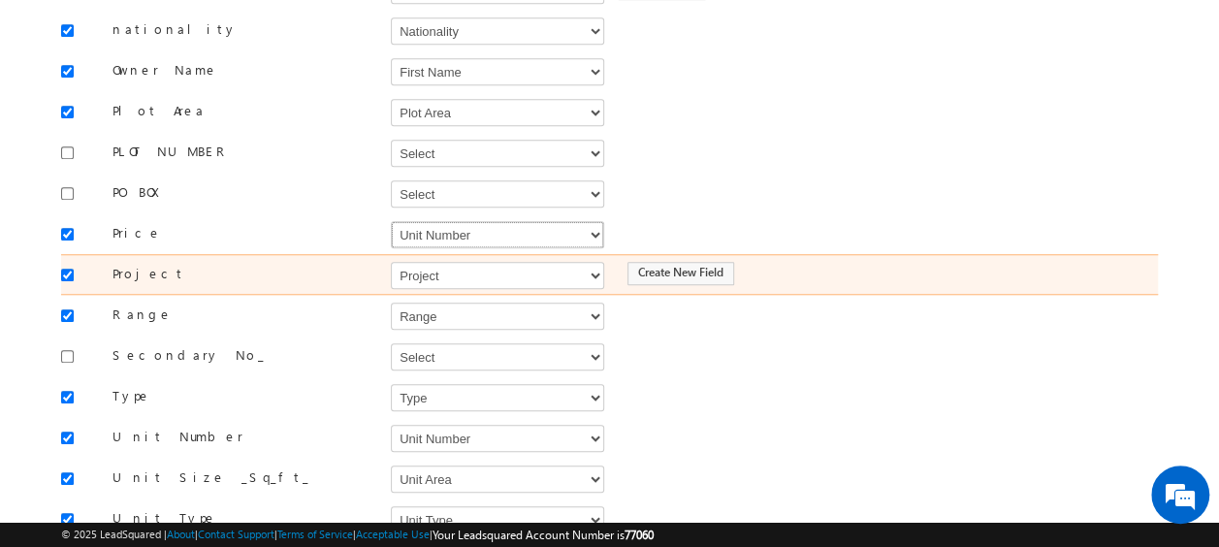
scroll to position [700, 0]
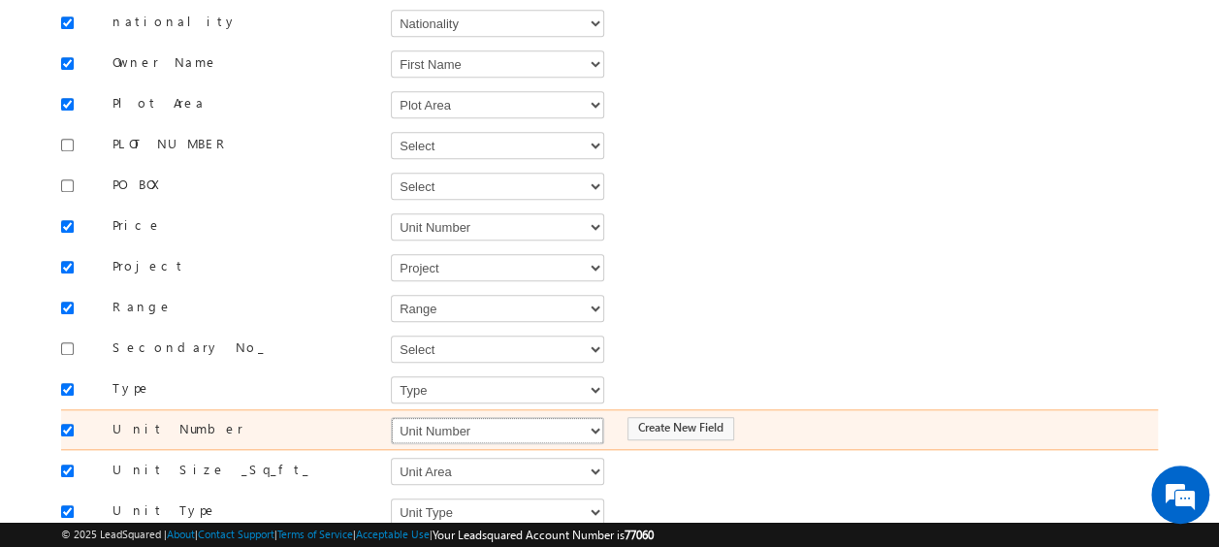
click at [435, 417] on select "Select Select Address 1 Address 2 Budget Building Name Buyer Persona Called Cam…" at bounding box center [497, 430] width 213 height 27
select select "mx_Unit_No"
click at [391, 417] on select "Select Select Address 1 Address 2 Budget Building Name Buyer Persona Called Cam…" at bounding box center [497, 430] width 213 height 27
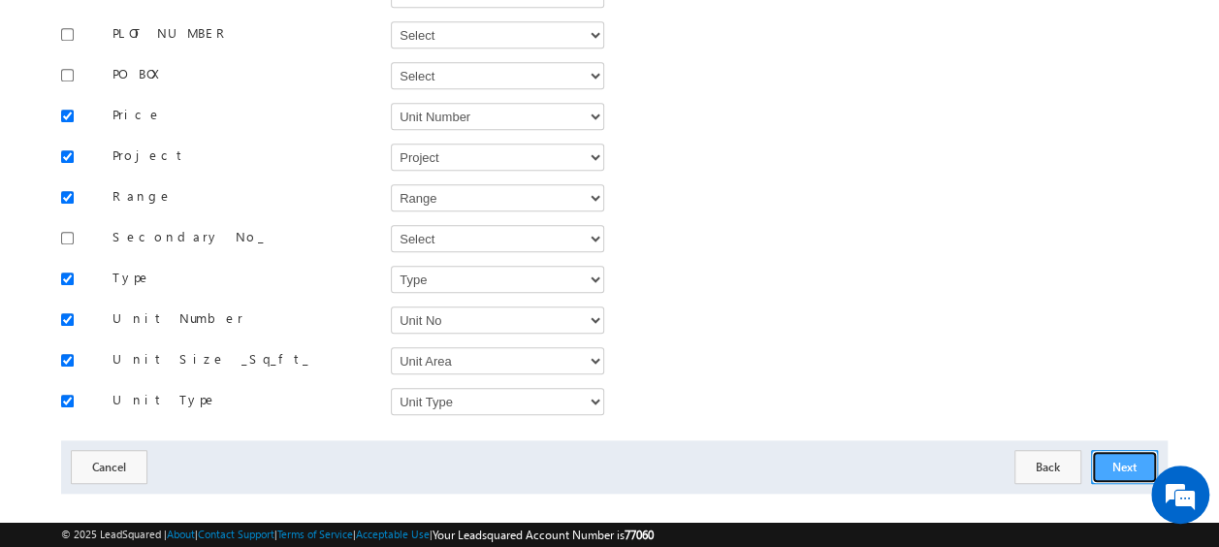
click at [1129, 450] on button "Next" at bounding box center [1124, 467] width 67 height 34
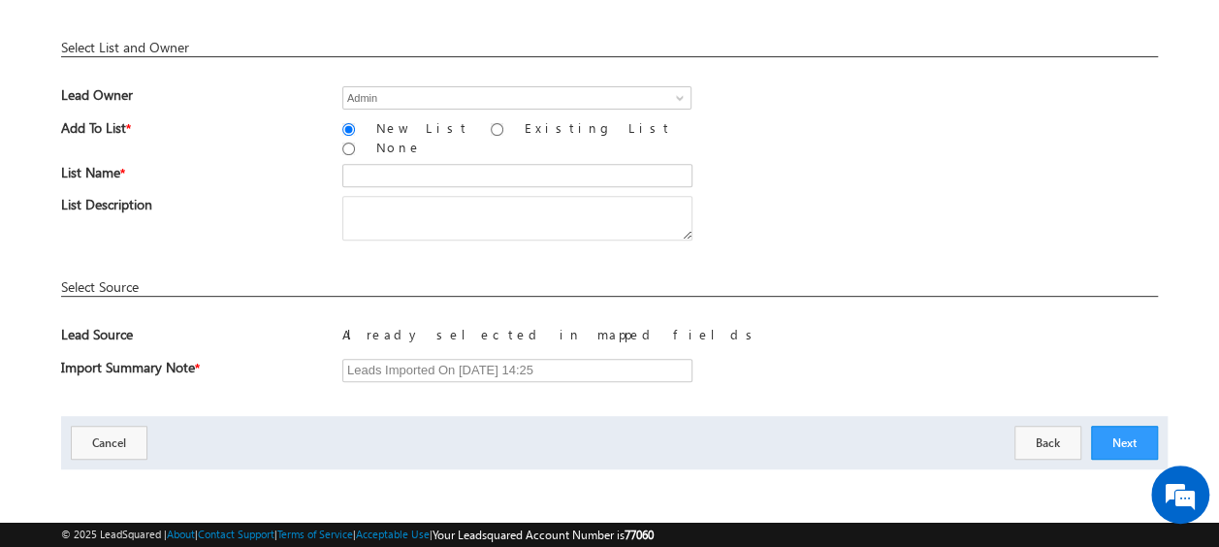
scroll to position [285, 0]
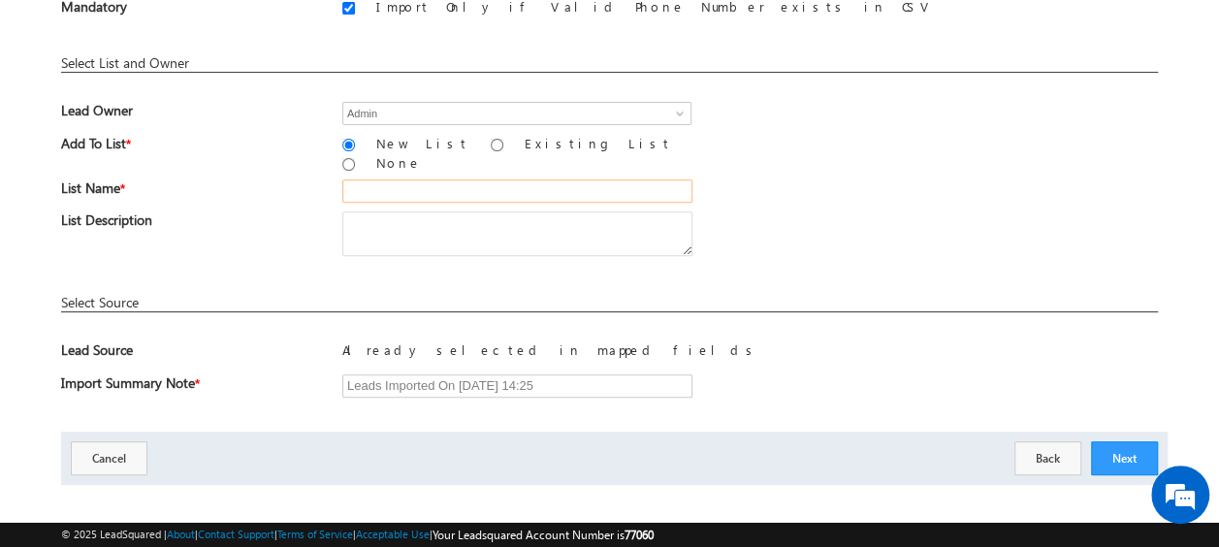
click at [385, 179] on input "text" at bounding box center [517, 190] width 350 height 23
paste input "MS19_01"
type input "MS19_05"
click at [1119, 441] on button "Next" at bounding box center [1124, 458] width 67 height 34
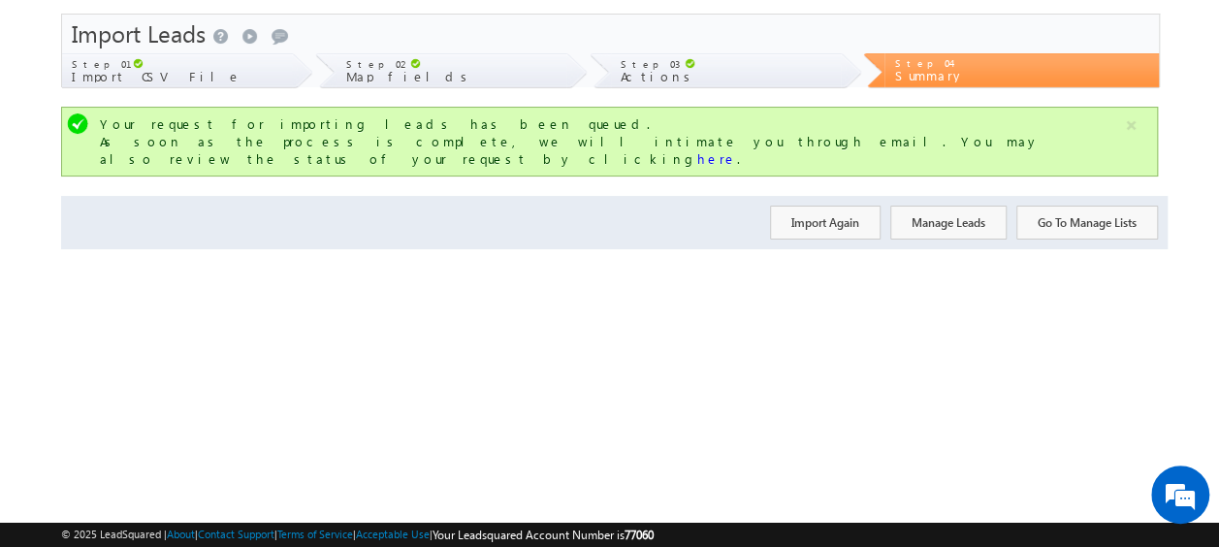
scroll to position [0, 0]
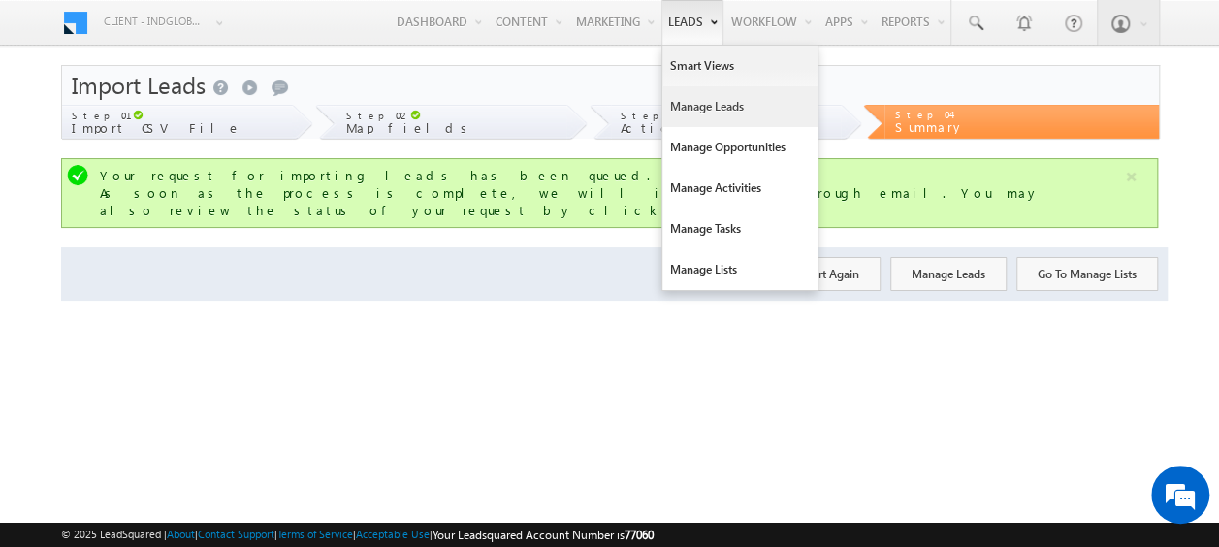
click at [685, 105] on link "Manage Leads" at bounding box center [739, 106] width 155 height 41
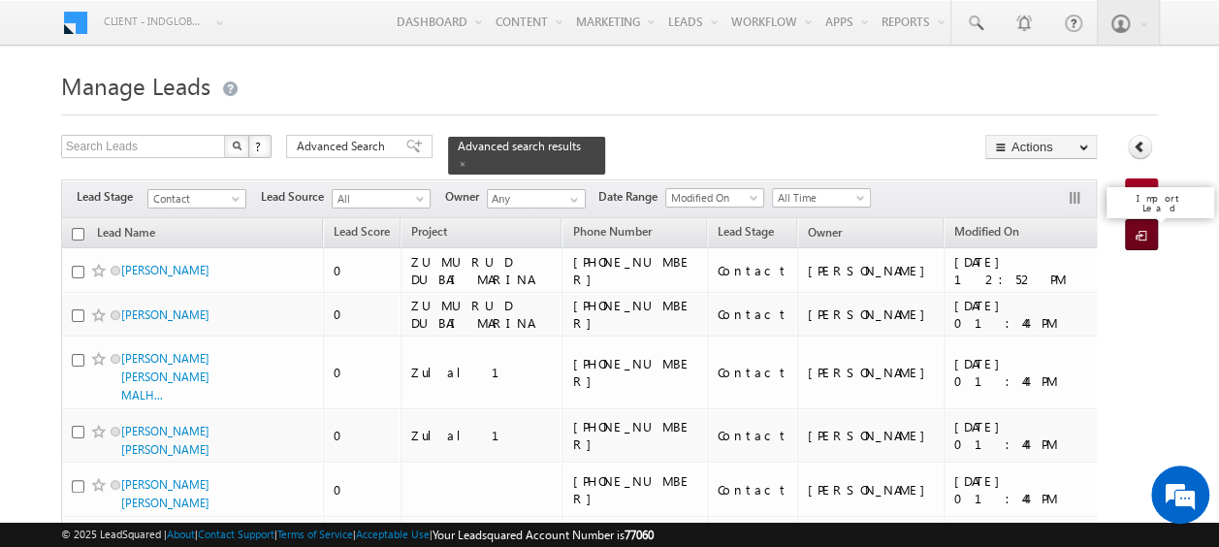
click at [1142, 234] on span at bounding box center [1144, 236] width 18 height 19
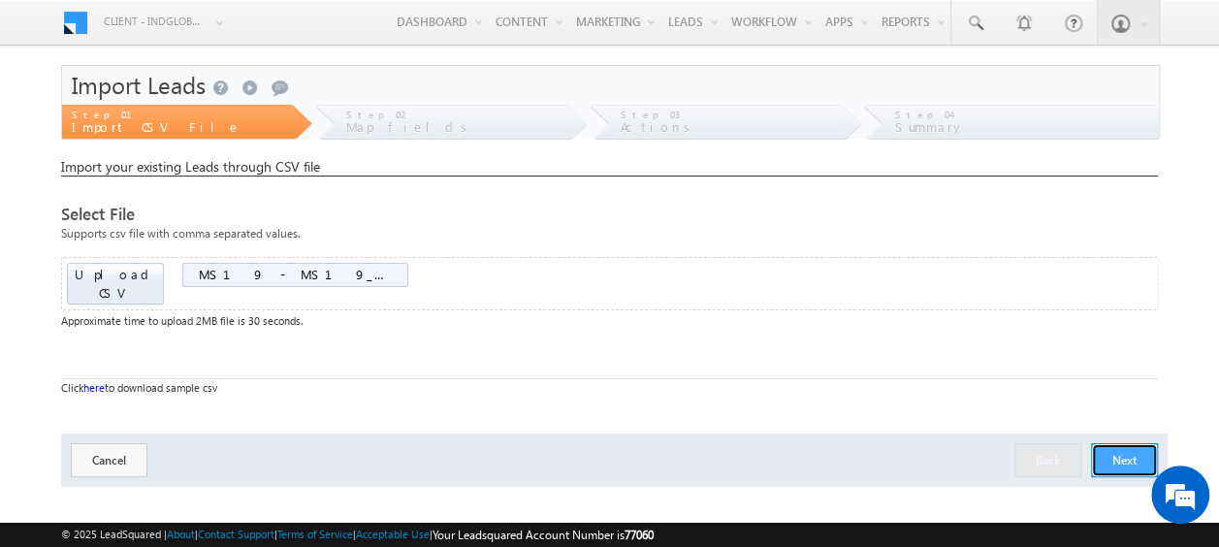
click at [1131, 443] on button "Next" at bounding box center [1124, 460] width 67 height 34
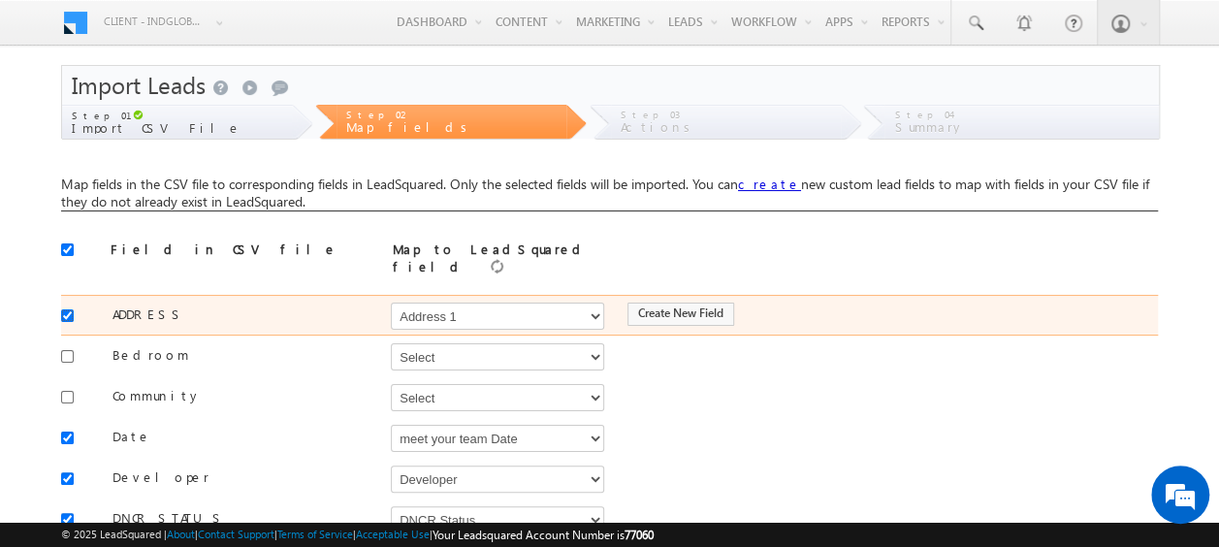
click at [65, 309] on input "checkbox" at bounding box center [67, 315] width 13 height 13
checkbox input "false"
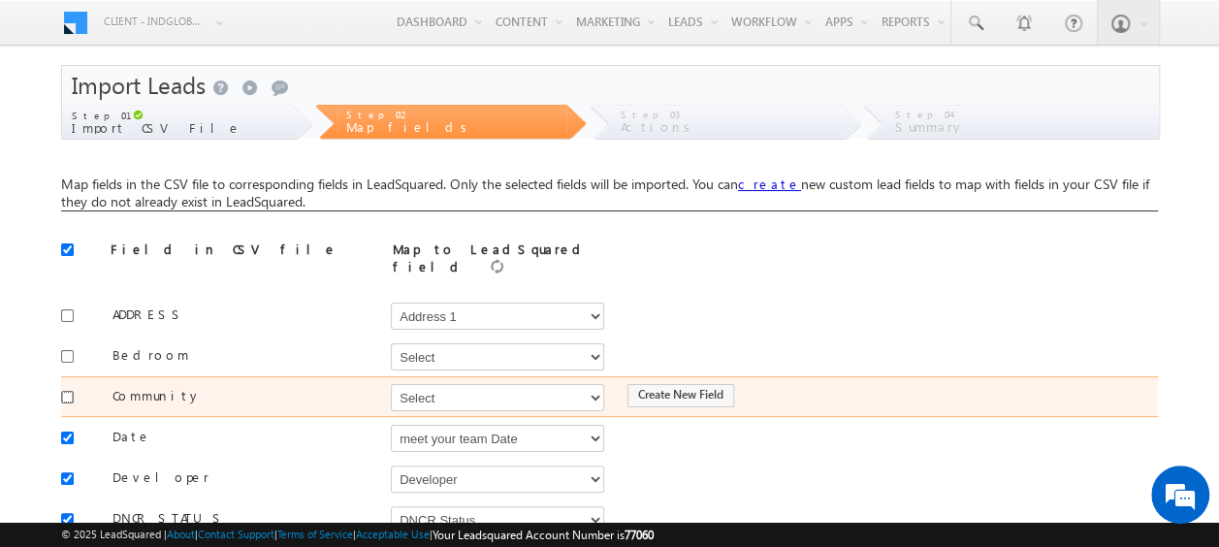
click at [72, 391] on input "checkbox" at bounding box center [67, 397] width 13 height 13
checkbox input "true"
click at [456, 384] on select "Select Select Address 1 Address 2 Budget Building Name Buyer Persona Called Cam…" at bounding box center [497, 397] width 213 height 27
select select "mx_Master_Project"
click at [391, 384] on select "Select Select Address 1 Address 2 Budget Building Name Buyer Persona Called Cam…" at bounding box center [497, 397] width 213 height 27
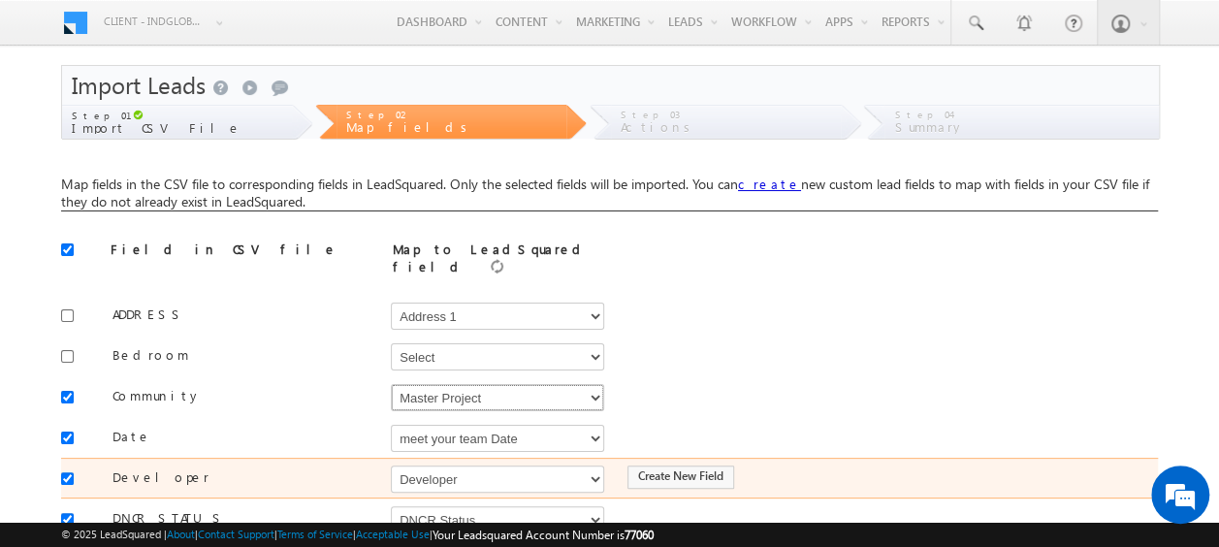
scroll to position [97, 0]
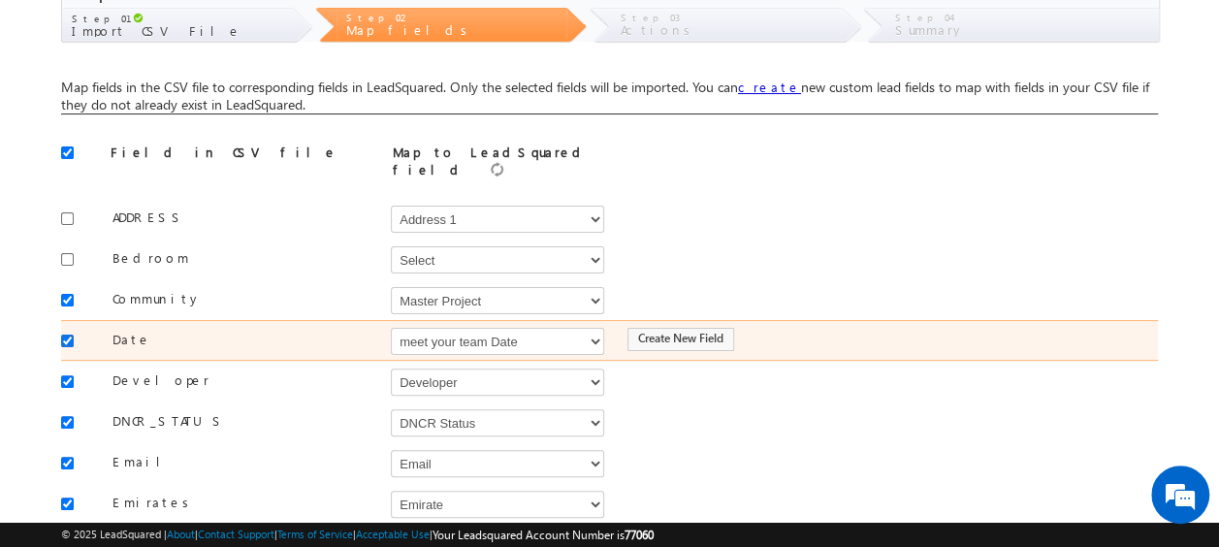
click at [70, 335] on input "checkbox" at bounding box center [67, 341] width 13 height 13
checkbox input "false"
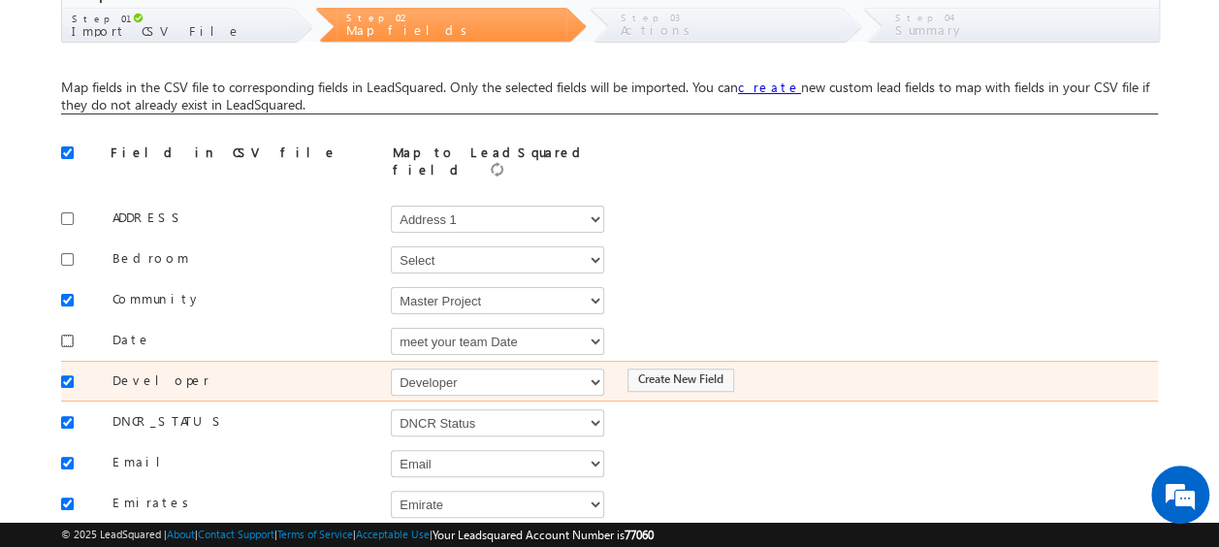
scroll to position [194, 0]
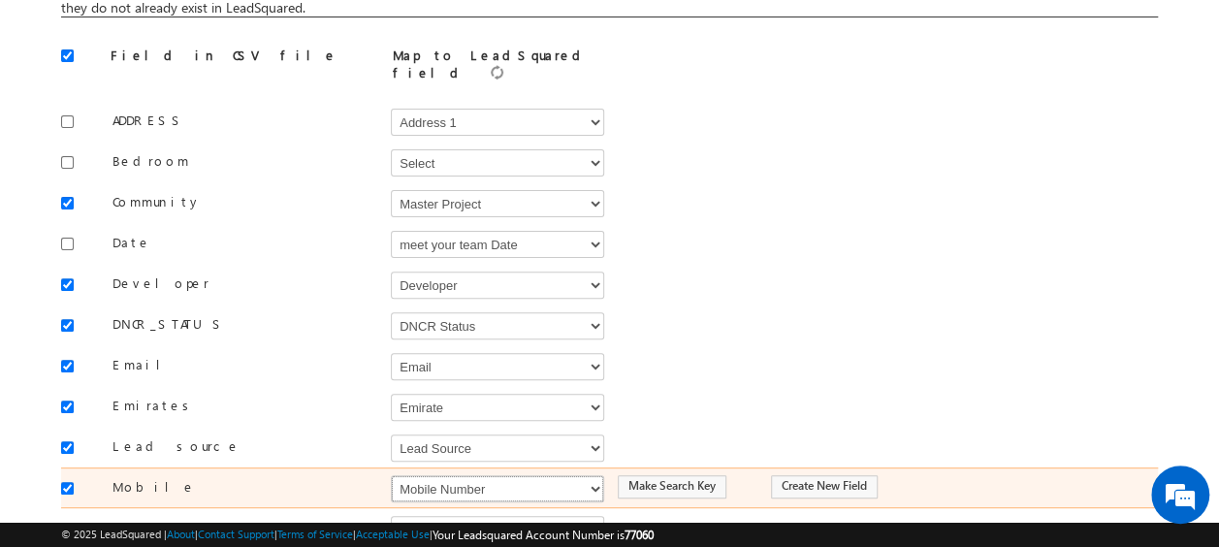
click at [436, 475] on select "Select Select Address 1 Address 2 Budget Building Name Buyer Persona Called Cam…" at bounding box center [497, 488] width 213 height 27
select select "Phone"
click at [391, 475] on select "Select Select Address 1 Address 2 Budget Building Name Buyer Persona Called Cam…" at bounding box center [497, 488] width 213 height 27
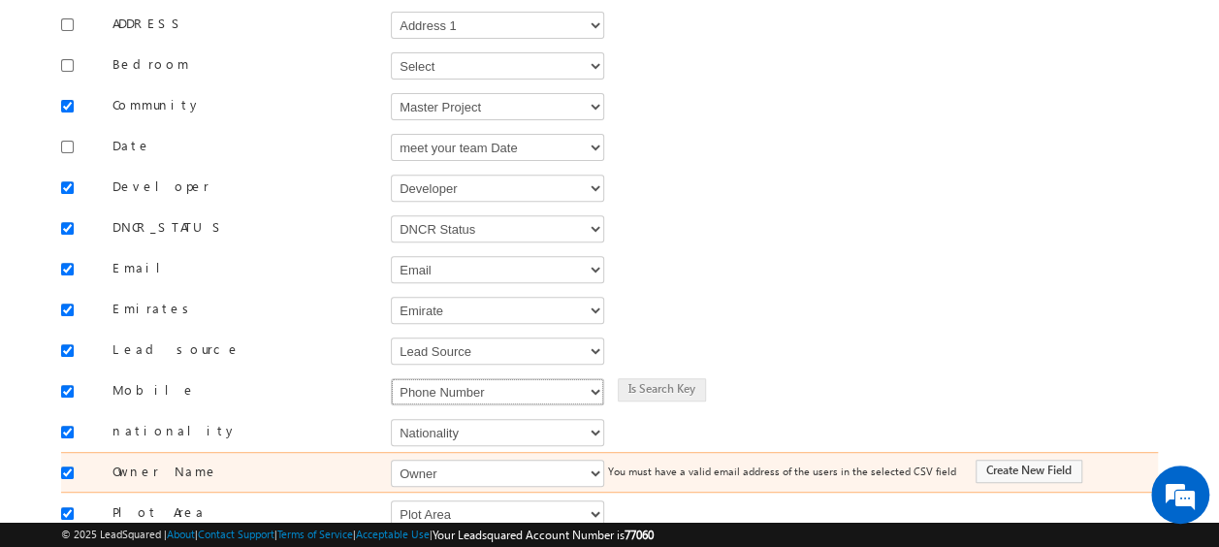
scroll to position [388, 0]
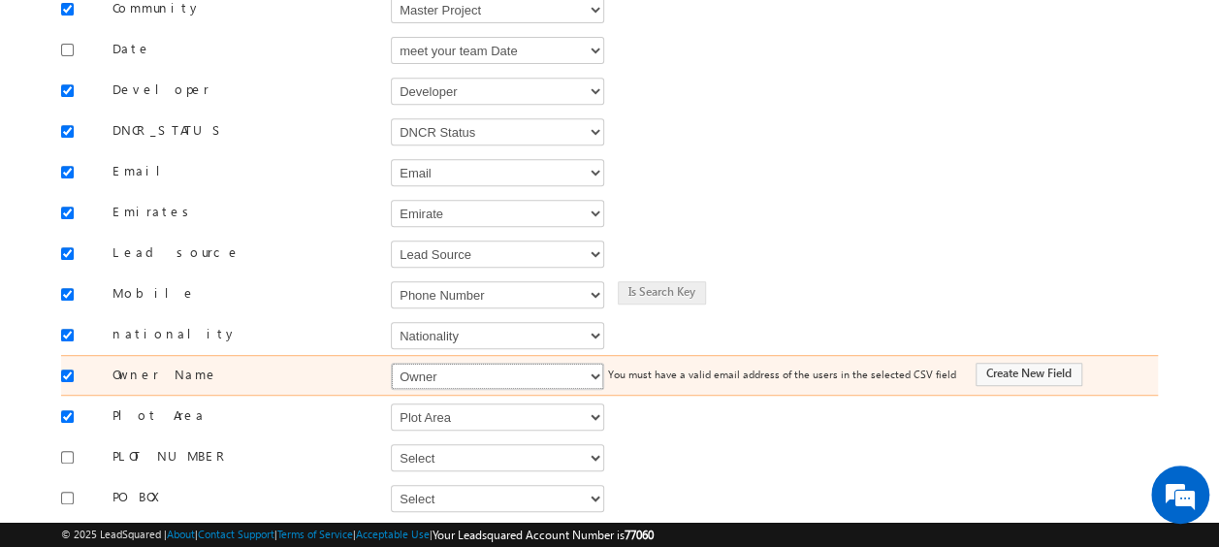
click at [438, 363] on select "Select Select Address 1 Address 2 Budget Building Name Buyer Persona Called Cam…" at bounding box center [497, 376] width 213 height 27
select select "FirstName"
click at [391, 363] on select "Select Select Address 1 Address 2 Budget Building Name Buyer Persona Called Cam…" at bounding box center [497, 376] width 213 height 27
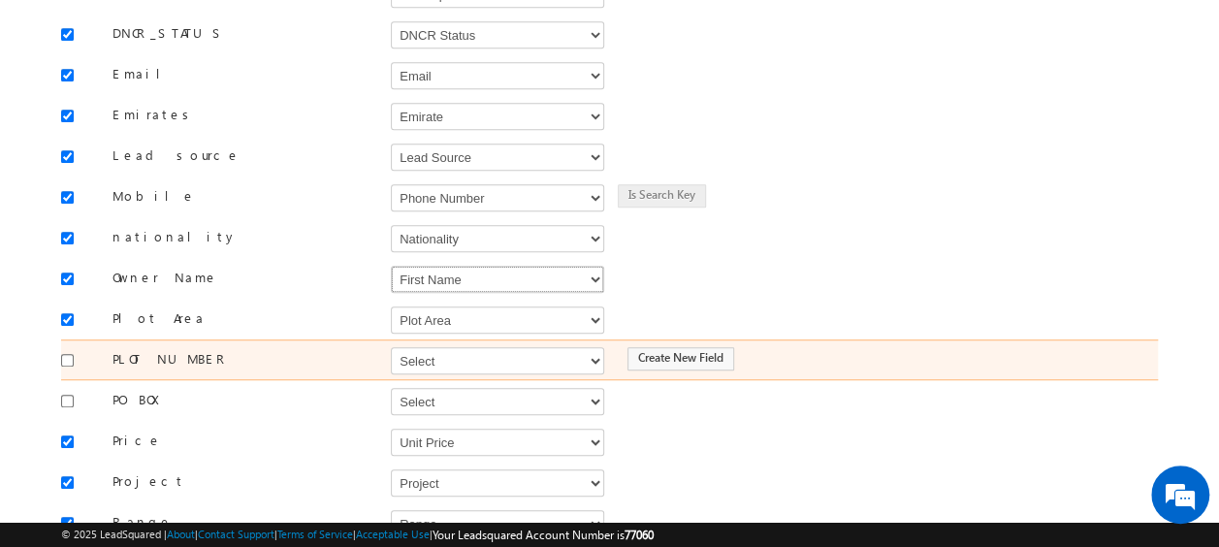
scroll to position [582, 0]
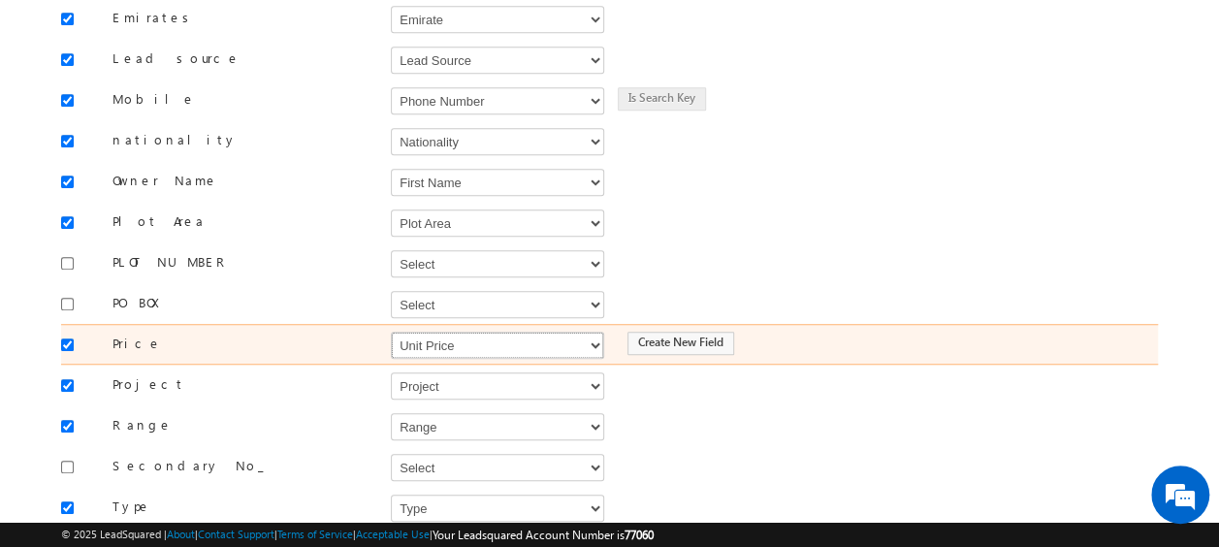
click at [429, 332] on select "Select Select Address 1 Address 2 Budget Building Name Buyer Persona Called Cam…" at bounding box center [497, 345] width 213 height 27
click at [434, 332] on select "Select Select Address 1 Address 2 Budget Building Name Buyer Persona Called Cam…" at bounding box center [497, 345] width 213 height 27
select select "mx_Unit_Number"
click at [391, 332] on select "Select Select Address 1 Address 2 Budget Building Name Buyer Persona Called Cam…" at bounding box center [497, 345] width 213 height 27
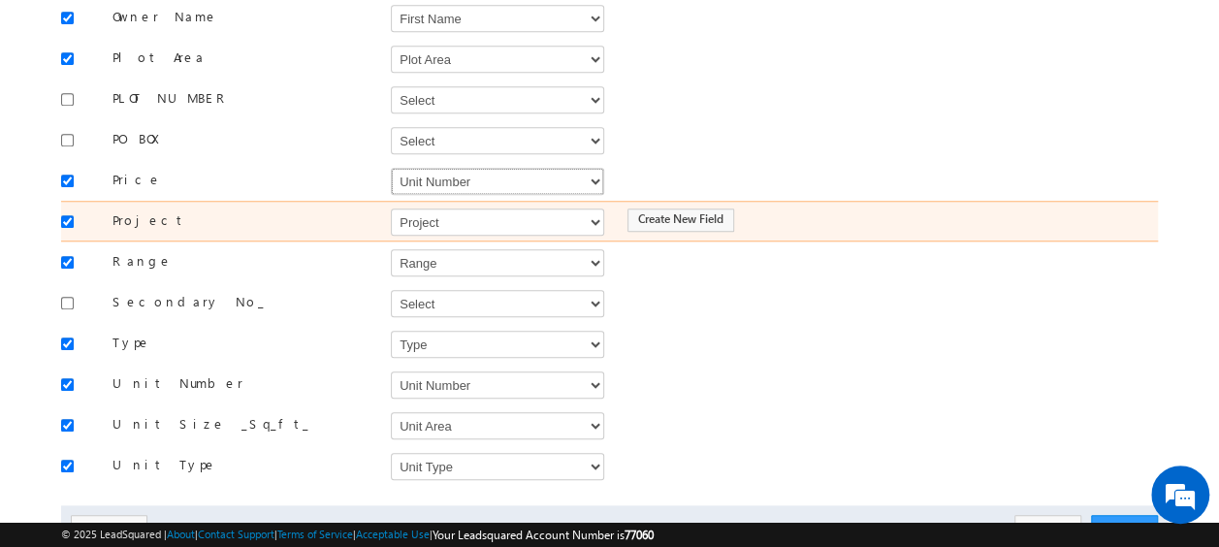
scroll to position [747, 0]
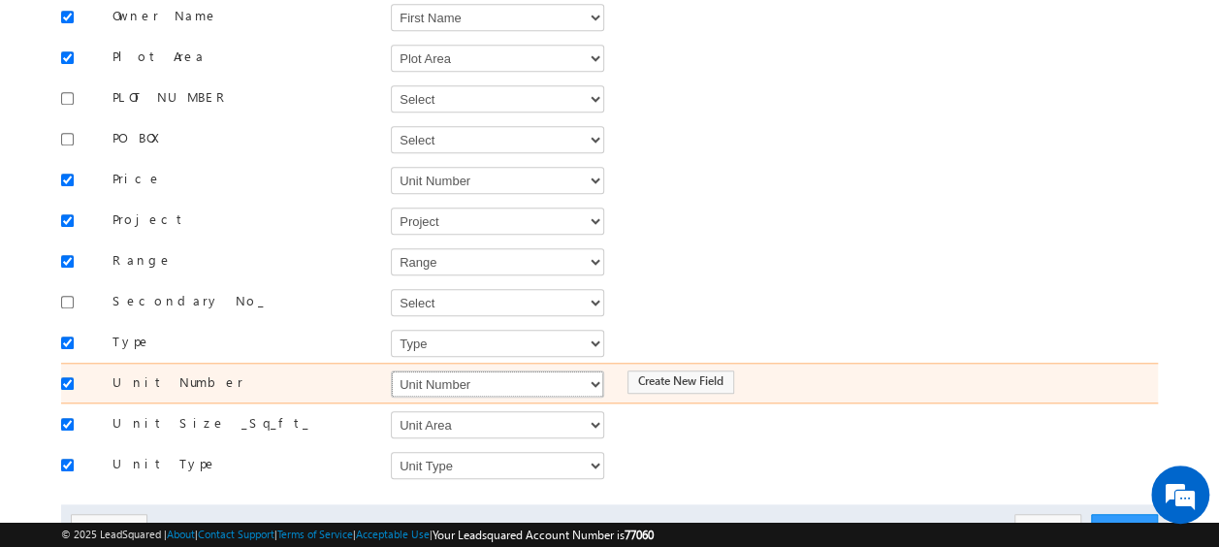
click at [435, 370] on select "Select Select Address 1 Address 2 Budget Building Name Buyer Persona Called Cam…" at bounding box center [497, 383] width 213 height 27
select select "mx_Unit_No"
click at [391, 370] on select "Select Select Address 1 Address 2 Budget Building Name Buyer Persona Called Cam…" at bounding box center [497, 383] width 213 height 27
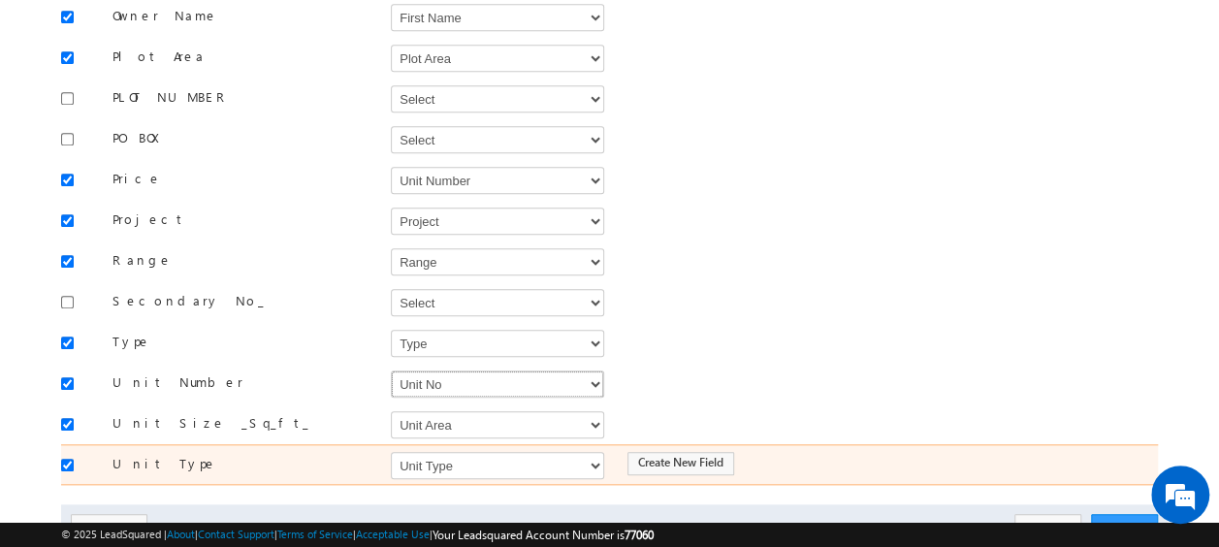
scroll to position [811, 0]
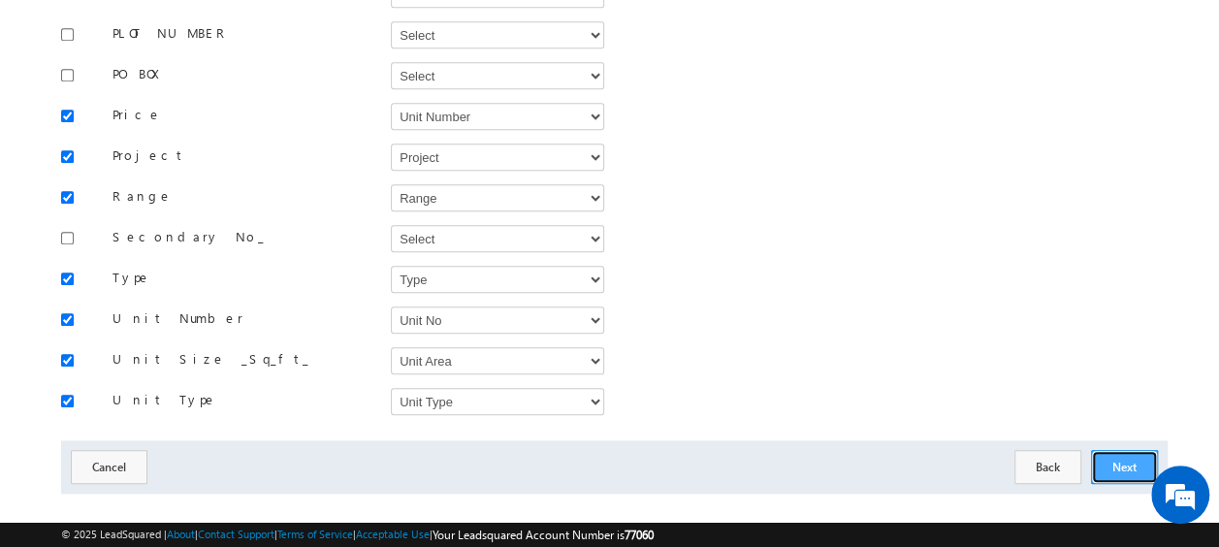
click at [1119, 450] on button "Next" at bounding box center [1124, 467] width 67 height 34
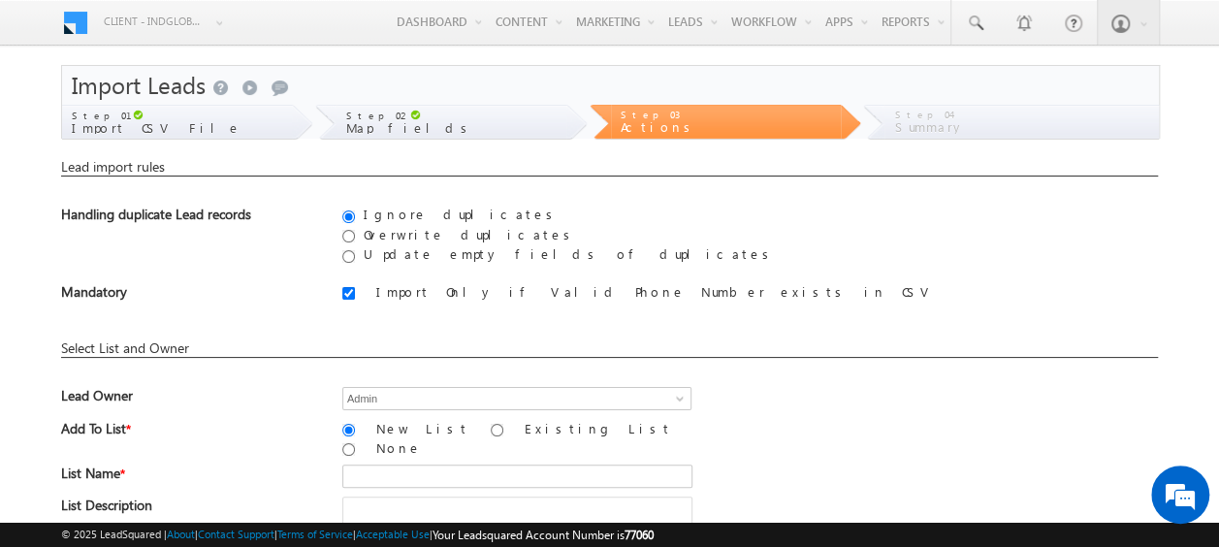
scroll to position [194, 0]
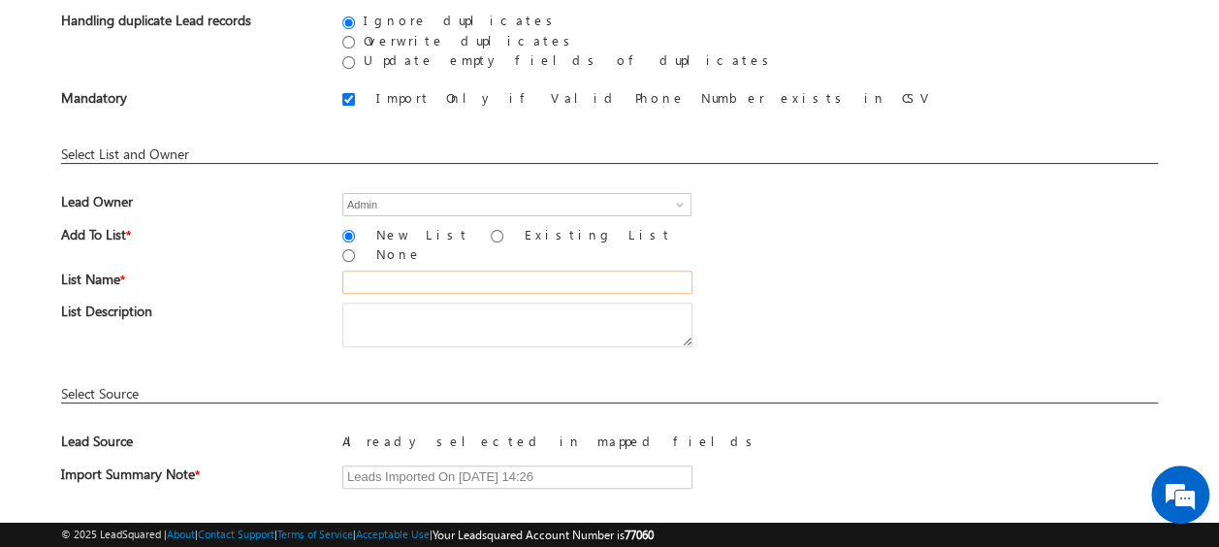
click at [366, 271] on input "text" at bounding box center [517, 282] width 350 height 23
paste input "MS19_01"
type input "MS19_06"
click at [750, 317] on div "List Description" at bounding box center [609, 329] width 1097 height 53
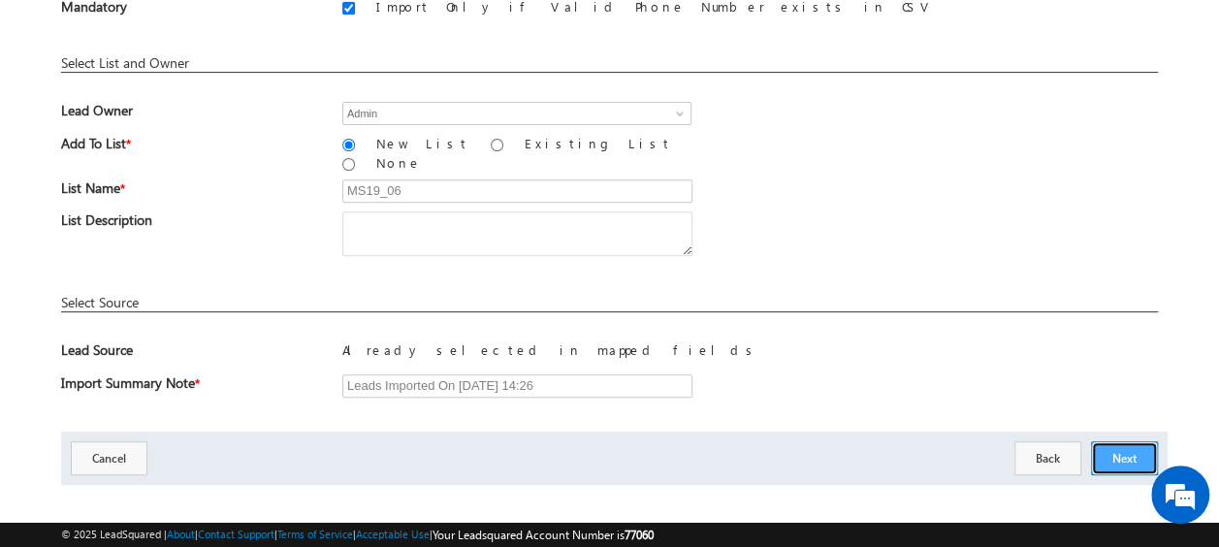
click at [1130, 442] on button "Next" at bounding box center [1124, 458] width 67 height 34
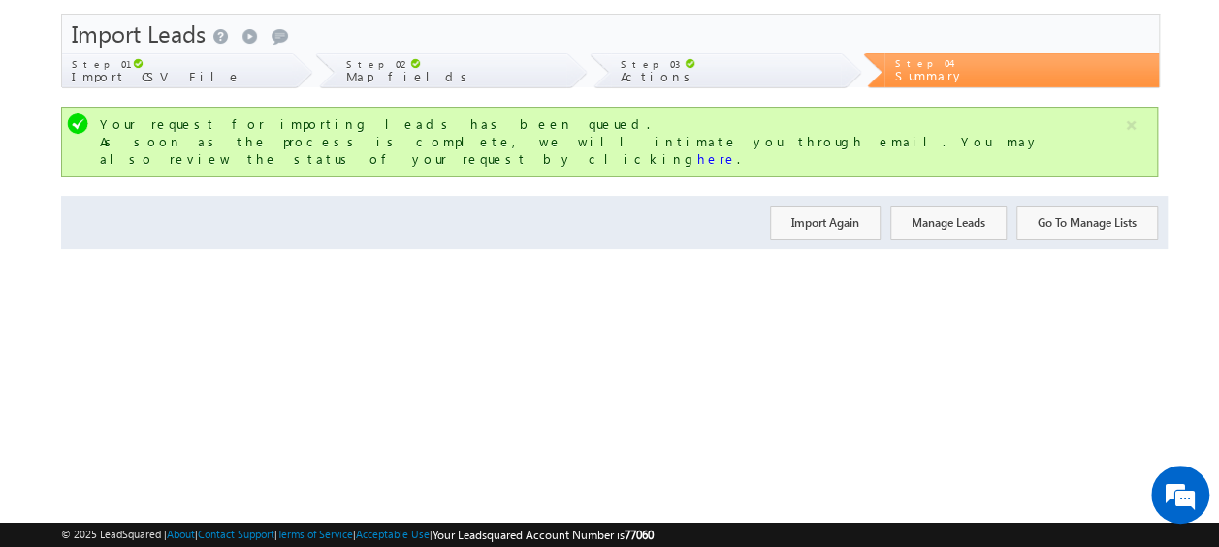
scroll to position [0, 0]
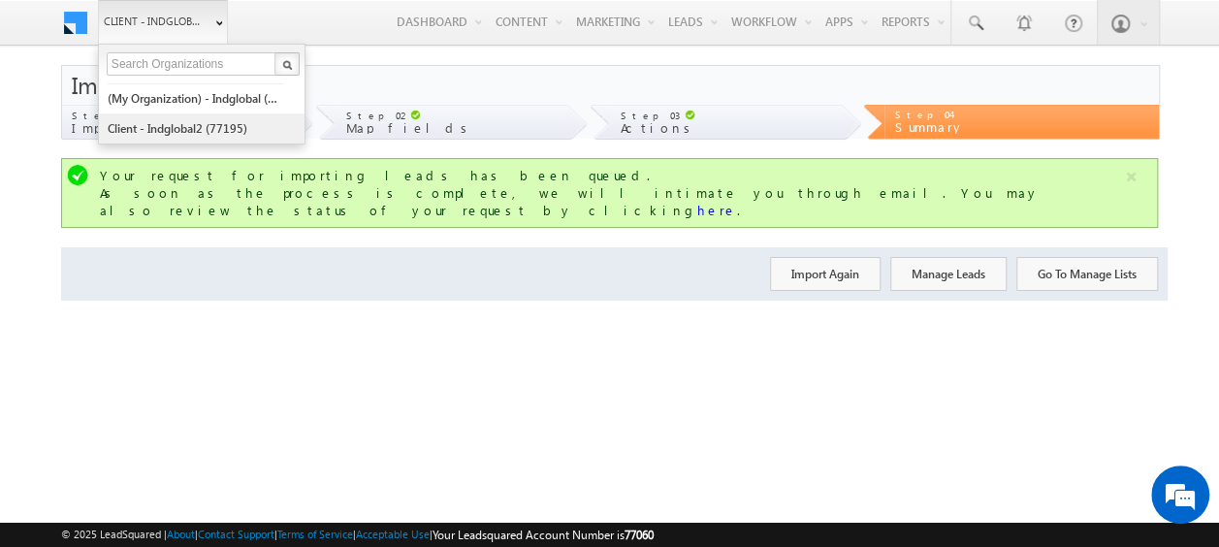
click at [167, 124] on link "Client - indglobal2 (77195)" at bounding box center [195, 128] width 177 height 30
